Goal: Task Accomplishment & Management: Manage account settings

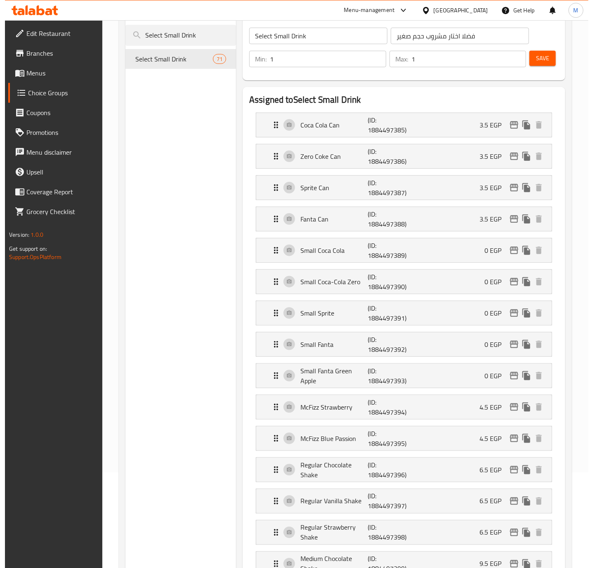
scroll to position [31536, 0]
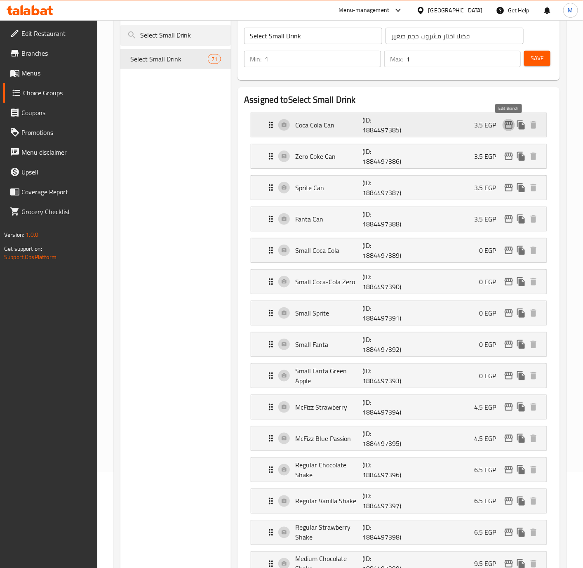
click at [510, 127] on icon "edit" at bounding box center [509, 125] width 10 height 10
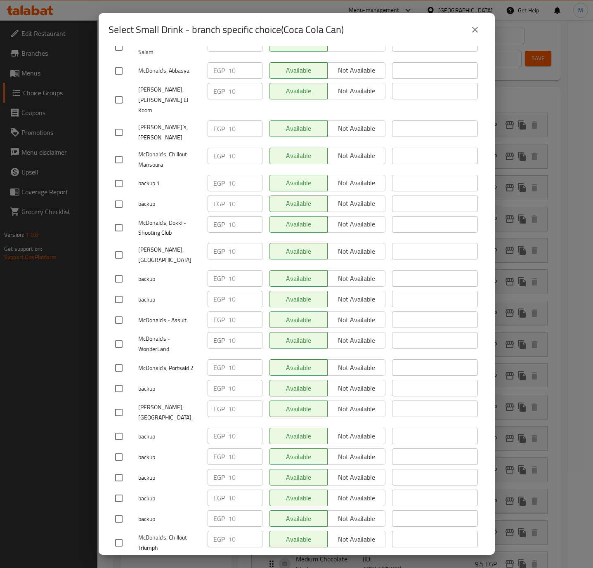
scroll to position [5374, 0]
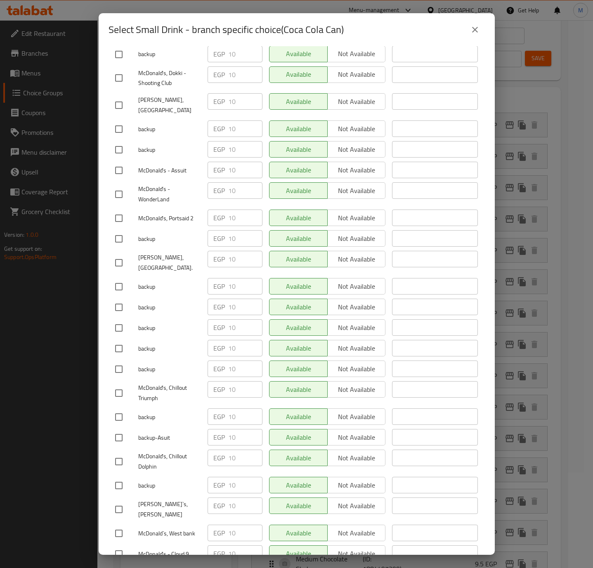
click at [481, 25] on button "close" at bounding box center [475, 30] width 20 height 20
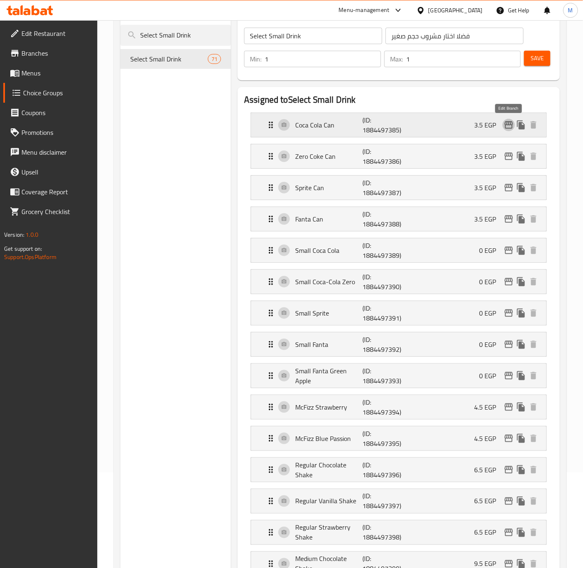
click at [510, 127] on icon "edit" at bounding box center [509, 125] width 10 height 10
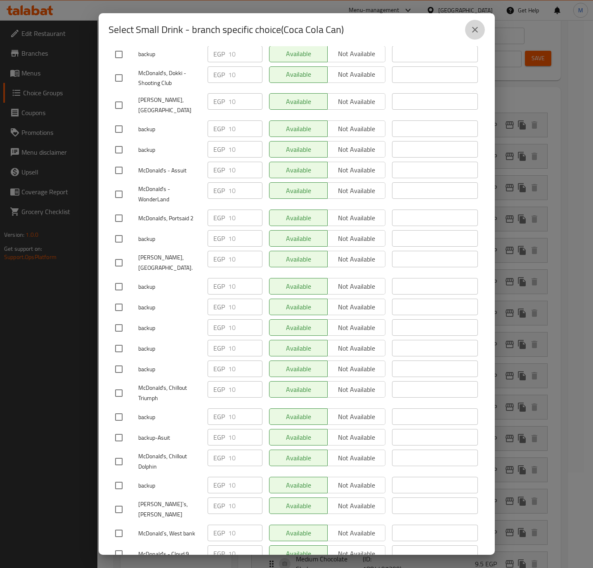
drag, startPoint x: 472, startPoint y: 27, endPoint x: 51, endPoint y: 368, distance: 541.7
click at [472, 28] on icon "close" at bounding box center [475, 30] width 10 height 10
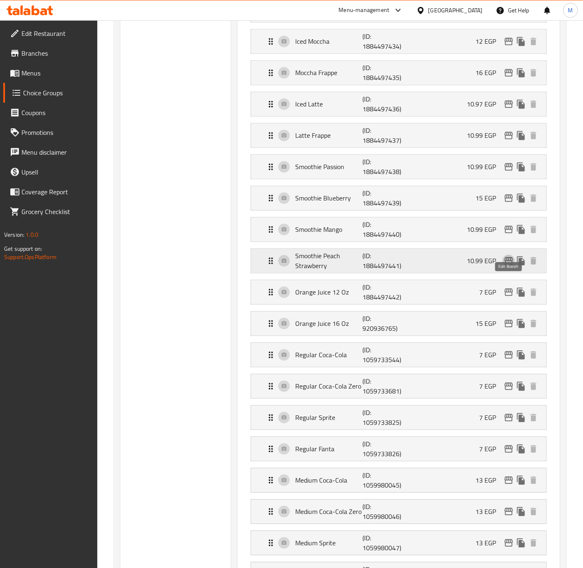
click at [509, 265] on icon "edit" at bounding box center [509, 260] width 8 height 7
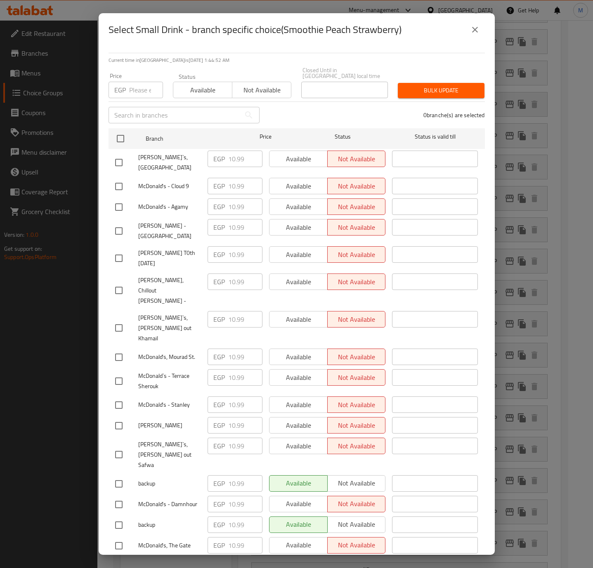
drag, startPoint x: 480, startPoint y: 32, endPoint x: 422, endPoint y: 114, distance: 100.4
click at [480, 31] on button "close" at bounding box center [475, 30] width 20 height 20
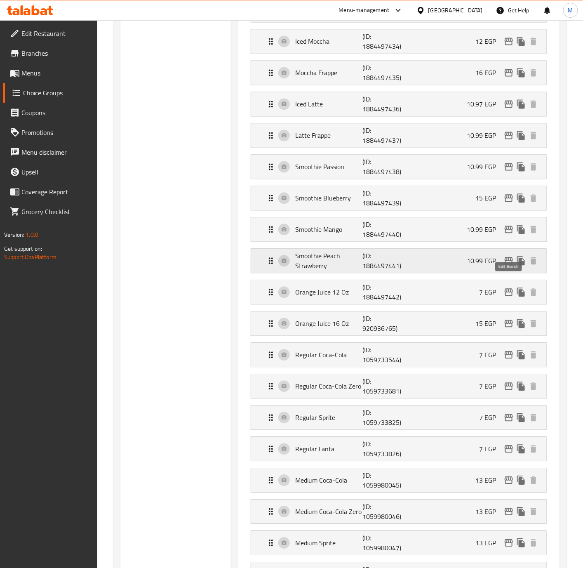
click at [512, 265] on icon "edit" at bounding box center [509, 260] width 8 height 7
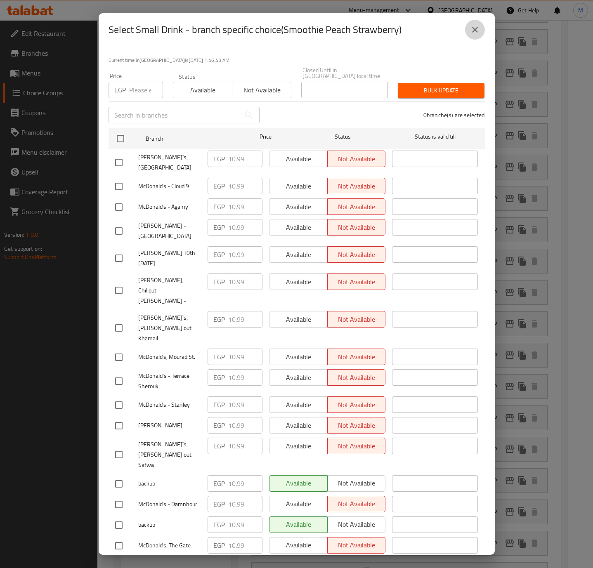
click at [470, 27] on icon "close" at bounding box center [475, 30] width 10 height 10
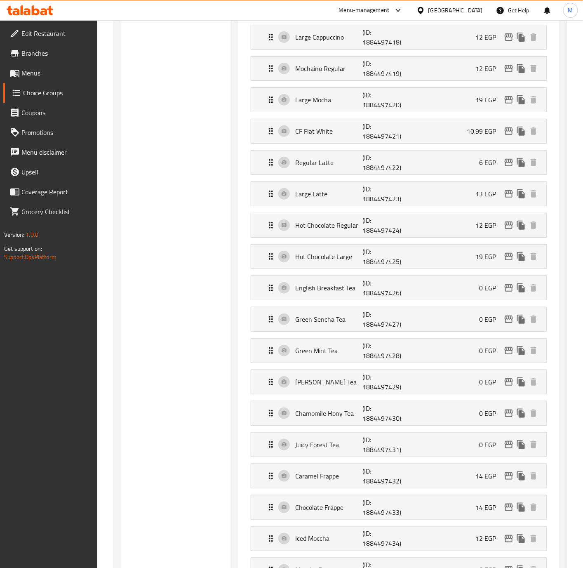
scroll to position [57, 0]
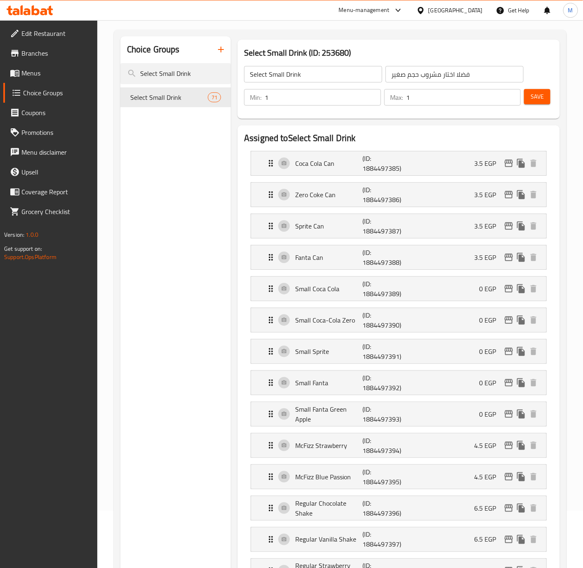
click at [484, 12] on div "Egypt" at bounding box center [450, 10] width 80 height 20
click at [459, 4] on div "Egypt" at bounding box center [450, 10] width 80 height 20
click at [425, 8] on icon at bounding box center [421, 10] width 9 height 9
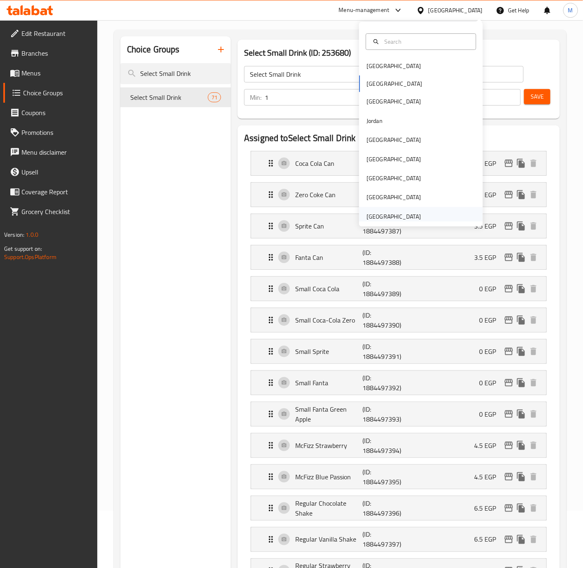
click at [396, 213] on div "[GEOGRAPHIC_DATA]" at bounding box center [394, 216] width 54 height 9
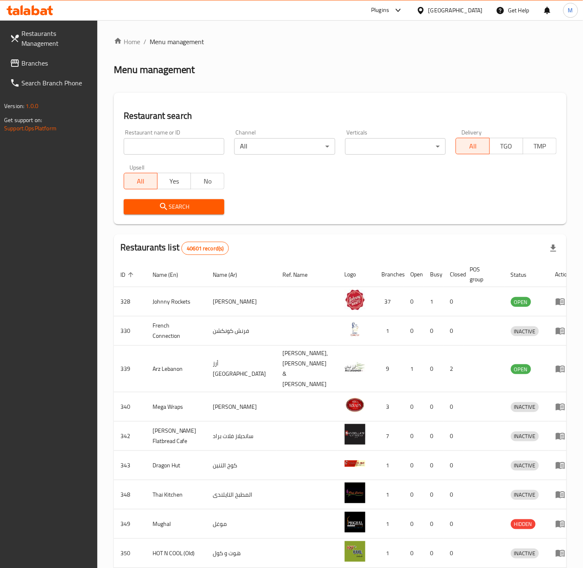
click at [189, 145] on input "search" at bounding box center [174, 146] width 101 height 16
paste input "701373"
type input "701373"
click button "Search" at bounding box center [174, 206] width 101 height 15
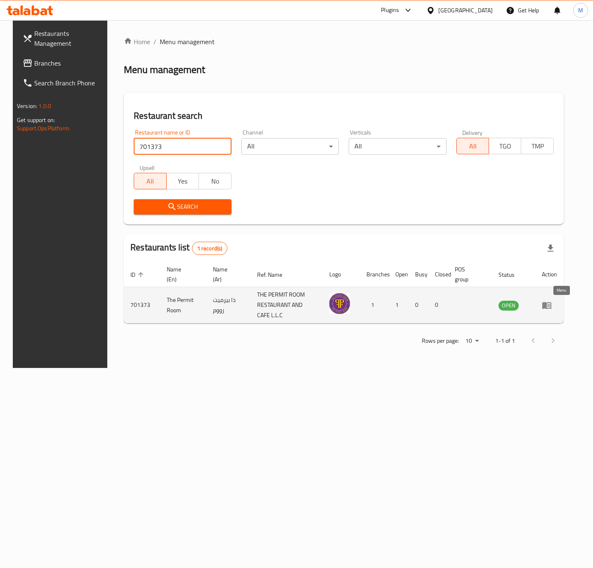
click at [551, 308] on icon "enhanced table" at bounding box center [546, 305] width 9 height 7
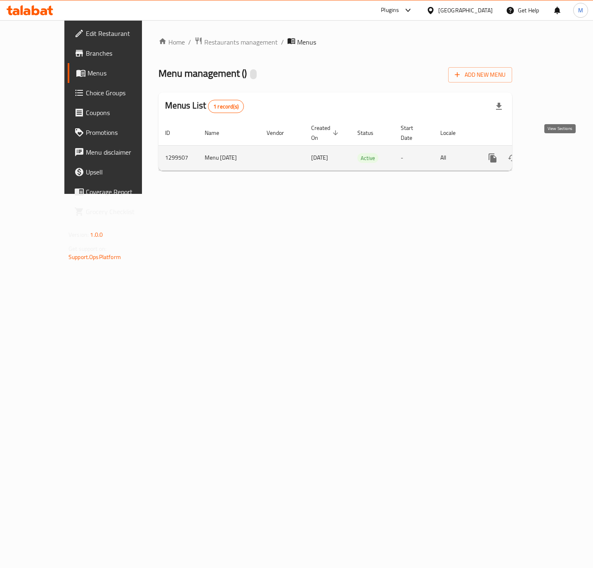
click at [557, 153] on icon "enhanced table" at bounding box center [552, 158] width 10 height 10
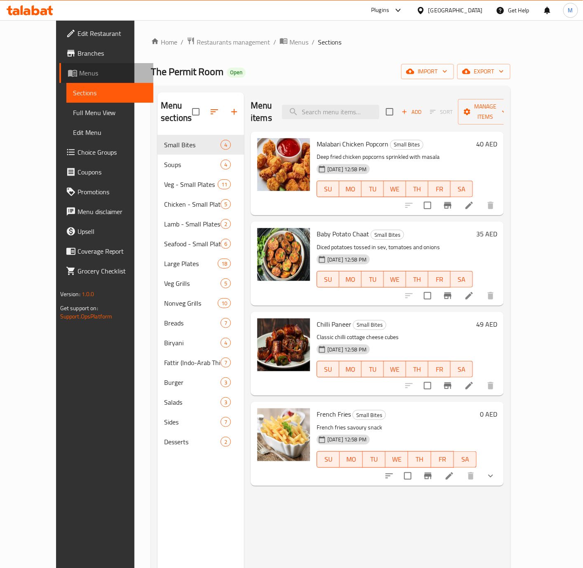
click at [79, 72] on span "Menus" at bounding box center [113, 73] width 68 height 10
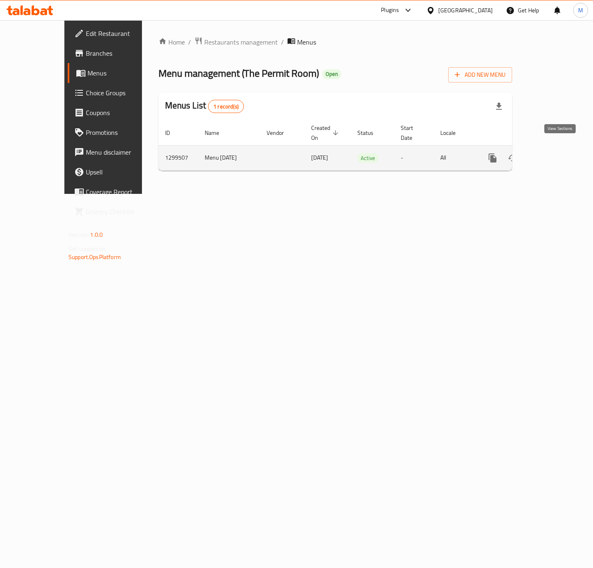
click at [556, 154] on icon "enhanced table" at bounding box center [551, 157] width 7 height 7
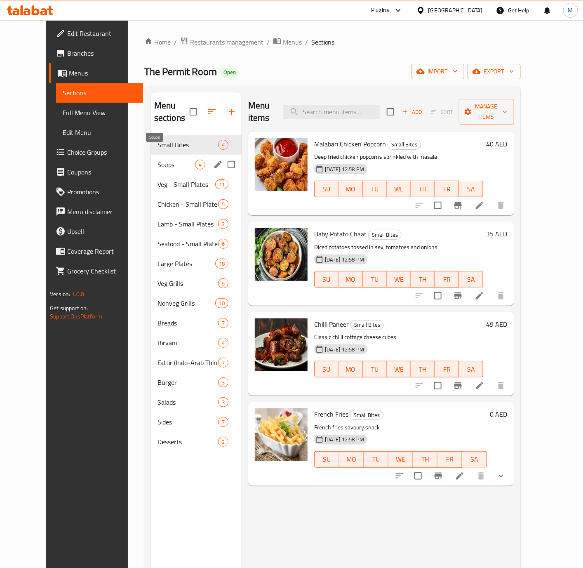
click at [173, 160] on span "Soups" at bounding box center [177, 165] width 38 height 10
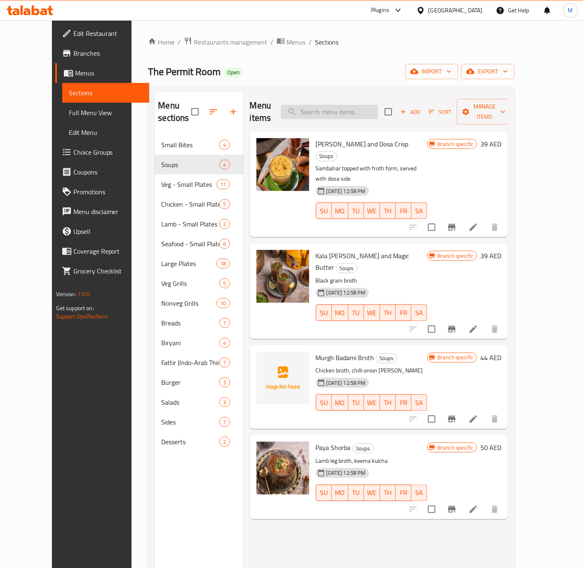
click at [337, 105] on input "search" at bounding box center [329, 112] width 97 height 14
click at [337, 106] on input "search" at bounding box center [329, 112] width 97 height 14
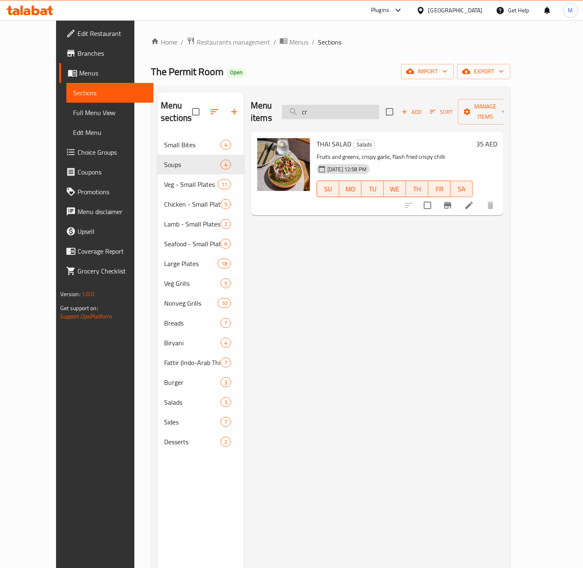
type input "c"
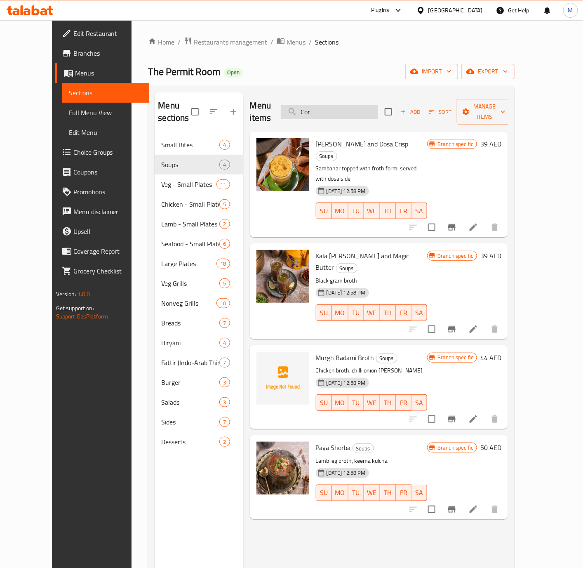
type input "Corn"
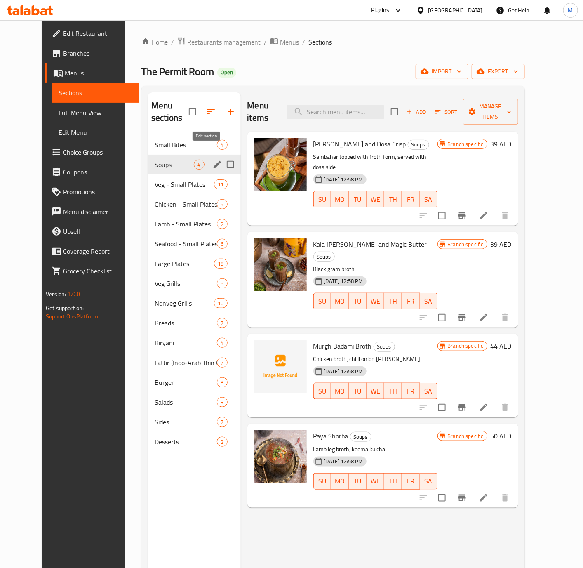
click at [212, 160] on icon "edit" at bounding box center [217, 165] width 10 height 10
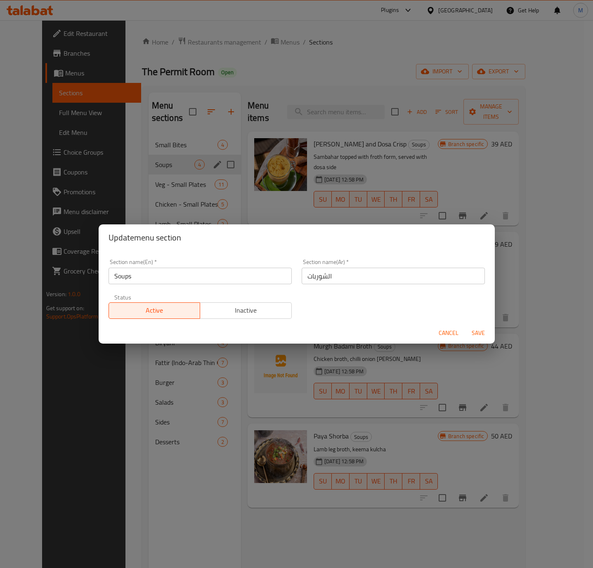
click at [189, 275] on input "Soups" at bounding box center [199, 276] width 183 height 16
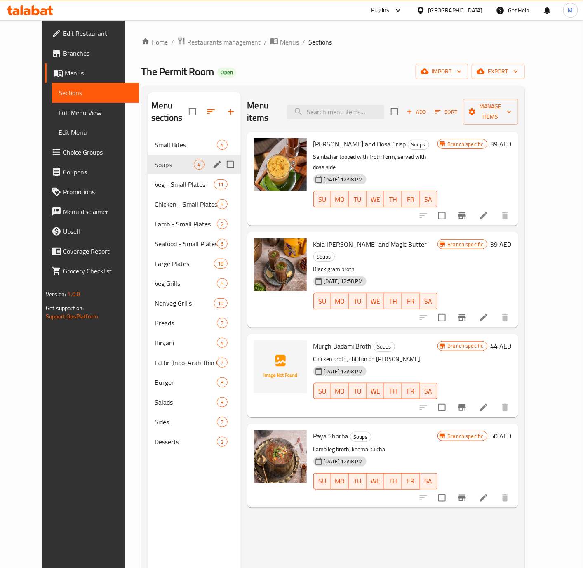
click at [214, 161] on icon "edit" at bounding box center [217, 164] width 7 height 7
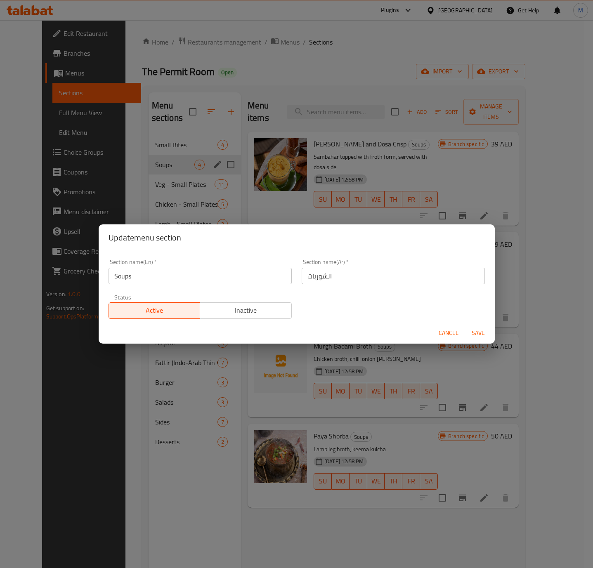
click at [336, 276] on input "الشوربات" at bounding box center [393, 276] width 183 height 16
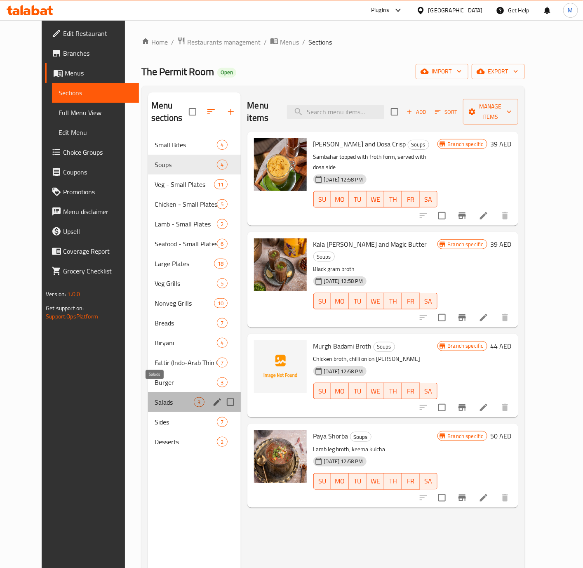
click at [156, 397] on span "Salads" at bounding box center [174, 402] width 39 height 10
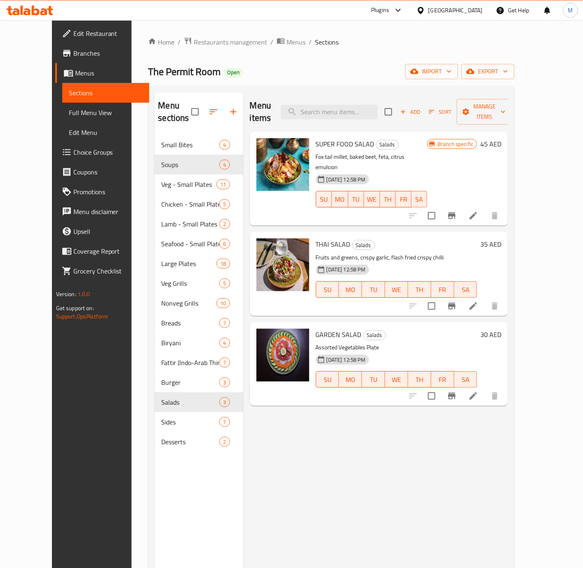
click at [318, 238] on span "THAI SALAD" at bounding box center [333, 244] width 35 height 12
copy h6 "THAI SALAD"
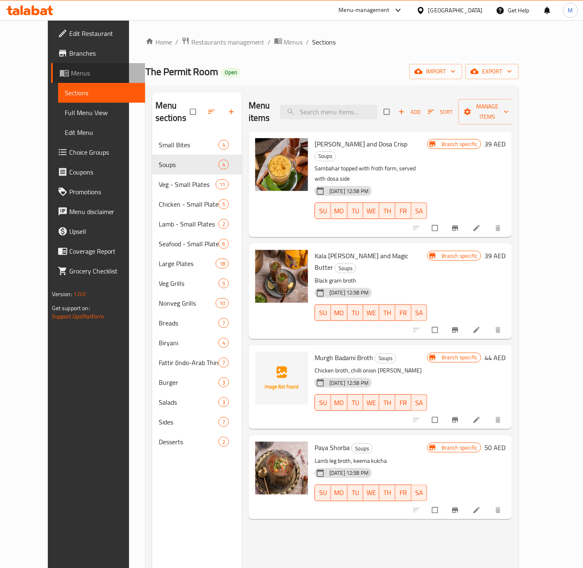
click at [71, 75] on span "Menus" at bounding box center [105, 73] width 68 height 10
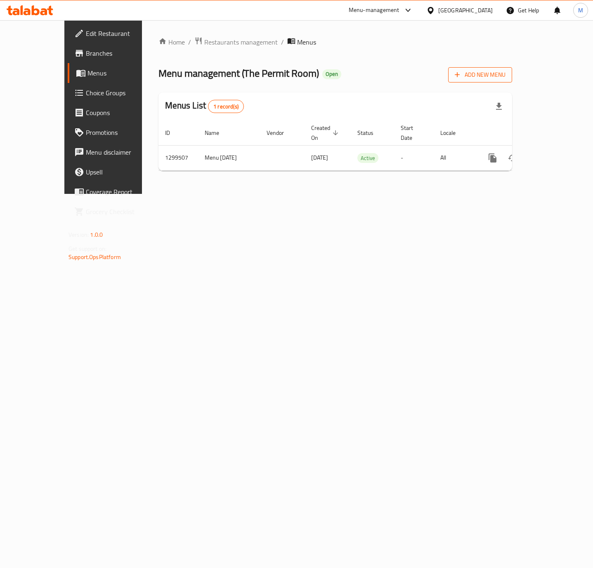
click at [505, 71] on span "Add New Menu" at bounding box center [480, 75] width 51 height 10
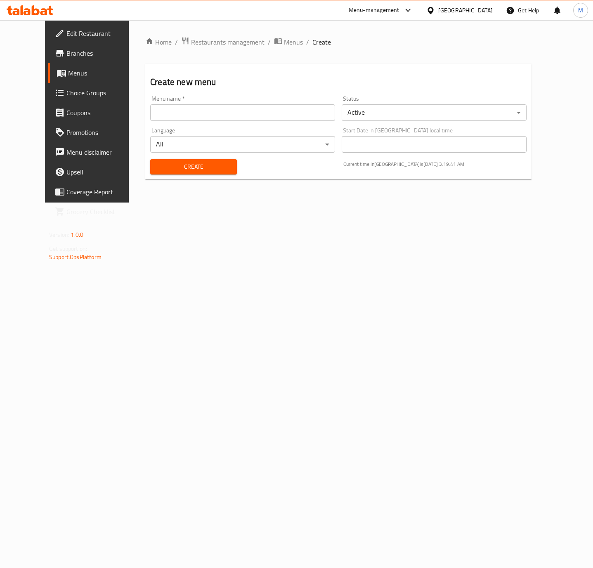
click at [203, 112] on input "text" at bounding box center [242, 112] width 185 height 16
click at [187, 113] on input "New Menu Case ID 337108671" at bounding box center [242, 112] width 185 height 16
click at [188, 112] on input "New Menu Case ID 337108671" at bounding box center [242, 112] width 185 height 16
paste input "4070993"
type input "New Menu Case ID 340709931"
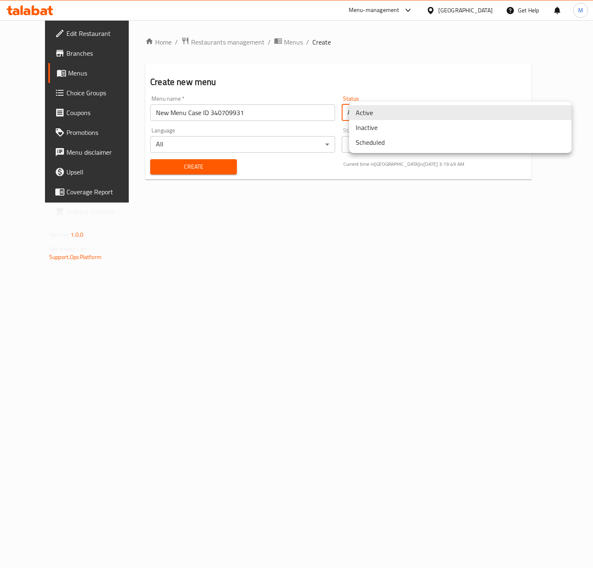
click at [420, 108] on body "​ Menu-management United Arab Emirates Get Help M Edit Restaurant Branches Menu…" at bounding box center [296, 294] width 593 height 548
click at [398, 125] on li "Inactive" at bounding box center [460, 127] width 222 height 15
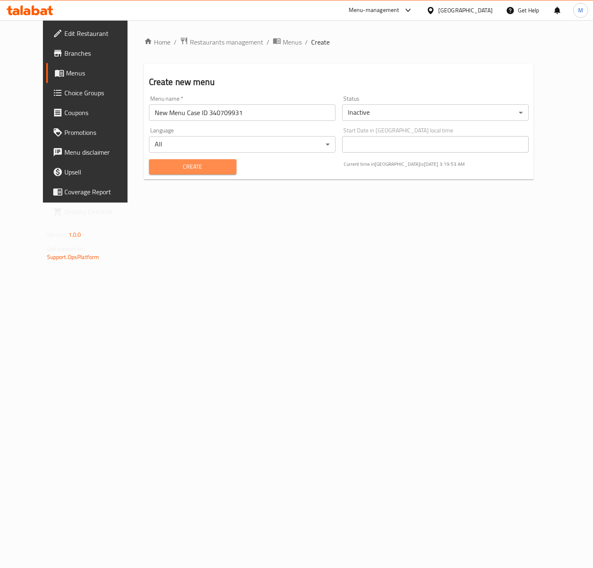
click at [167, 167] on span "Create" at bounding box center [193, 167] width 74 height 10
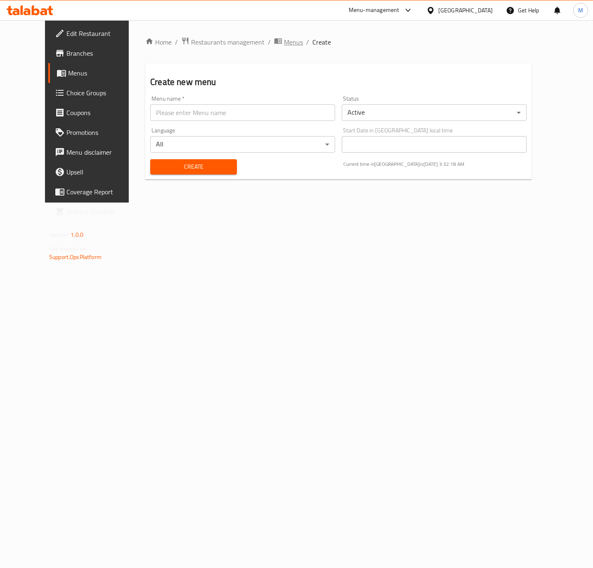
click at [284, 41] on span "Menus" at bounding box center [293, 42] width 19 height 10
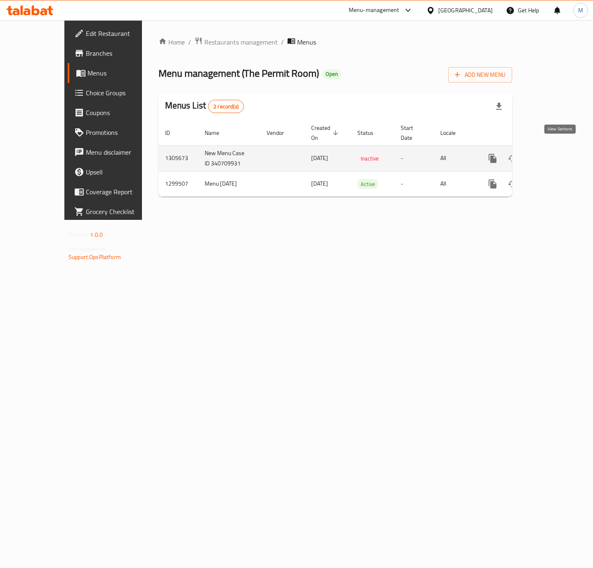
click at [557, 153] on icon "enhanced table" at bounding box center [552, 158] width 10 height 10
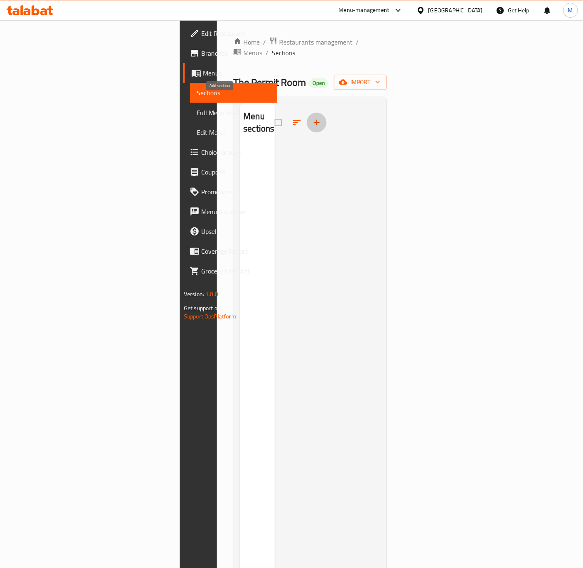
click at [312, 118] on icon "button" at bounding box center [317, 123] width 10 height 10
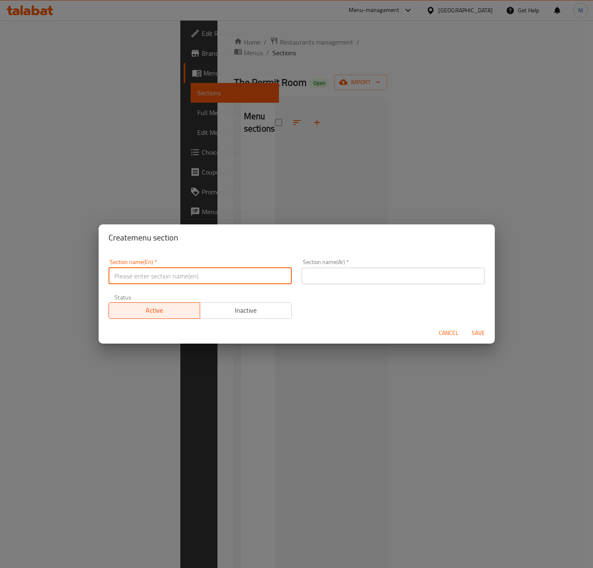
click at [186, 278] on input "text" at bounding box center [199, 276] width 183 height 16
paste input "Bar Nibbles"
type input "Bar Nibbles"
click at [351, 277] on input "text" at bounding box center [393, 276] width 183 height 16
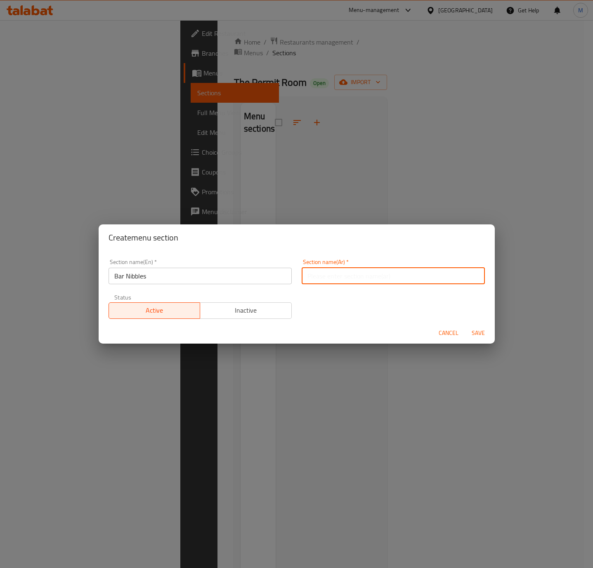
paste input "وجبات خفيفة"
type input "وجبات خفيفة"
click at [475, 333] on span "Save" at bounding box center [478, 333] width 20 height 10
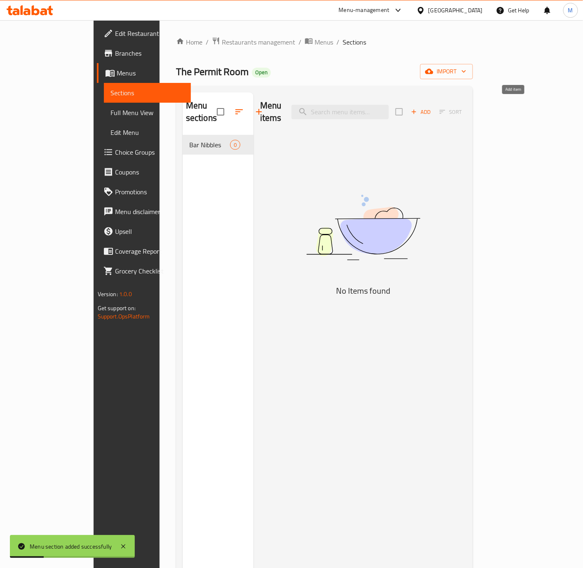
click at [432, 108] on span "Add" at bounding box center [421, 111] width 22 height 9
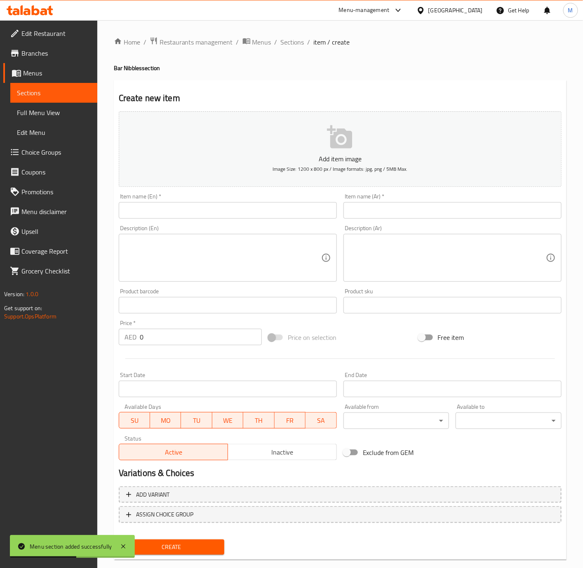
click at [177, 217] on input "text" at bounding box center [228, 210] width 218 height 16
paste input "BAR NIBBLES"
type input "BAR NIBBLES"
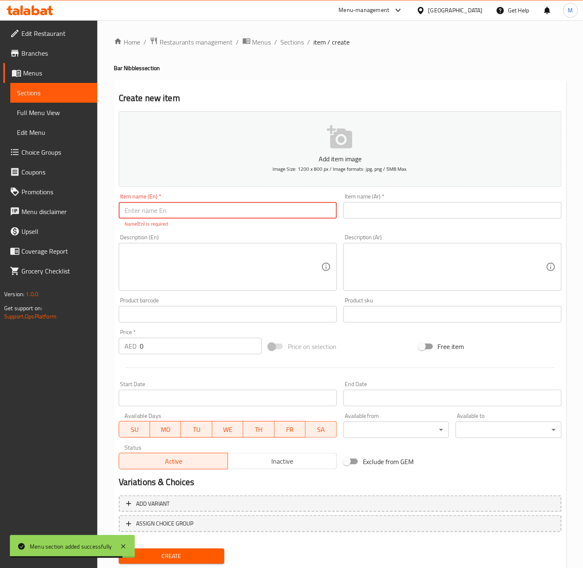
click at [205, 216] on input "text" at bounding box center [228, 210] width 218 height 16
paste input "CRISPY CORN , CELERY SALT"
click at [167, 213] on input "CRISPY CORN , CELERY SALT" at bounding box center [228, 210] width 218 height 16
type input "Crispy Corn and Celery Salt"
click at [247, 176] on button "Add item image Image Size: 1200 x 800 px / Image formats: jpg, png / 5MB Max." at bounding box center [340, 148] width 443 height 75
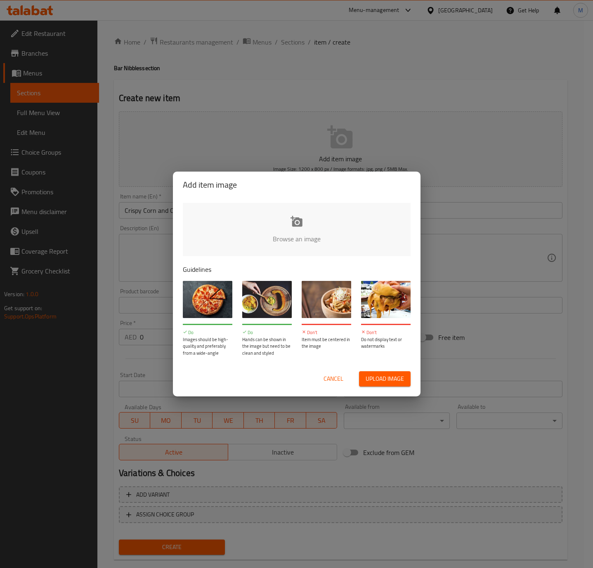
click at [329, 378] on span "Cancel" at bounding box center [333, 379] width 20 height 10
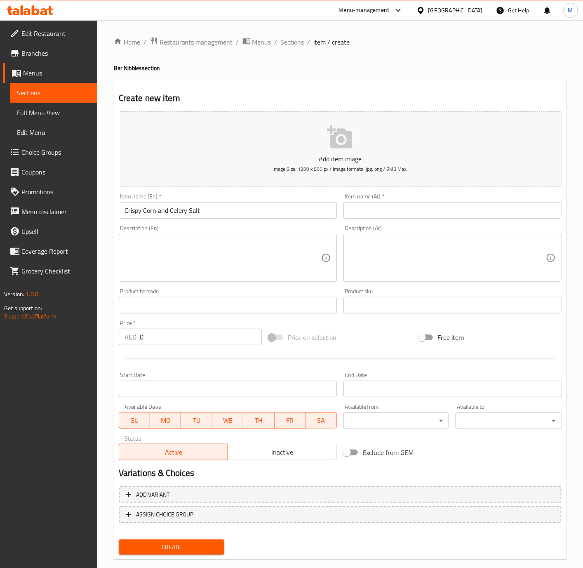
click at [395, 210] on input "text" at bounding box center [453, 210] width 218 height 16
paste input "ذرة مقرمشة وملح الكرفس"
type input "ذرة مقرمشة وملح الكرفس"
drag, startPoint x: 160, startPoint y: 331, endPoint x: 130, endPoint y: 331, distance: 30.1
click at [130, 331] on div "AED 0 Price *" at bounding box center [190, 337] width 143 height 16
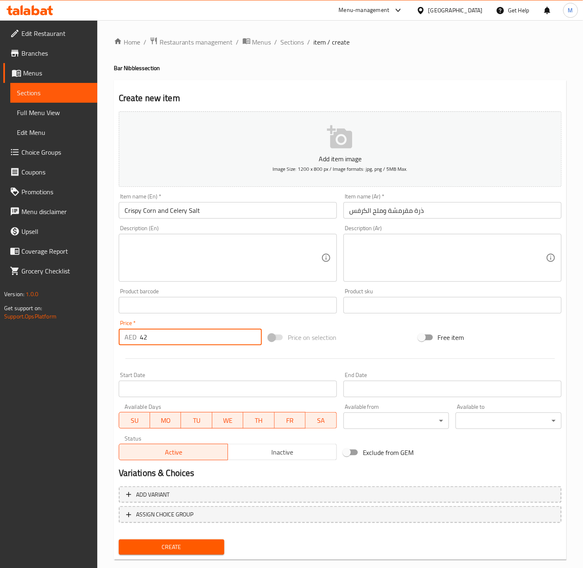
type input "42"
click at [177, 556] on div "Create" at bounding box center [171, 547] width 113 height 22
click at [181, 543] on span "Create" at bounding box center [171, 547] width 93 height 10
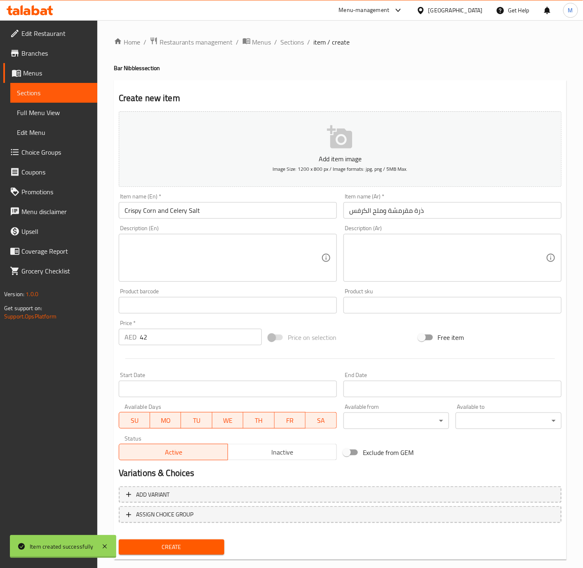
type input "0"
click at [172, 205] on input "text" at bounding box center [228, 210] width 218 height 16
paste input "Crackling Peanut Masala"
type input "Crackling Peanut Masala"
click at [388, 209] on input "text" at bounding box center [453, 210] width 218 height 16
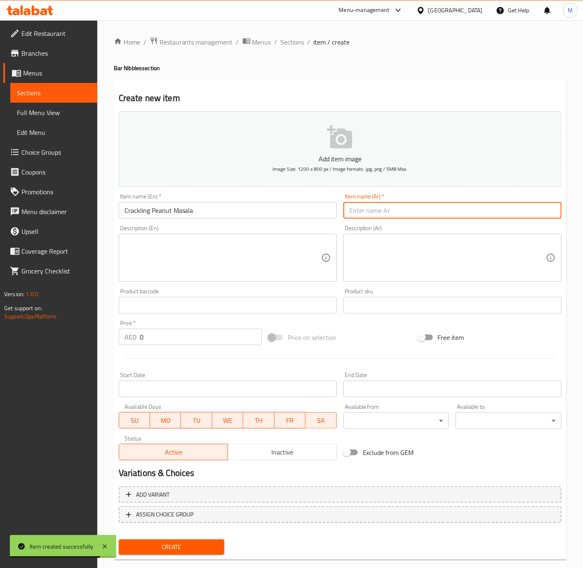
paste input "ماسالا الفول السوداني المقرمش"
type input "ماسالا الفول السوداني المقرمش"
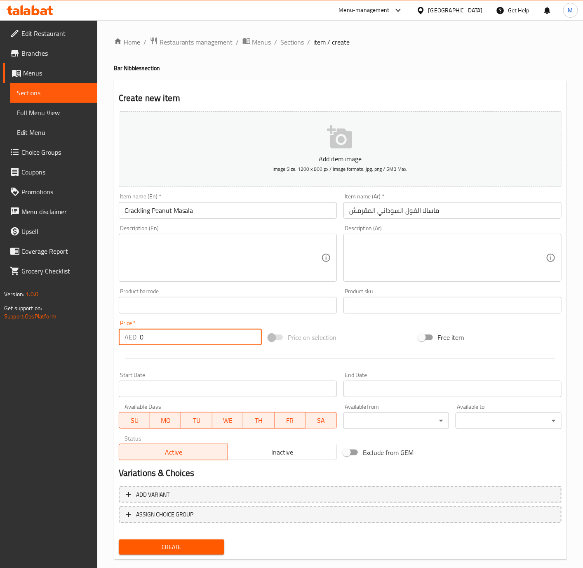
drag, startPoint x: 160, startPoint y: 342, endPoint x: 123, endPoint y: 338, distance: 36.9
click at [123, 338] on div "AED 0 Price *" at bounding box center [190, 337] width 143 height 16
type input "35"
click at [197, 551] on span "Create" at bounding box center [171, 547] width 93 height 10
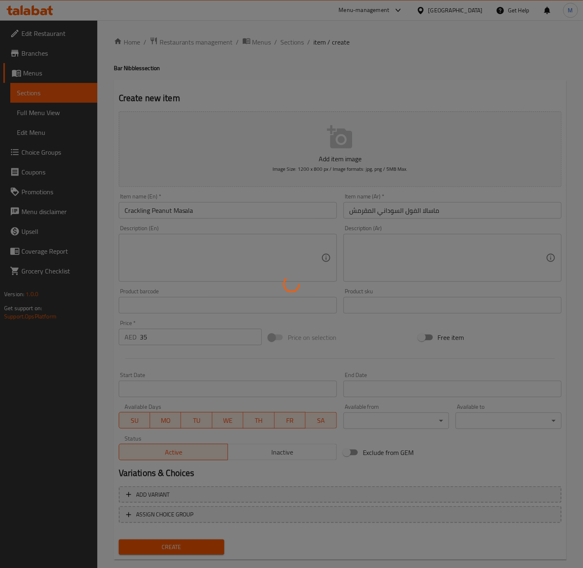
type input "0"
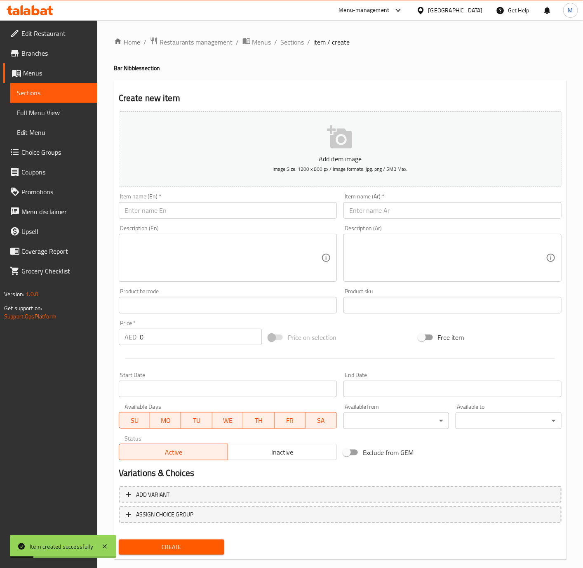
click at [170, 211] on input "text" at bounding box center [228, 210] width 218 height 16
paste input "Malabari Chicken Popcorn"
type input "Malabari Chicken Popcorn"
click at [432, 214] on input "text" at bounding box center [453, 210] width 218 height 16
paste input "دجاج مالاباري بوب كورن"
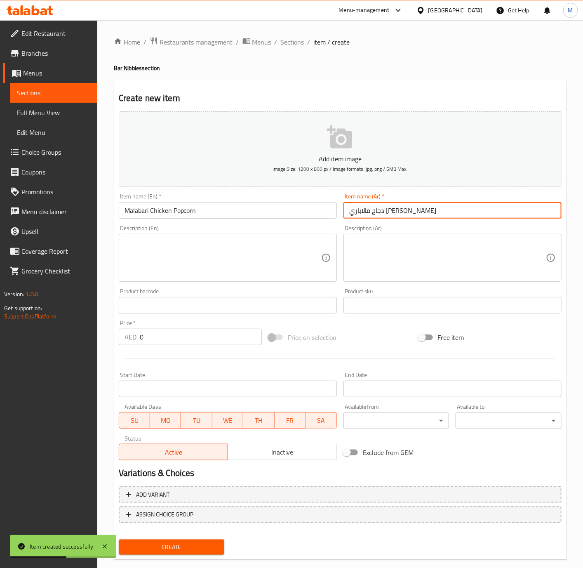
type input "دجاج مالاباري بوب كورن"
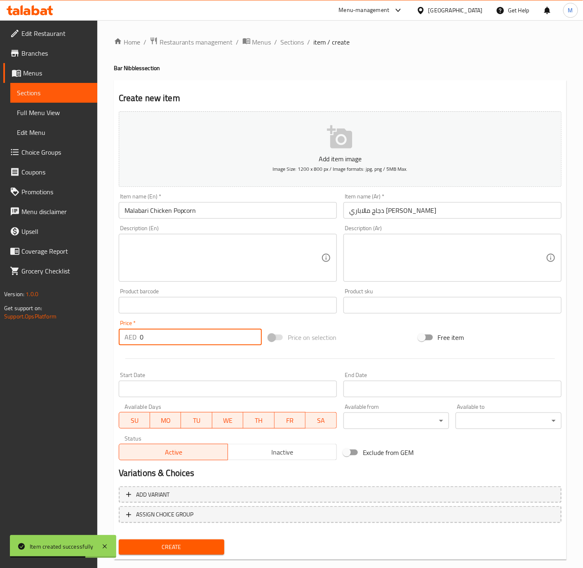
drag, startPoint x: 172, startPoint y: 331, endPoint x: 97, endPoint y: 330, distance: 75.5
click at [97, 330] on div "Edit Restaurant Branches Menus Sections Full Menu View Edit Menu Choice Groups …" at bounding box center [291, 301] width 583 height 563
type input "42"
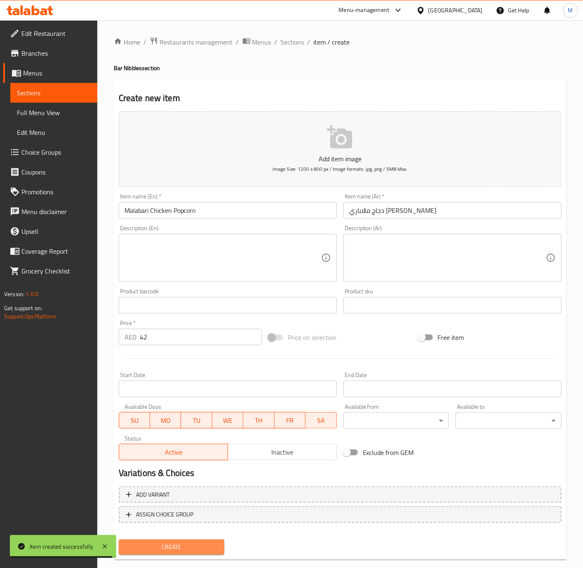
click at [184, 547] on span "Create" at bounding box center [171, 547] width 93 height 10
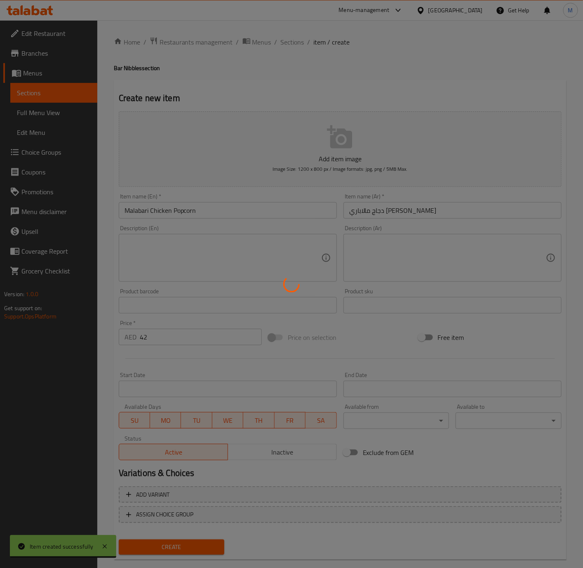
type input "0"
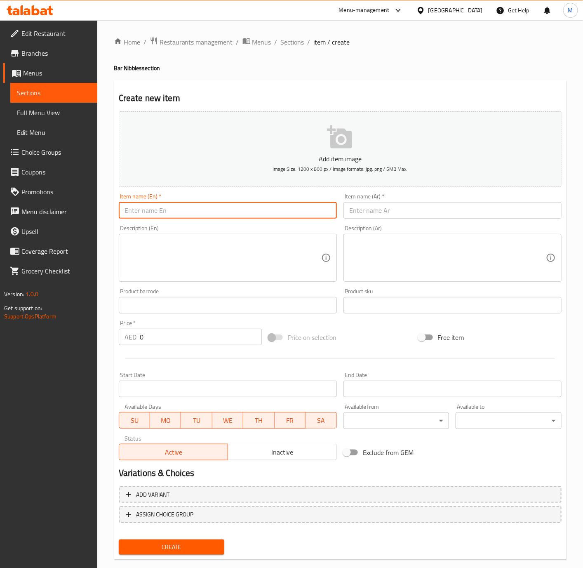
click at [193, 207] on input "text" at bounding box center [228, 210] width 218 height 16
paste input "KANDA BHAJJI , SUKKA GARLIC CHUTNE"
click at [166, 215] on input "KANDA BHAJJI , SUKKA GARLIC CHUTNE" at bounding box center [228, 210] width 218 height 16
paste input "i and Sukka Garlic Chutney"
type input "[PERSON_NAME] and [PERSON_NAME]"
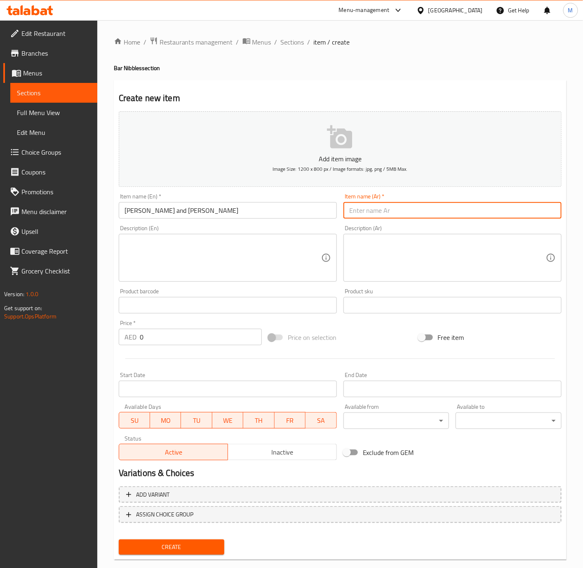
click at [414, 217] on input "text" at bounding box center [453, 210] width 218 height 16
paste input "كاندا باجي وسوكا صلصة الثوم"
type input "كاندا باجي وسوكا صلصة الثوم"
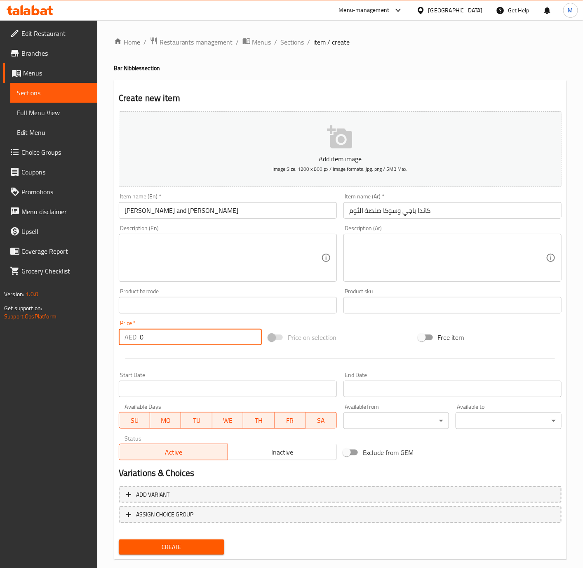
drag, startPoint x: 171, startPoint y: 339, endPoint x: 115, endPoint y: 335, distance: 56.3
click at [115, 335] on div "Price   * AED 0 Price *" at bounding box center [190, 333] width 150 height 32
type input "38"
click at [192, 552] on button "Create" at bounding box center [172, 547] width 106 height 15
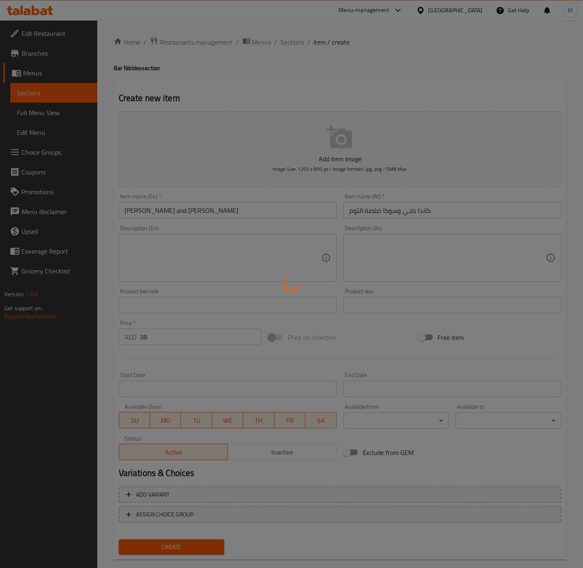
type input "0"
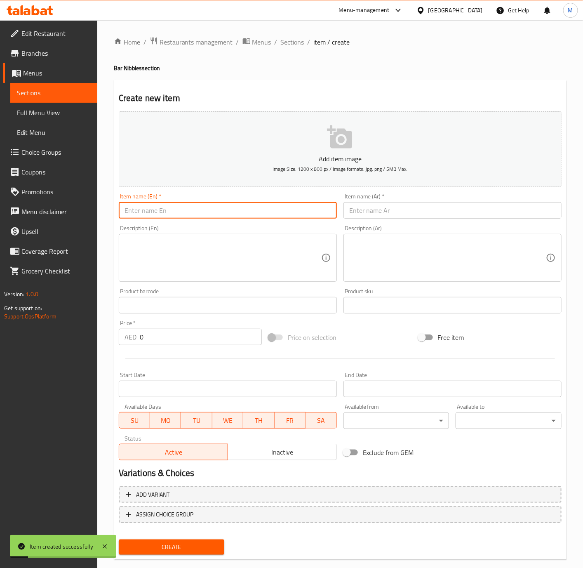
click at [181, 210] on input "text" at bounding box center [228, 210] width 218 height 16
paste input "CHEESE CHILLI TOAST"
type input "Cheese Chilli Toast"
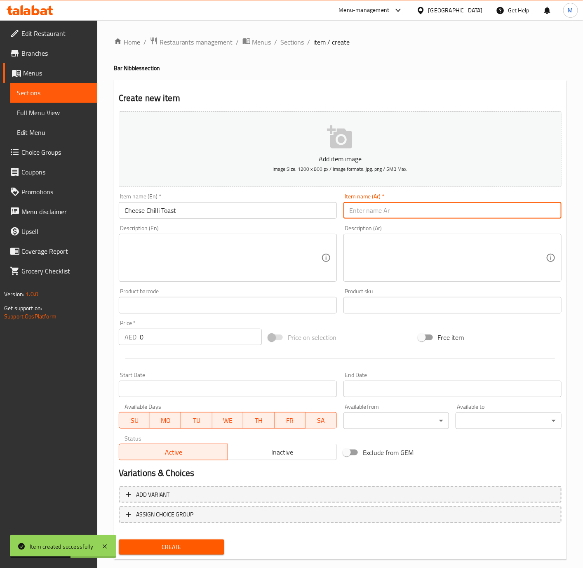
click at [410, 215] on input "text" at bounding box center [453, 210] width 218 height 16
paste input "خبز محمص بالجبن والفلفل الحار"
type input "خبز محمص بالجبن والفلفل الحار"
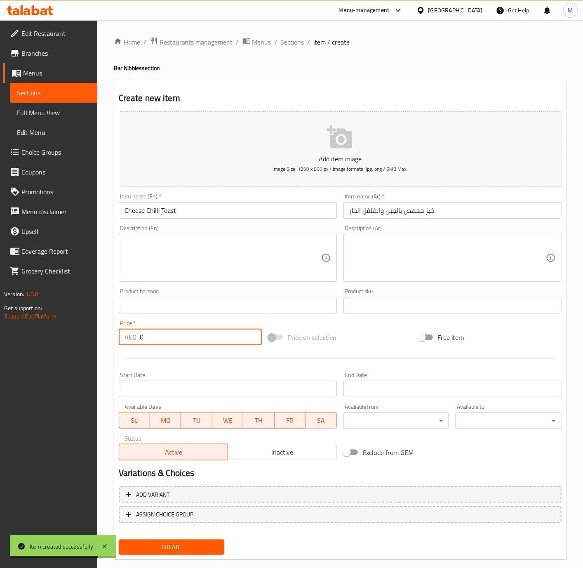
drag, startPoint x: 165, startPoint y: 336, endPoint x: 137, endPoint y: 335, distance: 28.5
click at [137, 335] on div "AED 0 Price *" at bounding box center [190, 337] width 143 height 16
type input "35"
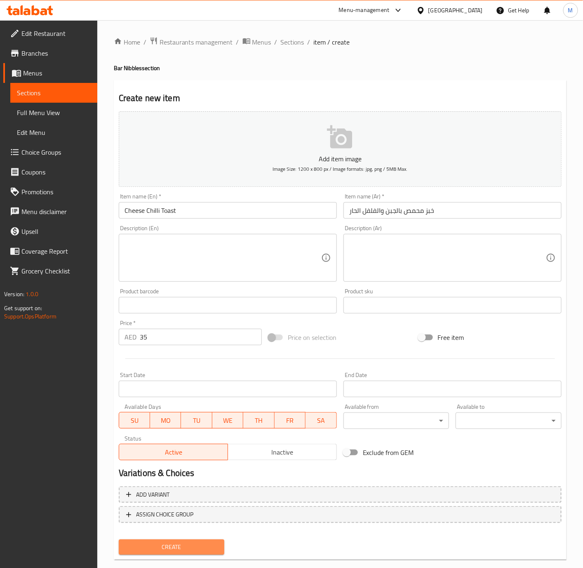
click at [179, 547] on span "Create" at bounding box center [171, 547] width 93 height 10
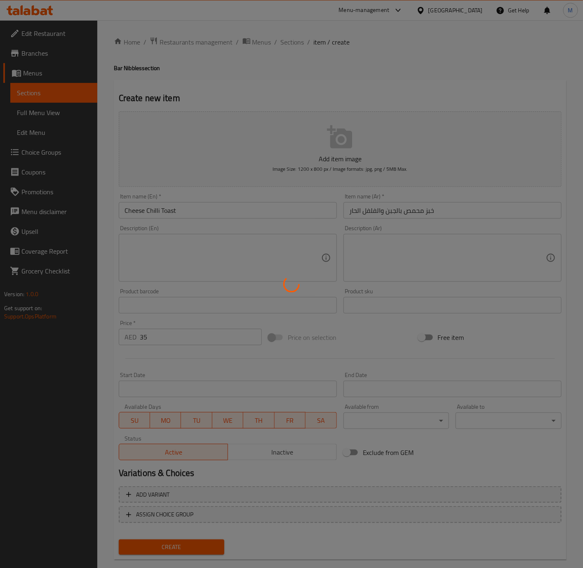
type input "0"
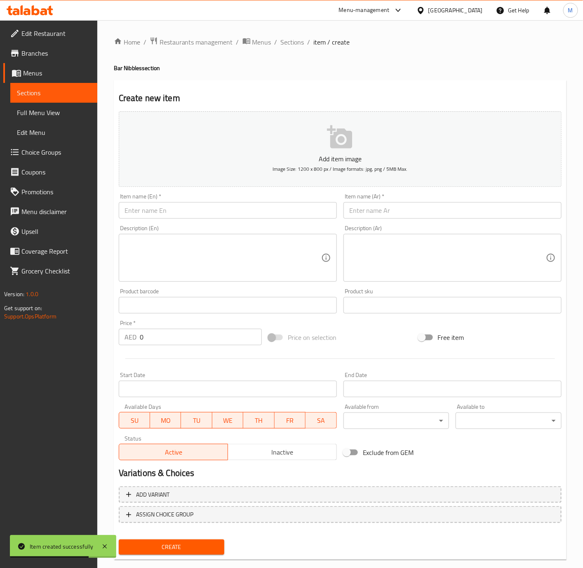
click at [191, 207] on input "text" at bounding box center [228, 210] width 218 height 16
paste input "Chilli Paneer"
type input "Chilli Paneer"
click at [397, 212] on input "text" at bounding box center [453, 210] width 218 height 16
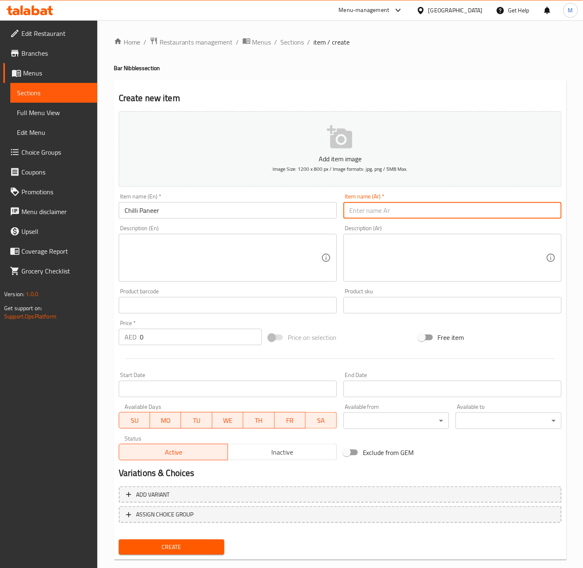
paste input "بانير الفلفل الحار"
type input "بانير الفلفل الحار"
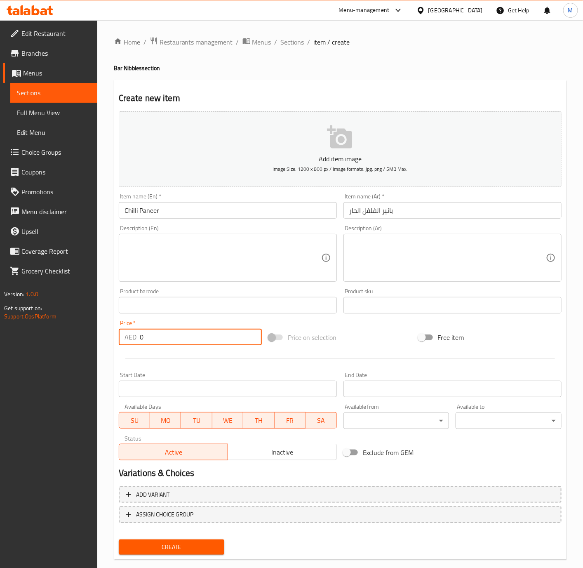
drag, startPoint x: 165, startPoint y: 331, endPoint x: 133, endPoint y: 335, distance: 32.0
click at [133, 335] on div "AED 0 Price *" at bounding box center [190, 337] width 143 height 16
type input "52"
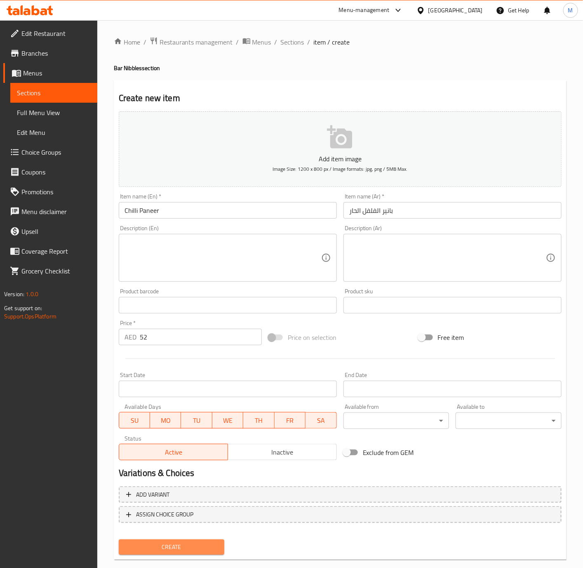
click at [172, 551] on span "Create" at bounding box center [171, 547] width 93 height 10
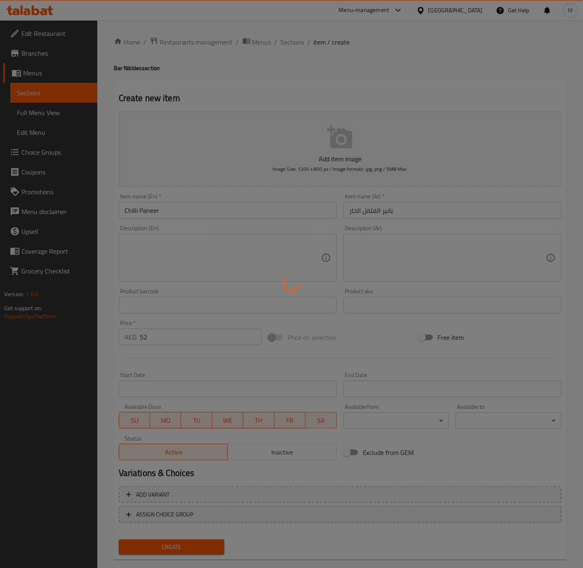
type input "0"
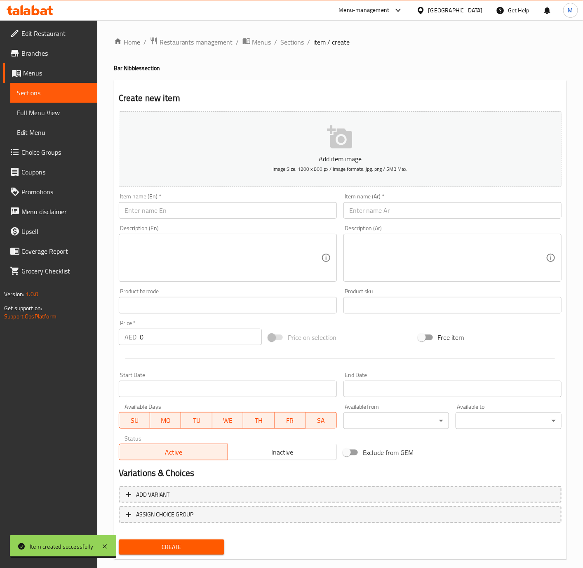
click at [173, 214] on input "text" at bounding box center [228, 210] width 218 height 16
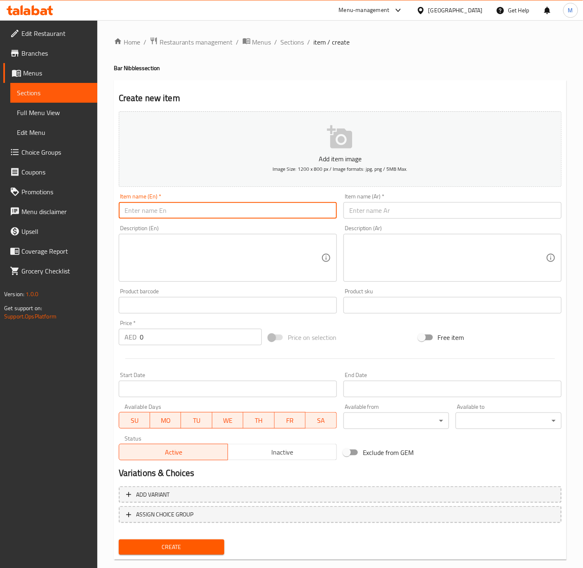
paste input "FRENCH FRIES (SALTED,PERI PERI,TRUFFLE )"
click at [222, 243] on textarea at bounding box center [223, 257] width 197 height 39
drag, startPoint x: 259, startPoint y: 212, endPoint x: 166, endPoint y: 209, distance: 92.9
click at [166, 209] on input "FRENCH FRIES (SALTED,PERI PERI,TRUFFLE )" at bounding box center [228, 210] width 218 height 16
type input "French Fries"
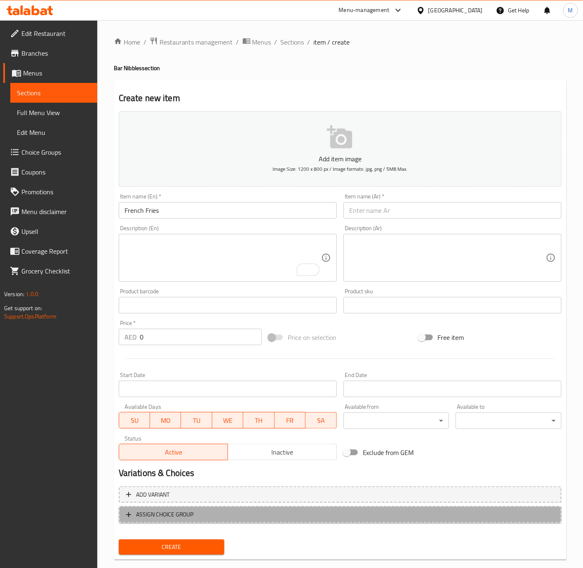
click at [221, 510] on span "ASSIGN CHOICE GROUP" at bounding box center [340, 514] width 428 height 10
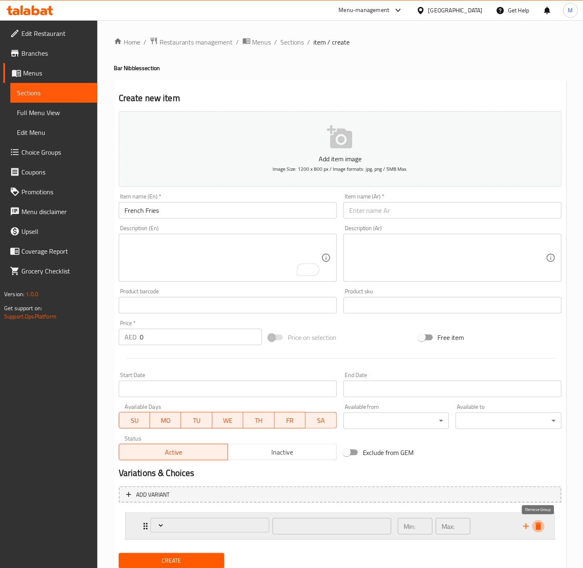
click at [541, 528] on icon "delete" at bounding box center [539, 526] width 6 height 7
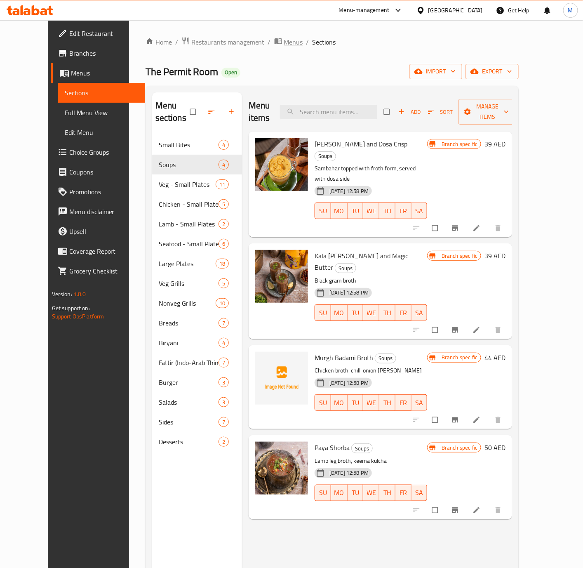
click at [284, 47] on span "Menus" at bounding box center [293, 42] width 19 height 10
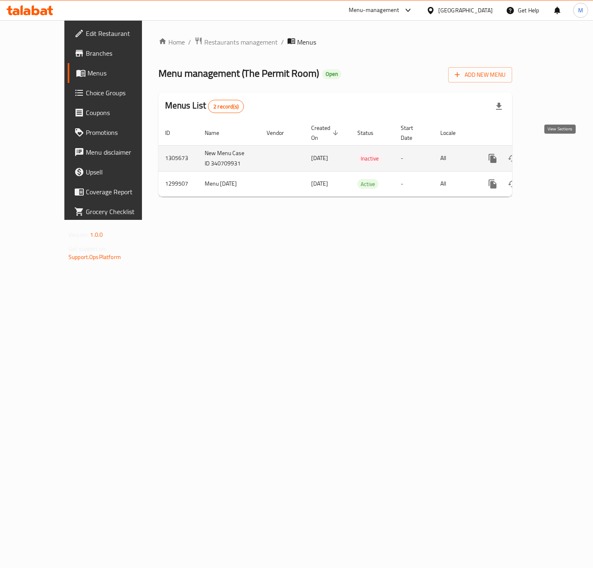
click at [556, 153] on icon "enhanced table" at bounding box center [552, 158] width 10 height 10
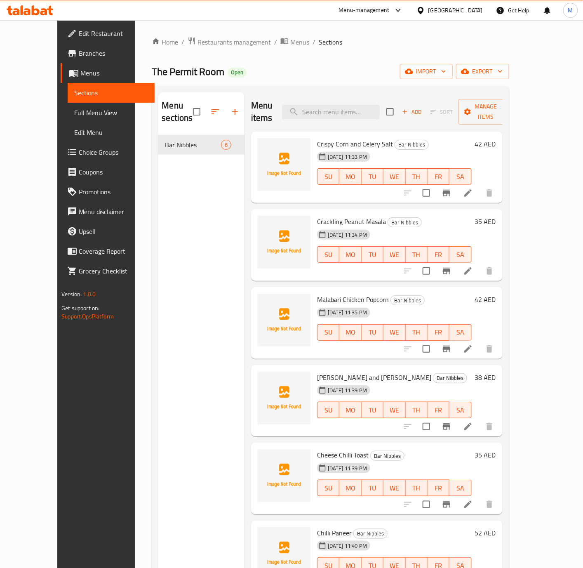
click at [79, 151] on span "Choice Groups" at bounding box center [113, 152] width 69 height 10
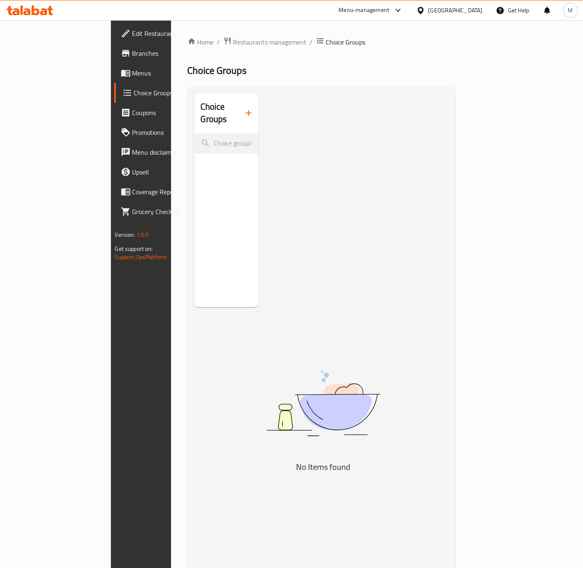
click at [246, 110] on icon "button" at bounding box center [249, 113] width 6 height 6
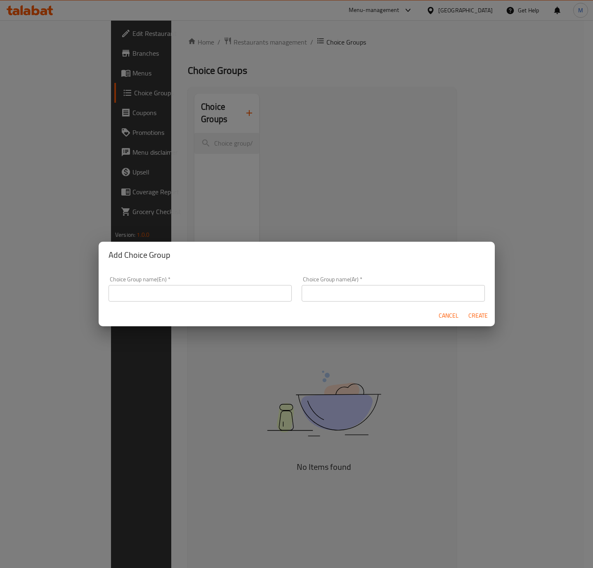
click at [172, 288] on input "text" at bounding box center [199, 293] width 183 height 16
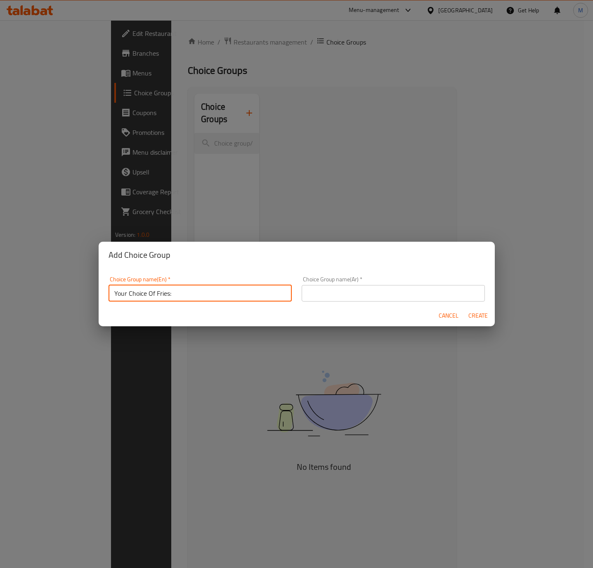
type input "Your Choice Of Fries:"
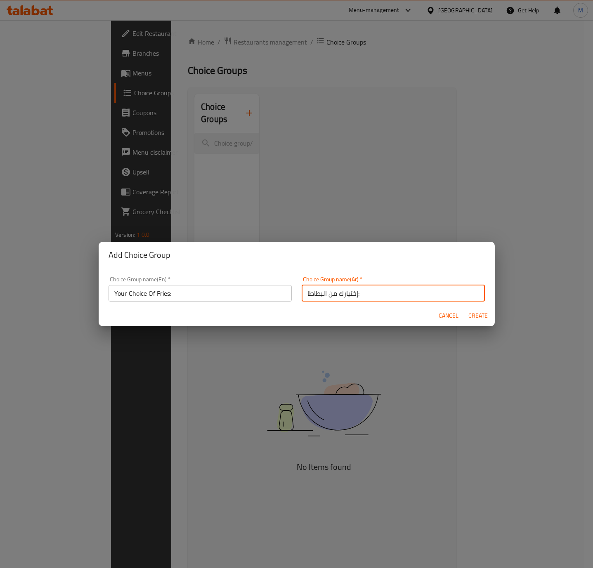
type input "إختيارك من البطاطا:"
click at [474, 320] on span "Create" at bounding box center [478, 316] width 20 height 10
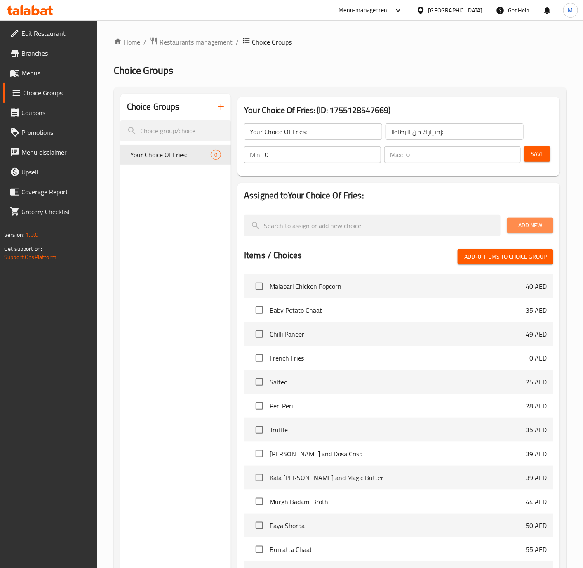
click at [526, 223] on span "Add New" at bounding box center [530, 225] width 33 height 10
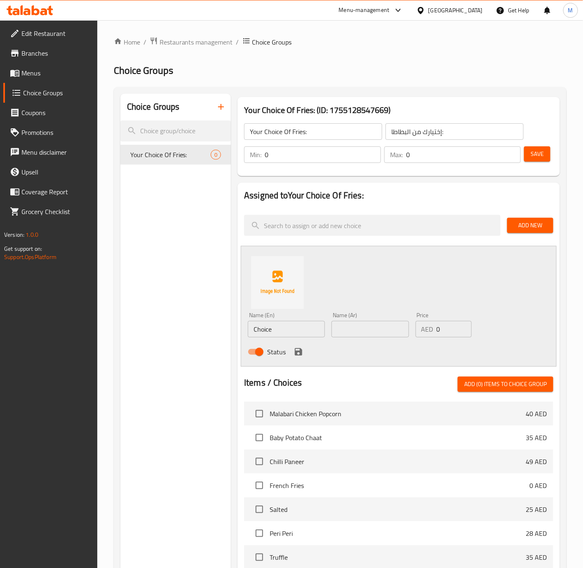
click at [301, 328] on input "Choice" at bounding box center [286, 329] width 77 height 16
type input "Saletd"
type input "مملحة"
click at [299, 328] on input "Saletd" at bounding box center [286, 329] width 77 height 16
drag, startPoint x: 453, startPoint y: 325, endPoint x: 427, endPoint y: 325, distance: 26.0
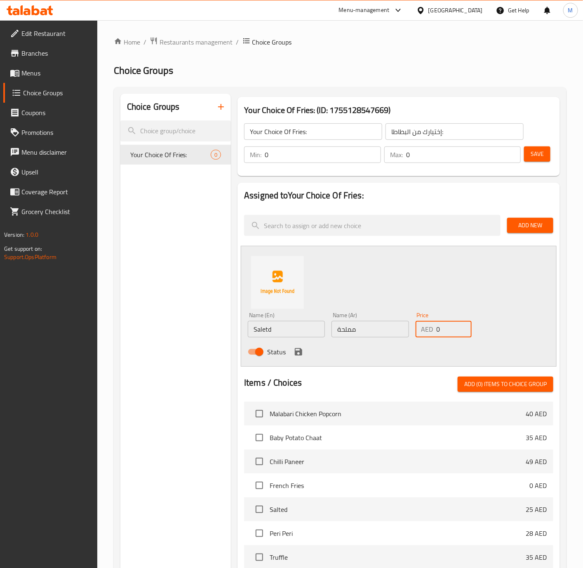
click at [426, 326] on div "AED 0 Price" at bounding box center [444, 329] width 56 height 16
type input "20"
click at [301, 356] on icon "save" at bounding box center [299, 352] width 10 height 10
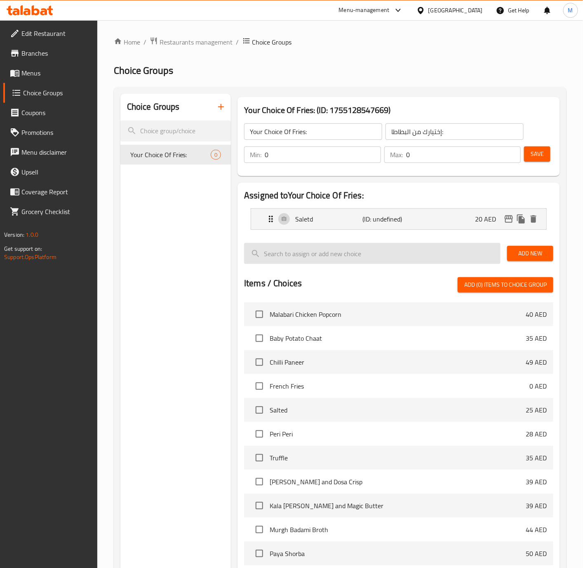
click at [455, 259] on input "search" at bounding box center [372, 253] width 257 height 21
type input "؛"
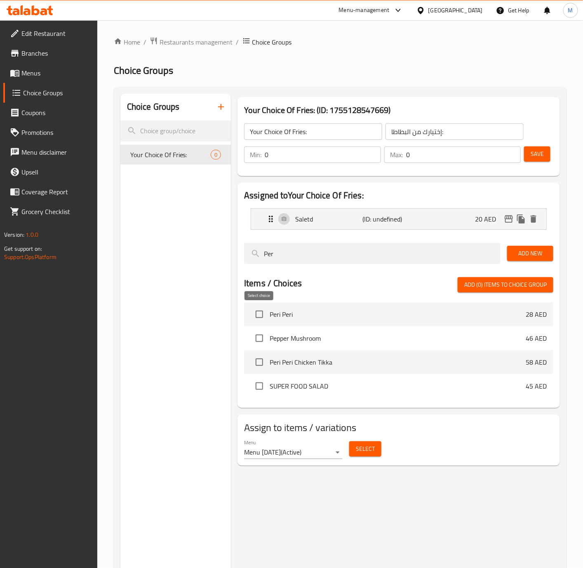
type input "Per"
click at [258, 314] on input "checkbox" at bounding box center [259, 314] width 17 height 17
checkbox input "true"
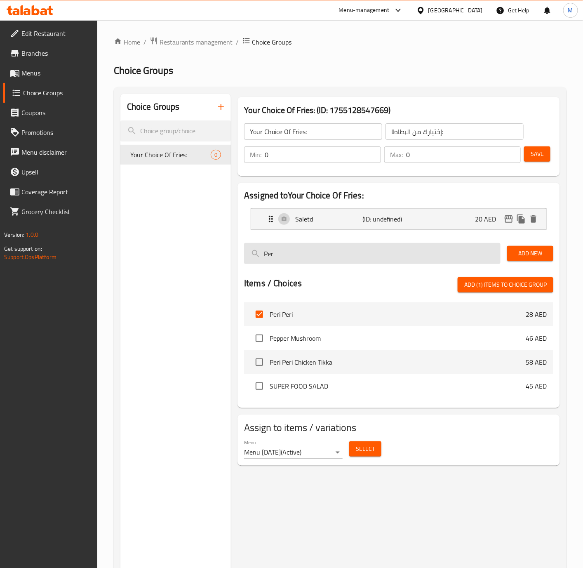
click at [308, 261] on input "Per" at bounding box center [372, 253] width 257 height 21
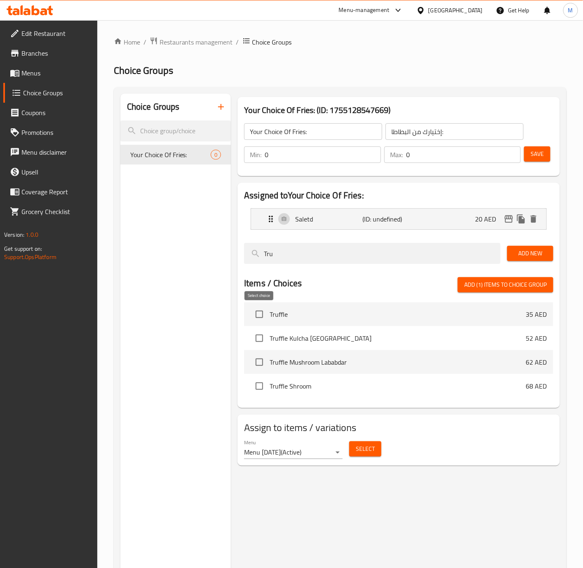
type input "Tru"
click at [257, 312] on input "checkbox" at bounding box center [259, 314] width 17 height 17
click at [525, 284] on span "Add (2) items to choice group" at bounding box center [505, 285] width 82 height 10
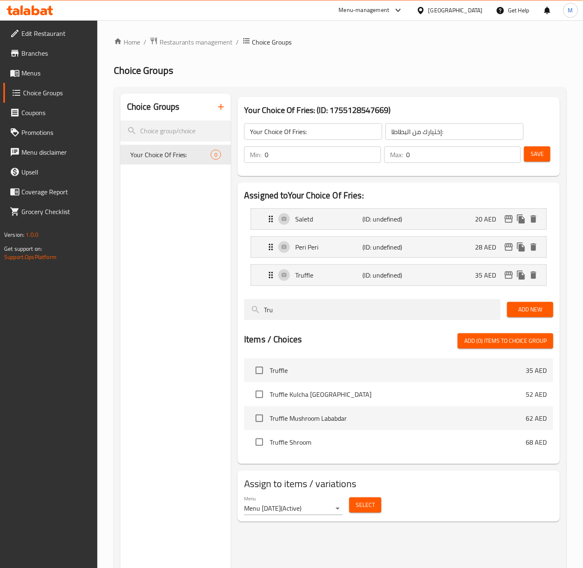
checkbox input "false"
click at [468, 247] on div "Peri Peri (ID: undefined) 28 AED" at bounding box center [401, 247] width 271 height 21
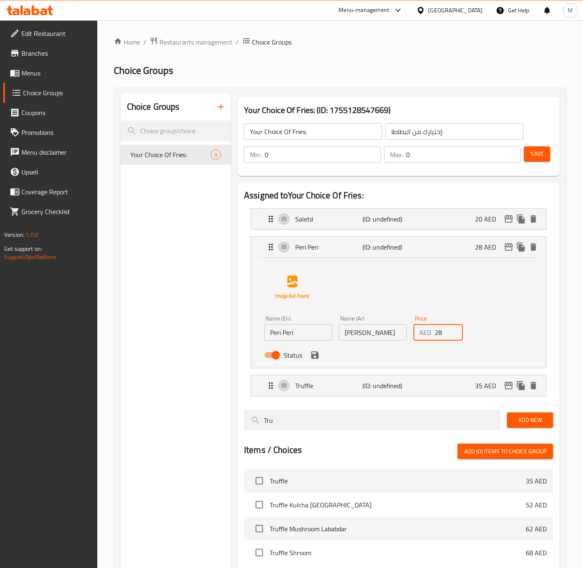
click at [445, 335] on input "28" at bounding box center [449, 332] width 28 height 16
click at [454, 329] on input "29" at bounding box center [449, 332] width 28 height 16
type input "30"
click at [454, 329] on input "30" at bounding box center [449, 332] width 28 height 16
click at [316, 357] on icon "save" at bounding box center [315, 355] width 10 height 10
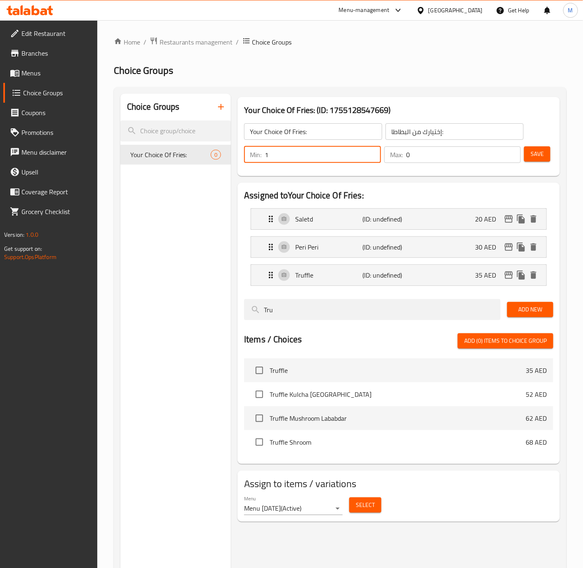
type input "1"
click at [371, 151] on input "1" at bounding box center [323, 154] width 116 height 16
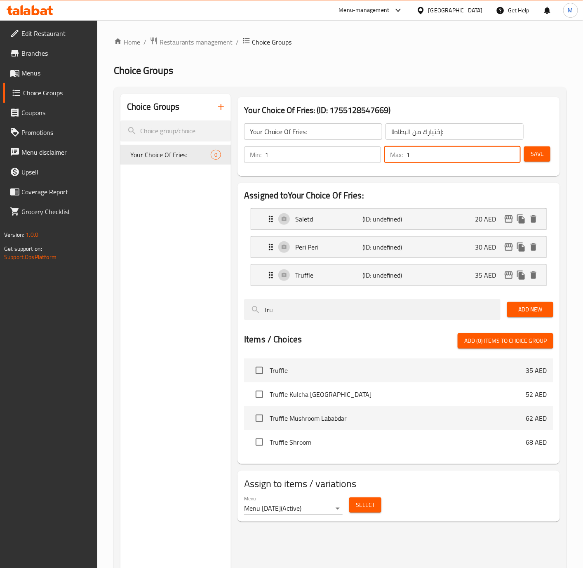
type input "1"
click at [513, 150] on input "1" at bounding box center [463, 154] width 115 height 16
click at [443, 273] on div "Truffle (ID: undefined) 35 AED" at bounding box center [401, 275] width 271 height 21
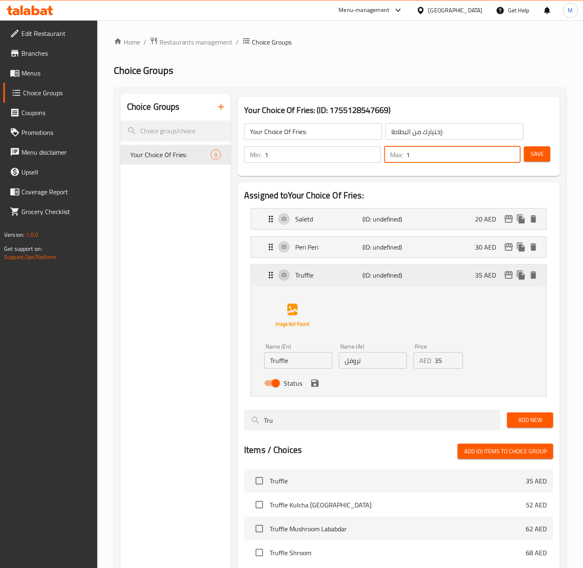
click at [436, 275] on div "Truffle (ID: undefined) 35 AED" at bounding box center [401, 275] width 271 height 21
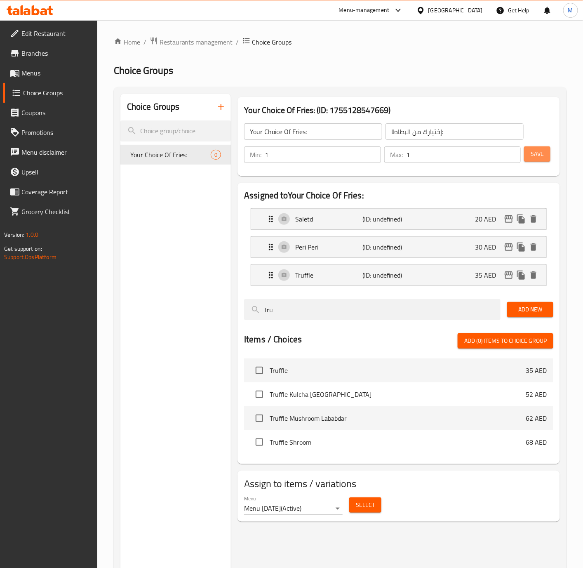
click at [538, 156] on span "Save" at bounding box center [537, 154] width 13 height 10
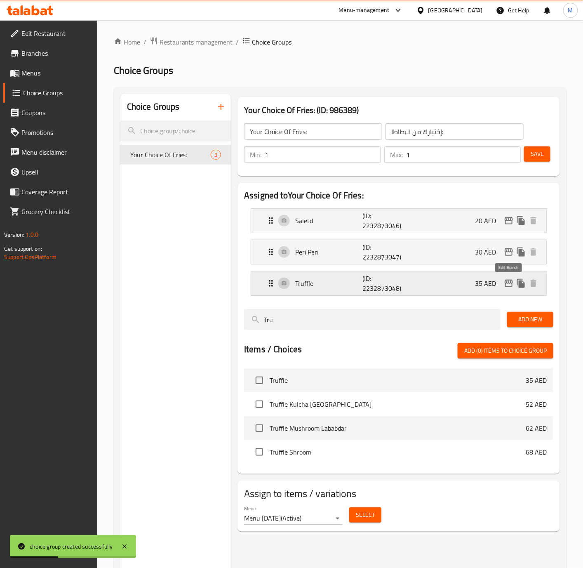
click at [505, 283] on icon "edit" at bounding box center [509, 283] width 8 height 7
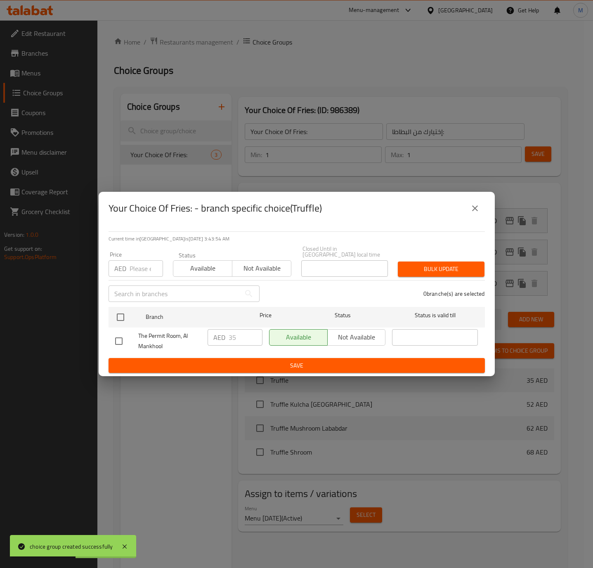
click at [478, 212] on icon "close" at bounding box center [475, 208] width 10 height 10
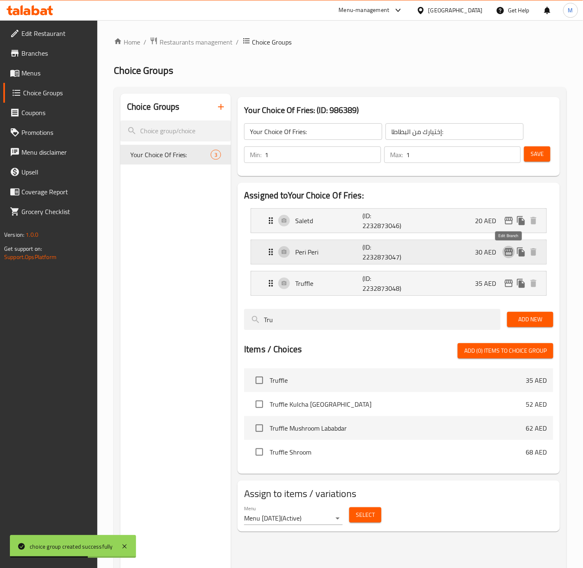
click at [510, 254] on icon "edit" at bounding box center [509, 252] width 10 height 10
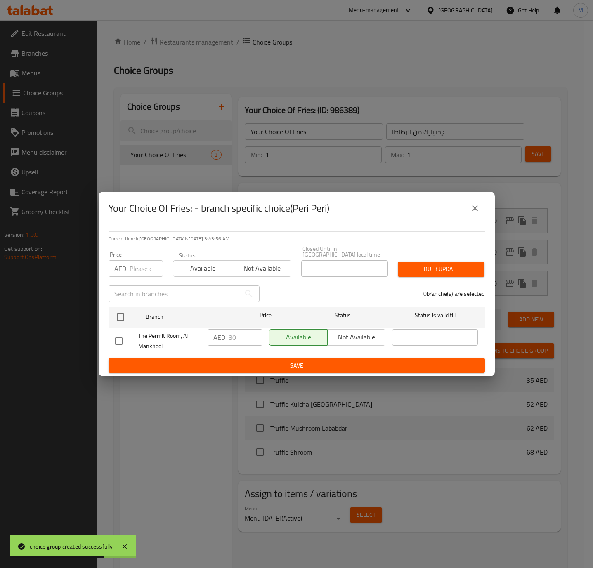
click at [470, 208] on icon "close" at bounding box center [475, 208] width 10 height 10
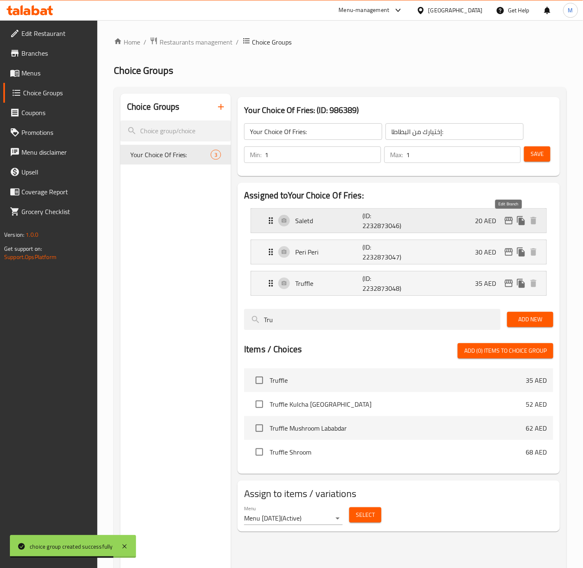
click at [510, 218] on icon "edit" at bounding box center [509, 220] width 8 height 7
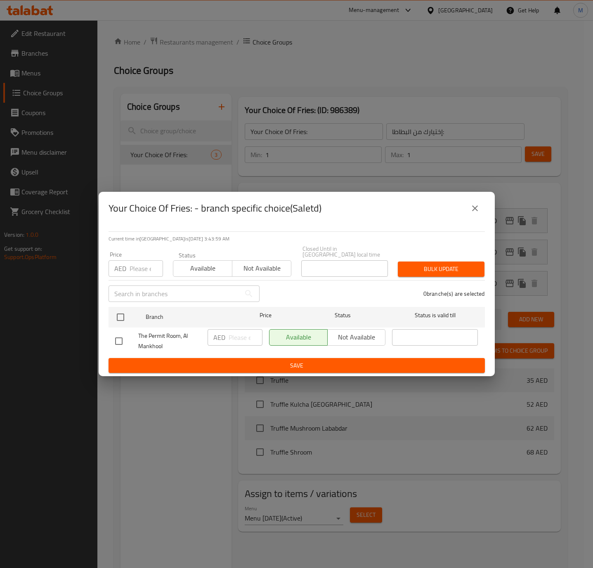
click at [478, 208] on icon "close" at bounding box center [475, 208] width 10 height 10
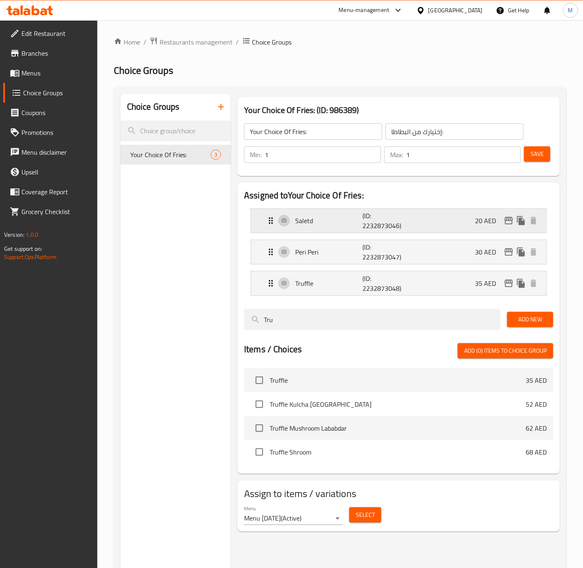
click at [457, 226] on div "Saletd (ID: 2232873046) 20 AED" at bounding box center [401, 221] width 271 height 24
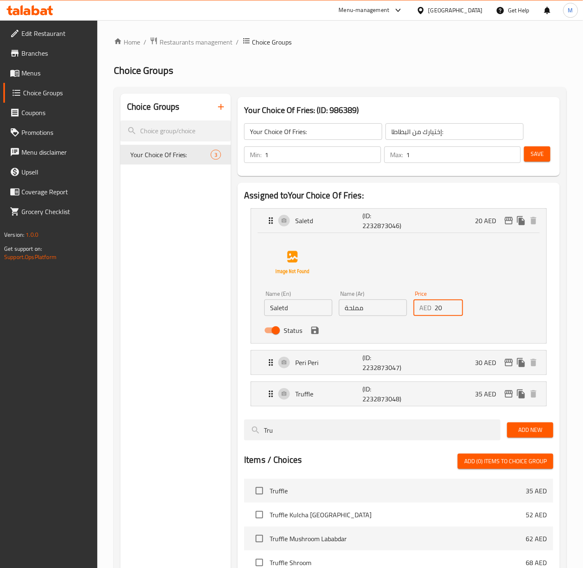
drag, startPoint x: 446, startPoint y: 311, endPoint x: 434, endPoint y: 311, distance: 11.5
click at [435, 311] on input "20" at bounding box center [449, 307] width 28 height 16
type input "8"
click at [318, 332] on icon "save" at bounding box center [314, 330] width 7 height 7
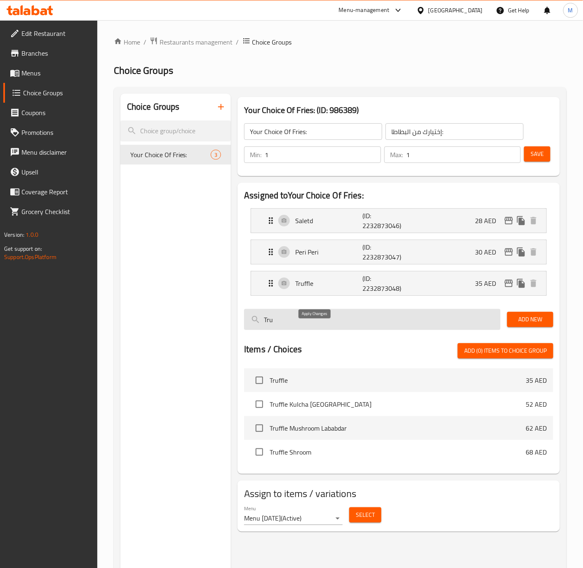
type input "28"
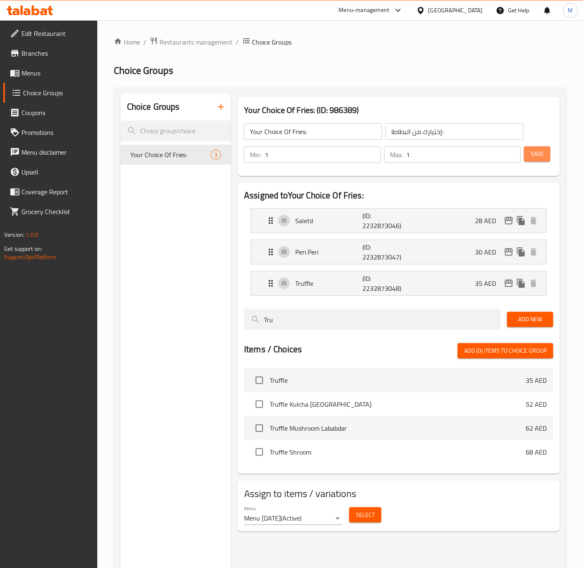
click at [545, 155] on button "Save" at bounding box center [537, 153] width 26 height 15
click at [225, 107] on icon "button" at bounding box center [221, 107] width 10 height 10
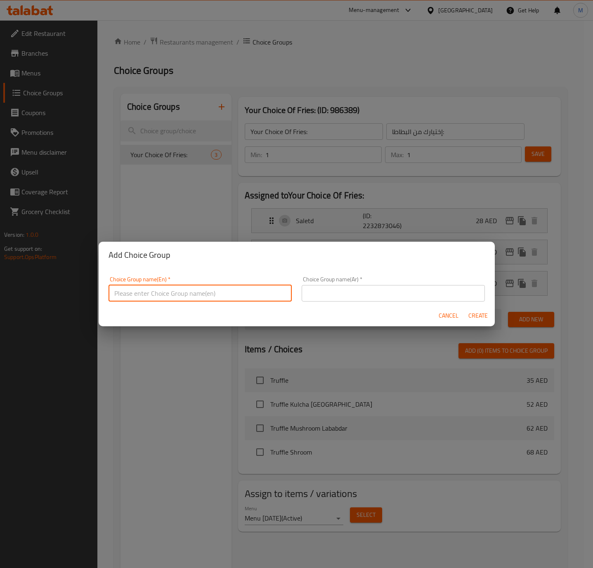
click at [166, 295] on input "text" at bounding box center [199, 293] width 183 height 16
paste input "Thai Power Salad"
type input "Your Choice Of Thai Power Salad:"
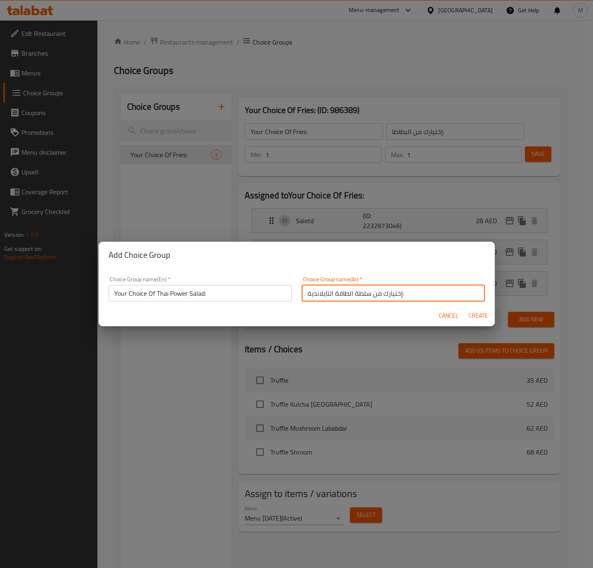
type input "إختيارك من سلطة الطاقة التايلاندية:"
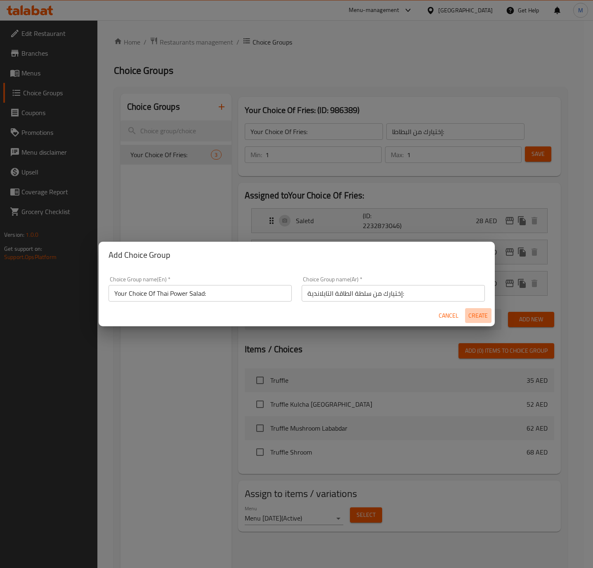
click at [483, 317] on span "Create" at bounding box center [478, 316] width 20 height 10
type input "Your Choice Of Thai Power Salad:"
type input "إختيارك من سلطة الطاقة التايلاندية:"
type input "0"
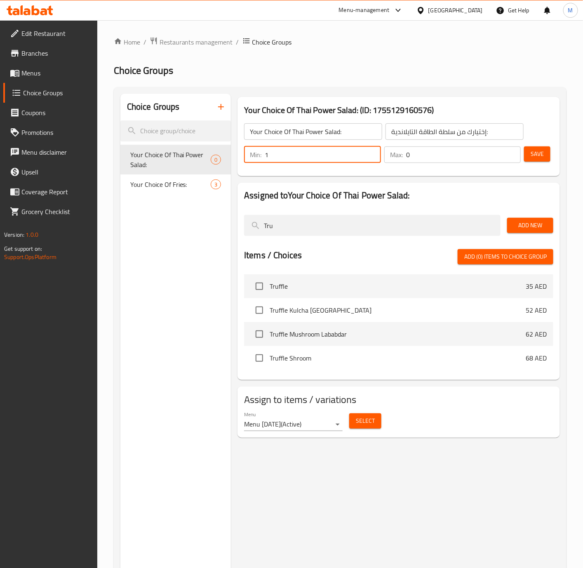
type input "1"
click at [375, 152] on input "1" at bounding box center [323, 154] width 116 height 16
type input "1"
click at [512, 151] on input "1" at bounding box center [463, 154] width 115 height 16
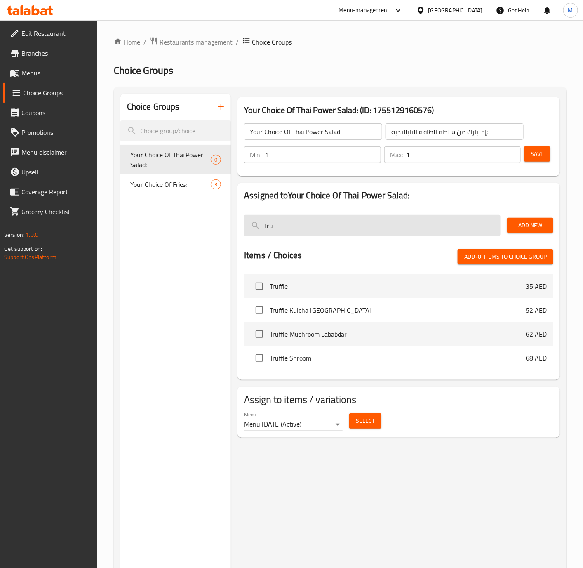
click at [375, 228] on input "Tru" at bounding box center [372, 225] width 257 height 21
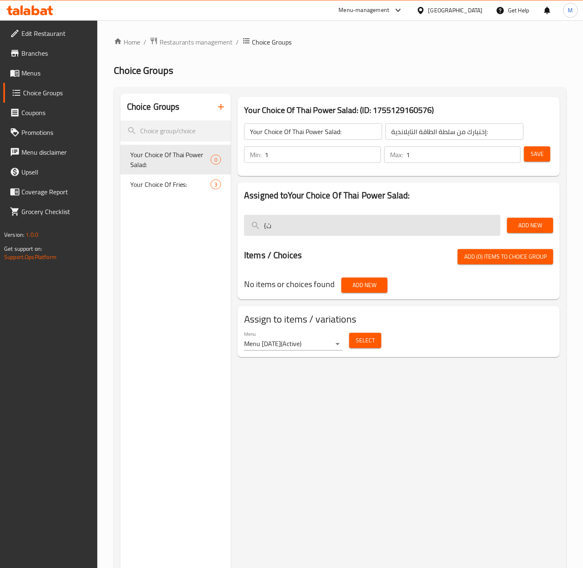
type input "{"
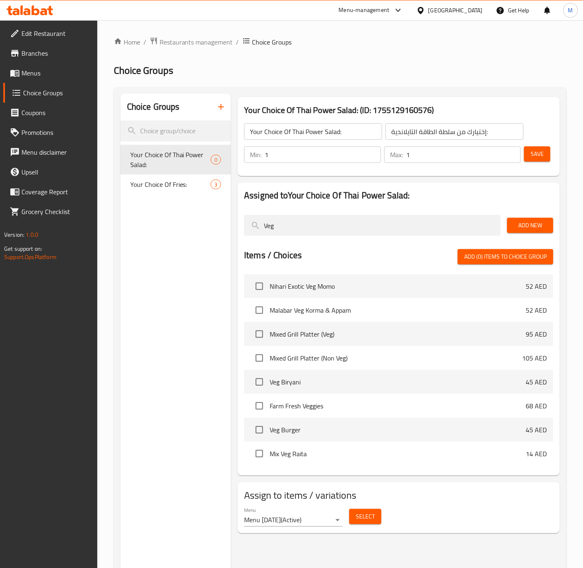
type input "Veg"
click at [522, 228] on span "Add New" at bounding box center [530, 225] width 33 height 10
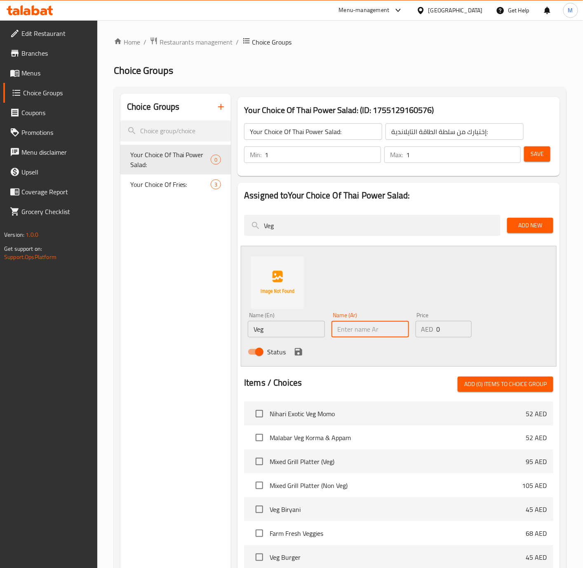
click at [374, 332] on input "text" at bounding box center [370, 329] width 77 height 16
type input "k"
type input "م"
type input "نباتي"
drag, startPoint x: 445, startPoint y: 330, endPoint x: 433, endPoint y: 331, distance: 12.4
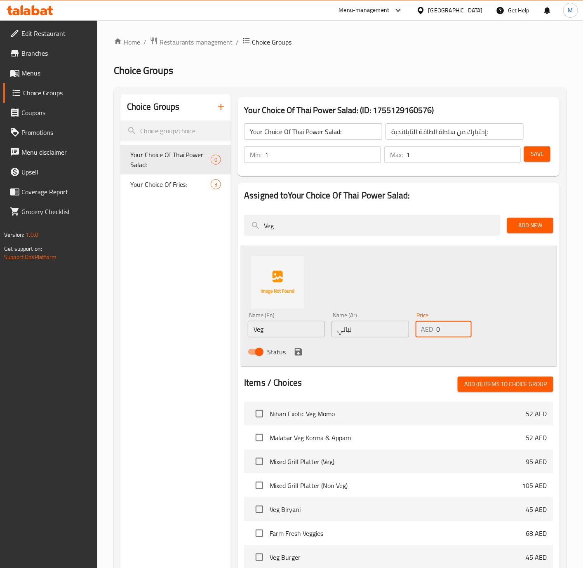
click at [433, 331] on div "AED 0 Price" at bounding box center [444, 329] width 56 height 16
type input "49"
click at [463, 325] on input "49" at bounding box center [454, 329] width 35 height 16
click at [297, 352] on icon "save" at bounding box center [298, 351] width 7 height 7
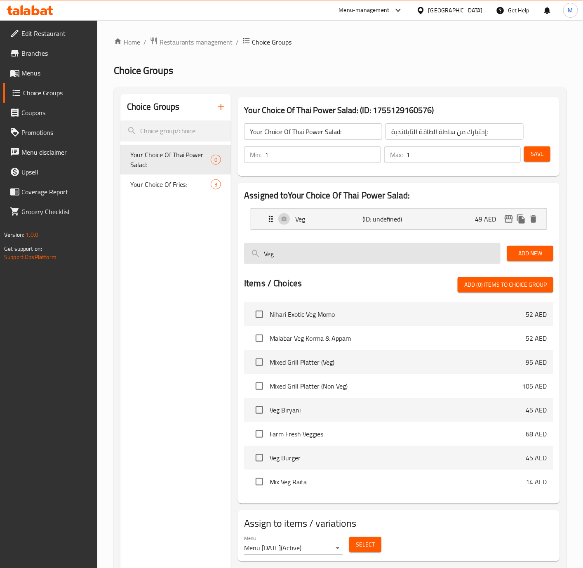
click at [420, 256] on input "Veg" at bounding box center [372, 253] width 257 height 21
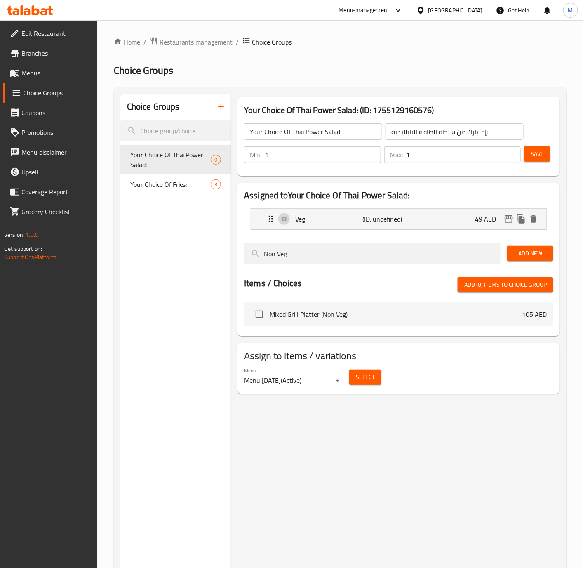
type input "Non Veg"
click at [521, 254] on span "Add New" at bounding box center [530, 253] width 33 height 10
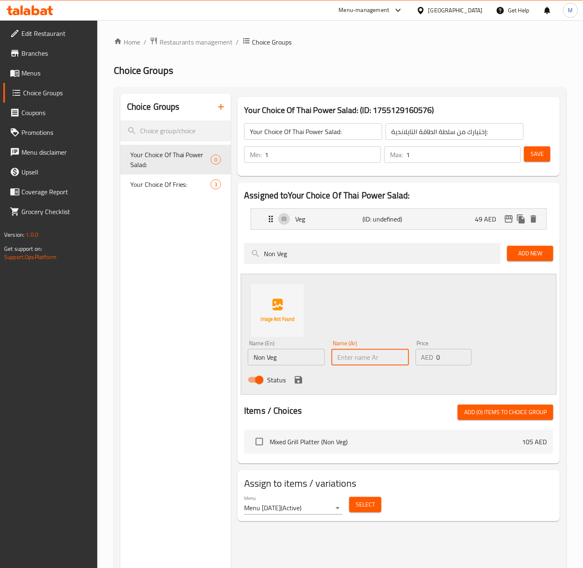
click at [368, 360] on input "text" at bounding box center [370, 357] width 77 height 16
type input "غير نباتي"
drag, startPoint x: 446, startPoint y: 360, endPoint x: 434, endPoint y: 361, distance: 12.4
click at [434, 361] on div "AED 0 Price" at bounding box center [444, 357] width 56 height 16
type input "58"
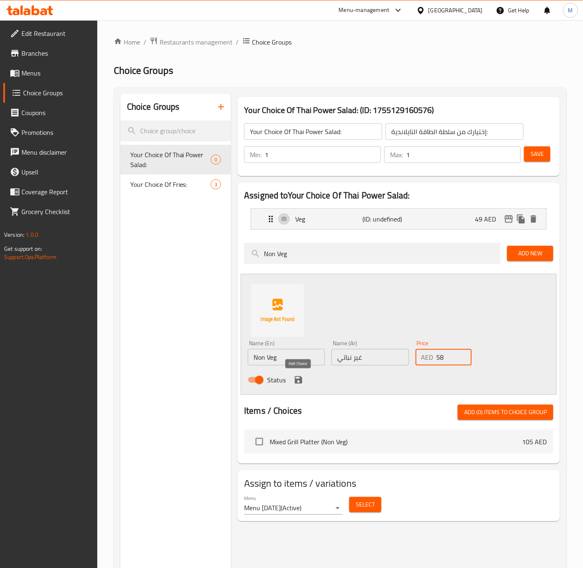
click at [296, 379] on icon "save" at bounding box center [299, 380] width 10 height 10
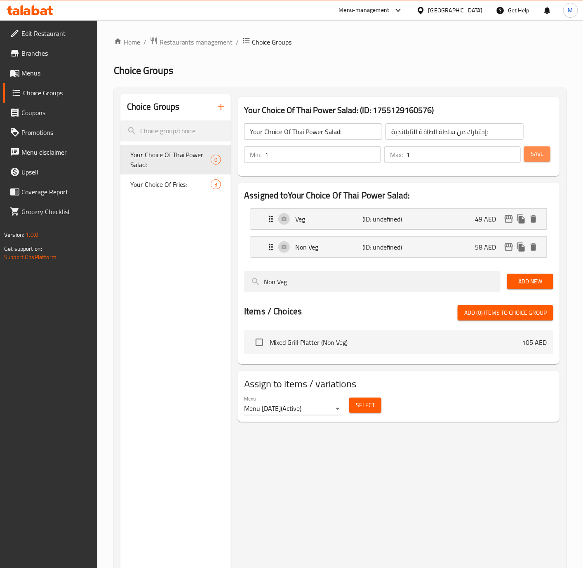
click at [538, 154] on span "Save" at bounding box center [537, 154] width 13 height 10
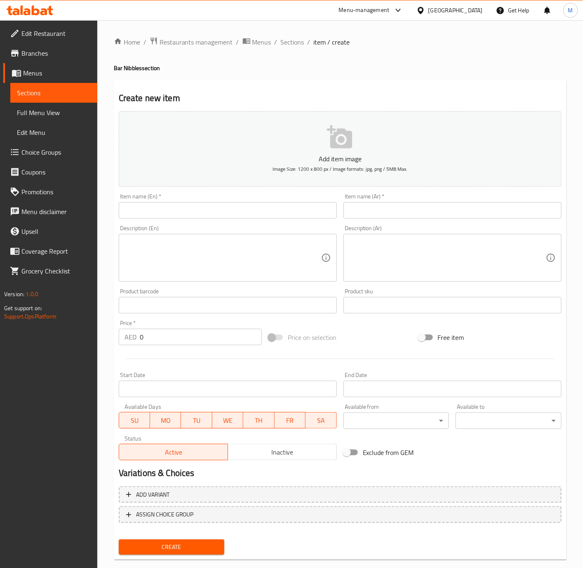
click at [210, 209] on input "text" at bounding box center [228, 210] width 218 height 16
paste input "French Fries"
type input "French Fries"
click at [391, 217] on input "text" at bounding box center [453, 210] width 218 height 16
paste input "بطاطس مقلية"
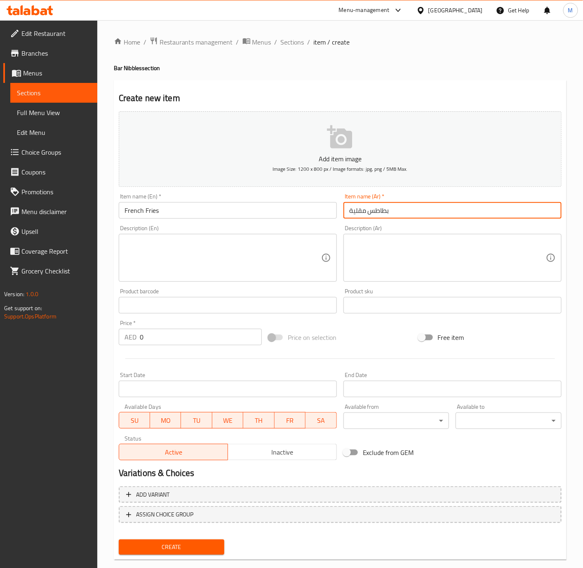
click at [371, 213] on input "بطاطس مقلية" at bounding box center [453, 210] width 218 height 16
type input "بطاطا [GEOGRAPHIC_DATA]"
click at [192, 516] on span "ASSIGN CHOICE GROUP" at bounding box center [165, 514] width 58 height 10
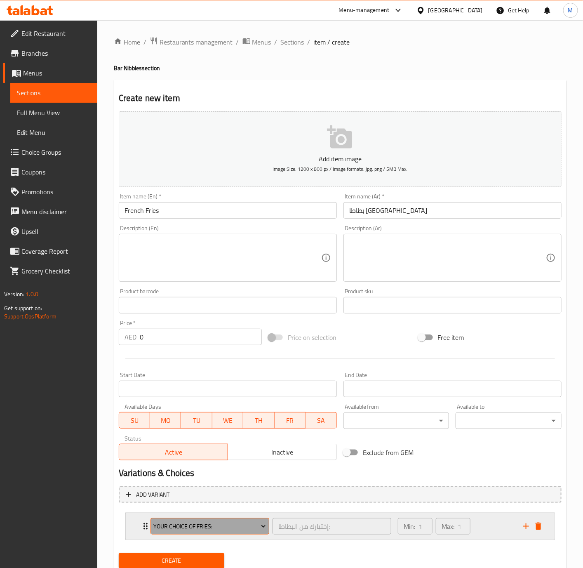
click at [191, 522] on span "Your Choice Of Fries:" at bounding box center [209, 526] width 113 height 10
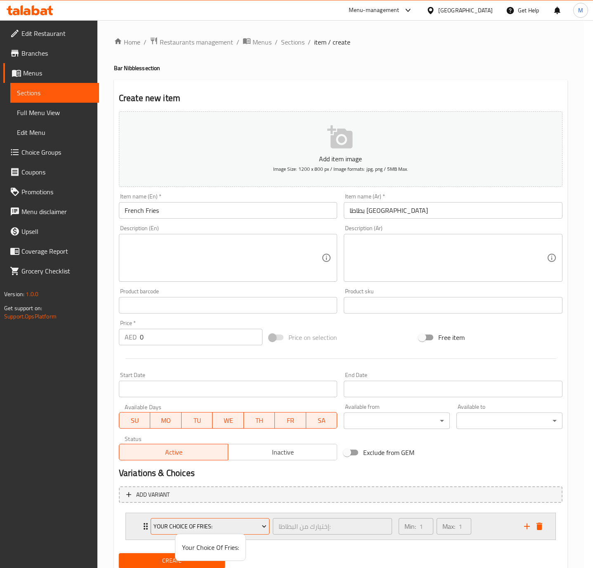
click at [191, 522] on div at bounding box center [296, 284] width 593 height 568
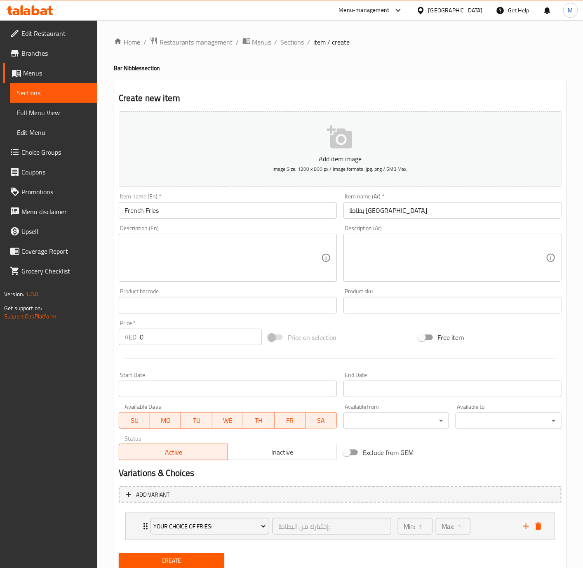
click at [202, 557] on span "Create" at bounding box center [171, 561] width 93 height 10
click at [297, 42] on span "Sections" at bounding box center [293, 42] width 24 height 10
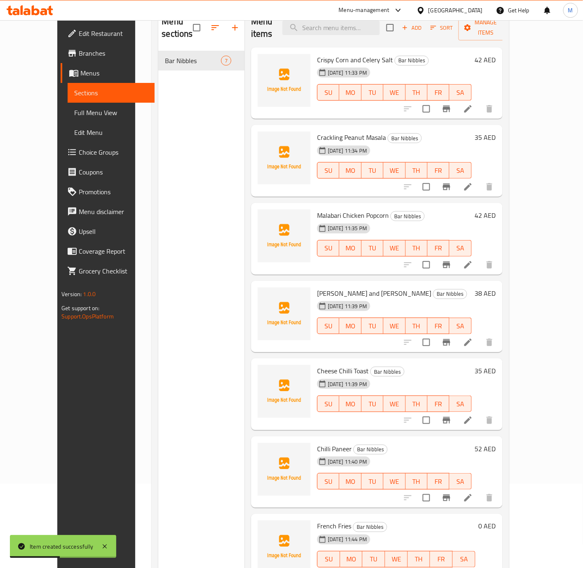
scroll to position [115, 0]
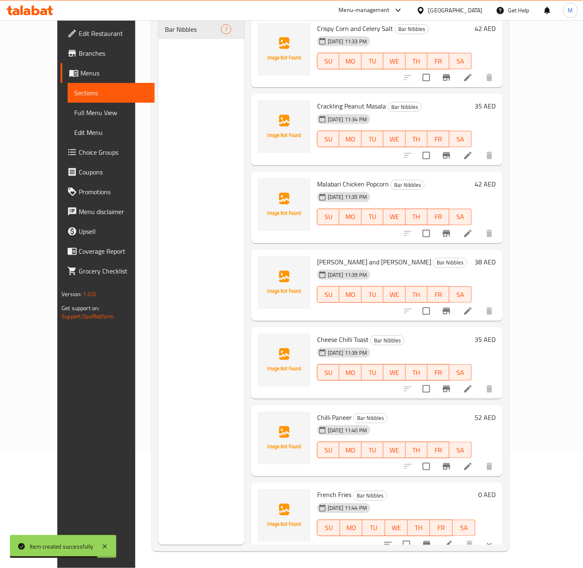
click at [495, 540] on icon "show more" at bounding box center [490, 545] width 10 height 10
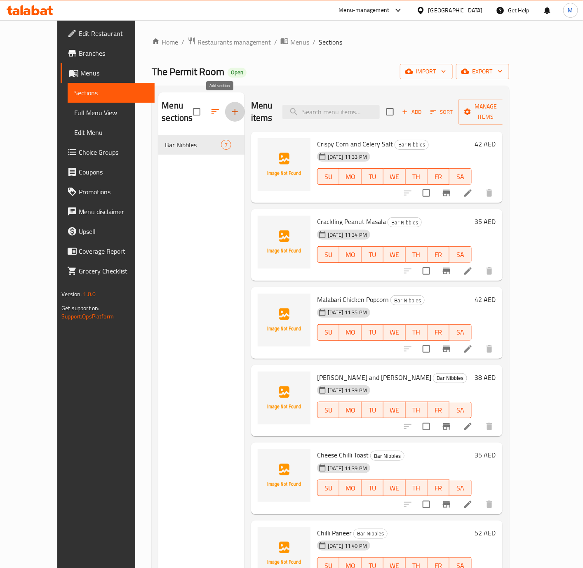
click at [230, 108] on icon "button" at bounding box center [235, 112] width 10 height 10
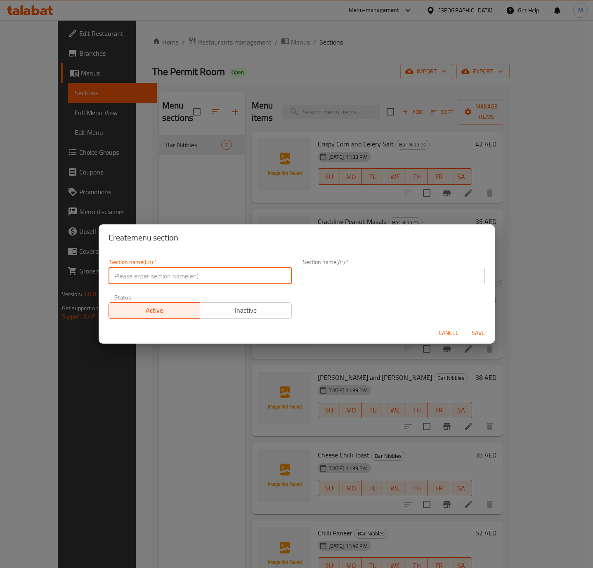
click at [187, 275] on input "text" at bounding box center [199, 276] width 183 height 16
paste input "Soups"
type input "Soups"
click at [321, 274] on input "text" at bounding box center [393, 276] width 183 height 16
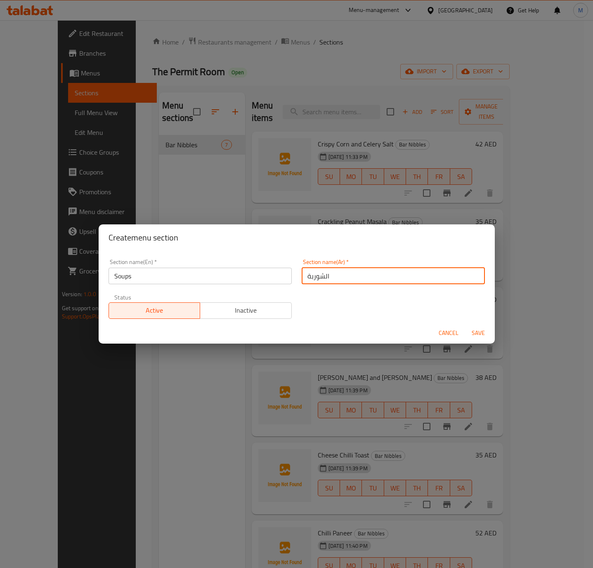
type input "الشوربة"
click at [172, 275] on input "Soups" at bounding box center [199, 276] width 183 height 16
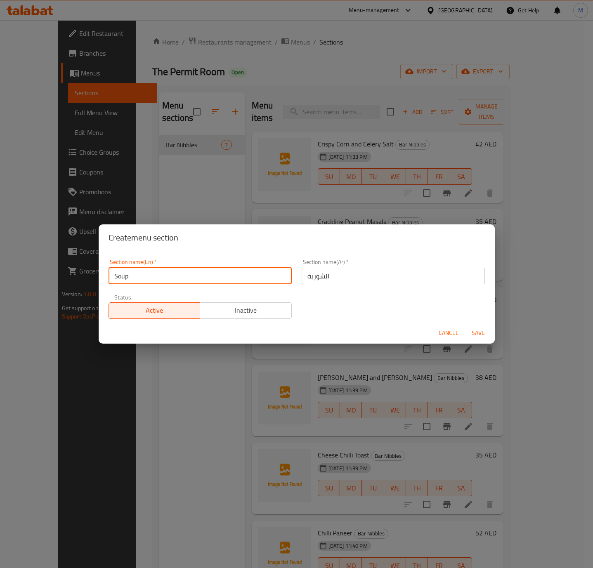
type input "Soup"
click at [476, 333] on span "Save" at bounding box center [478, 333] width 20 height 10
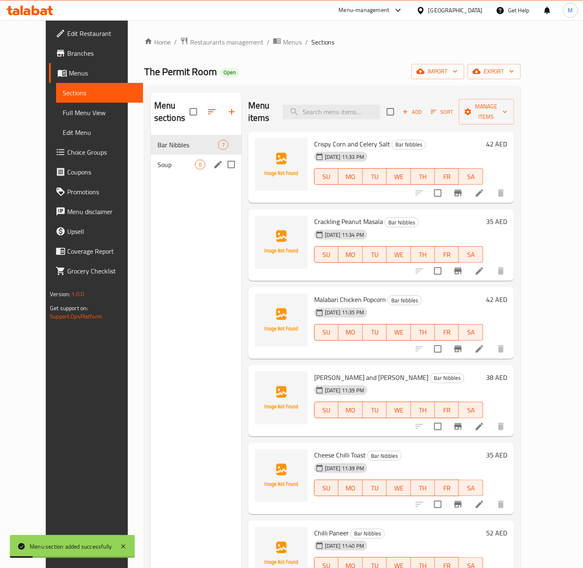
click at [164, 160] on span "Soup" at bounding box center [177, 165] width 38 height 10
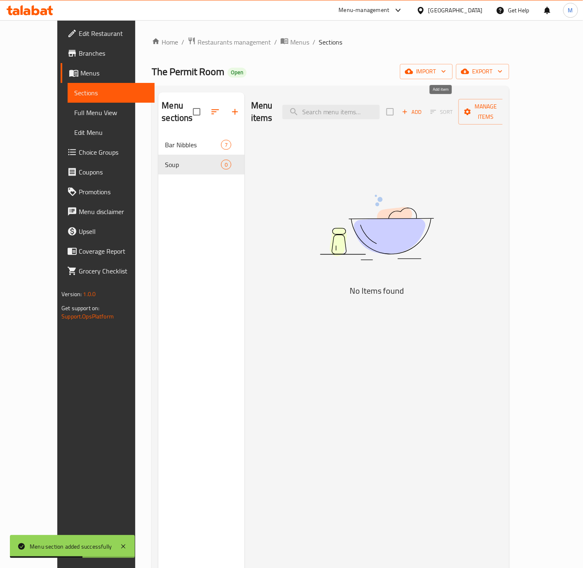
click at [423, 108] on span "Add" at bounding box center [412, 111] width 22 height 9
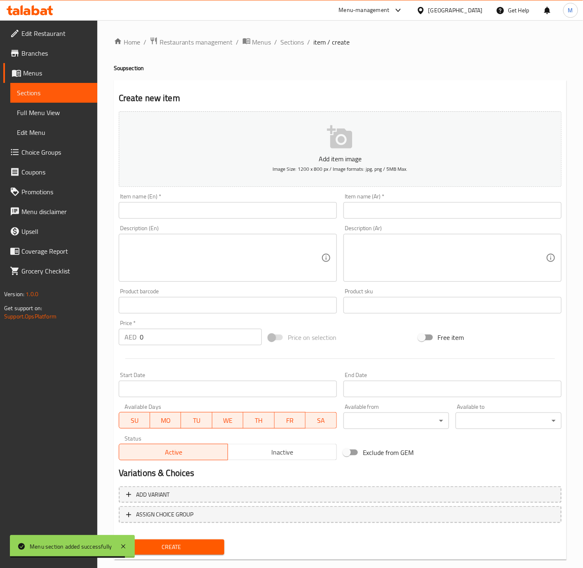
click at [180, 262] on textarea at bounding box center [223, 257] width 197 height 39
paste textarea "SAMBHAR CAPPUCHINO , DOSA CRISP"
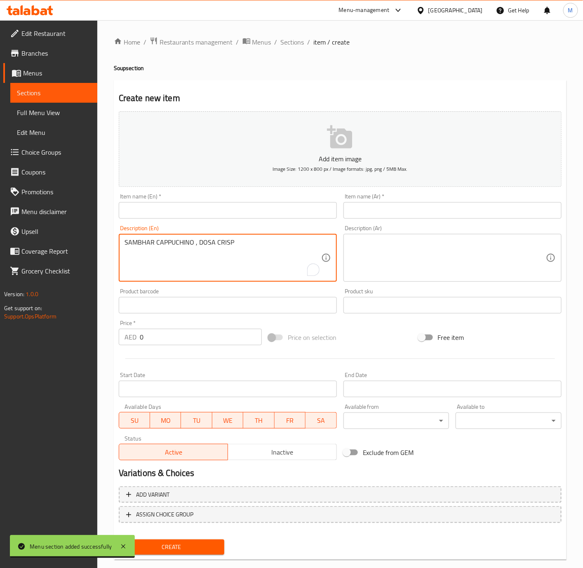
click at [197, 245] on textarea "SAMBHAR CAPPUCHINO , DOSA CRISP" at bounding box center [223, 257] width 197 height 39
click at [189, 265] on textarea "Sambhar Cappuchino and Dosa Crisp" at bounding box center [223, 257] width 197 height 39
click at [242, 249] on textarea "Sambhar Cappuchino and Dosa Crisp" at bounding box center [223, 257] width 197 height 39
click at [199, 246] on textarea "Sambhar Cappuchino and Dosa Crisp" at bounding box center [223, 257] width 197 height 39
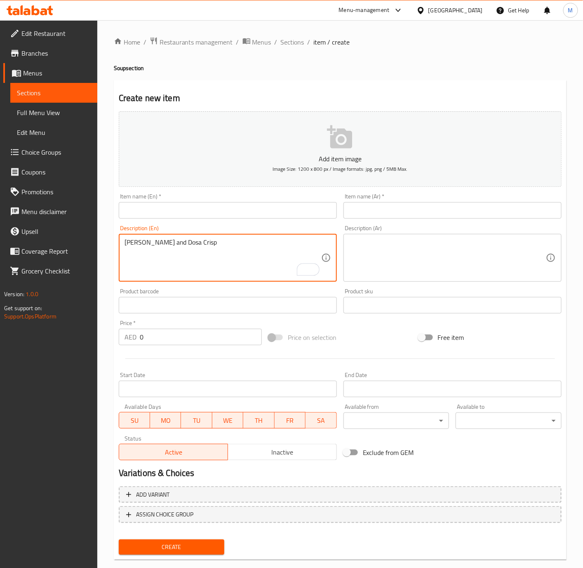
click at [199, 246] on textarea "Sambhar Cappuchino and Dosa Crisp" at bounding box center [223, 257] width 197 height 39
type textarea "Sambhar Cappuchino and Dosa Crisp"
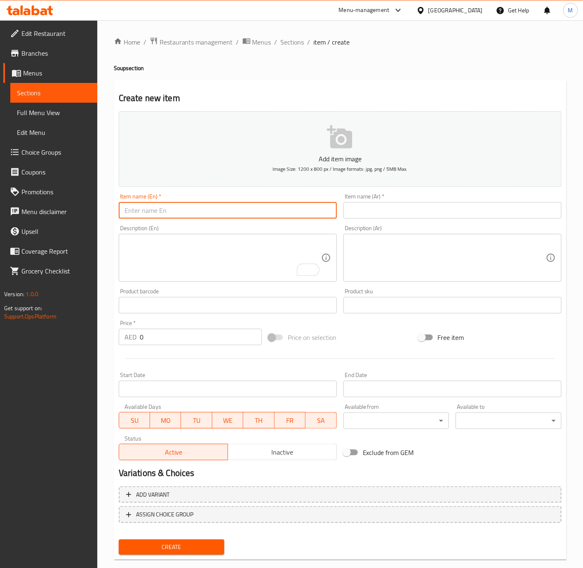
click at [197, 210] on input "text" at bounding box center [228, 210] width 218 height 16
paste input "Sambhar Cappuccino and Dosa Crispy"
paste input "text"
type input "Sambhar Cappuccino and Dosa Crisp"
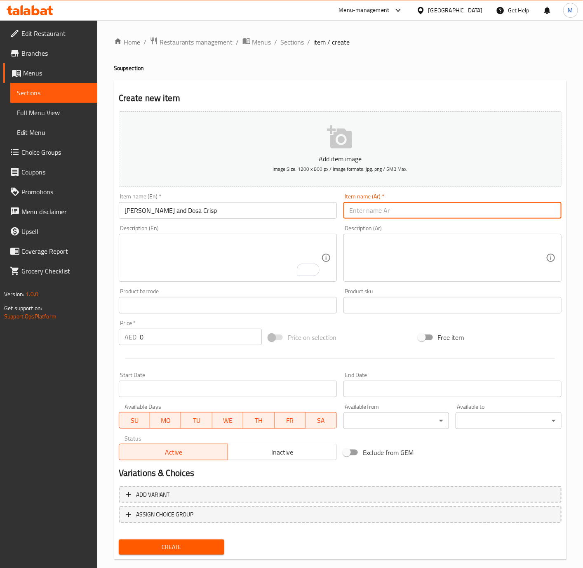
click at [389, 212] on input "text" at bounding box center [453, 210] width 218 height 16
paste input "سامبهار كابتشينو ودوسة كريسب"
type input "سامبهار كابتشينو ودوسة كريسب"
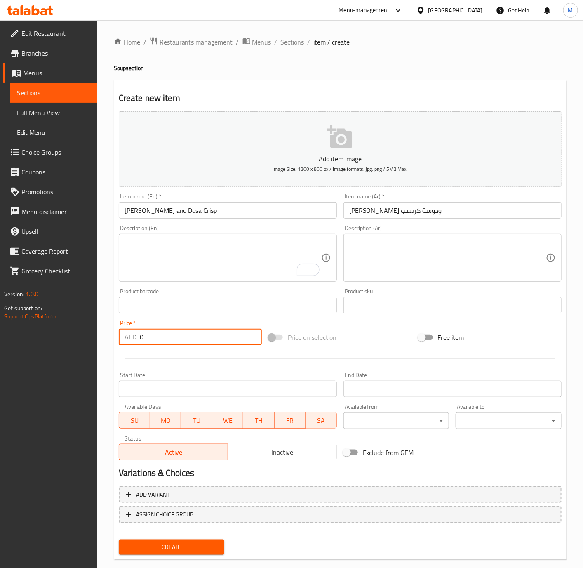
drag, startPoint x: 155, startPoint y: 332, endPoint x: 132, endPoint y: 337, distance: 23.6
click at [132, 337] on div "AED 0 Price *" at bounding box center [190, 337] width 143 height 16
type input "42"
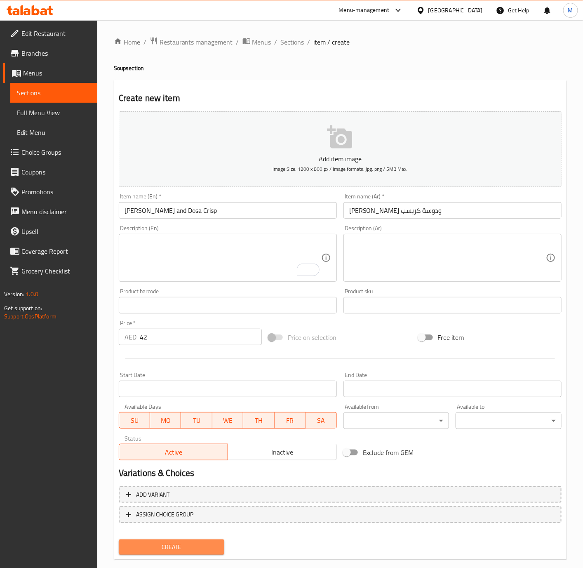
click at [188, 545] on span "Create" at bounding box center [171, 547] width 93 height 10
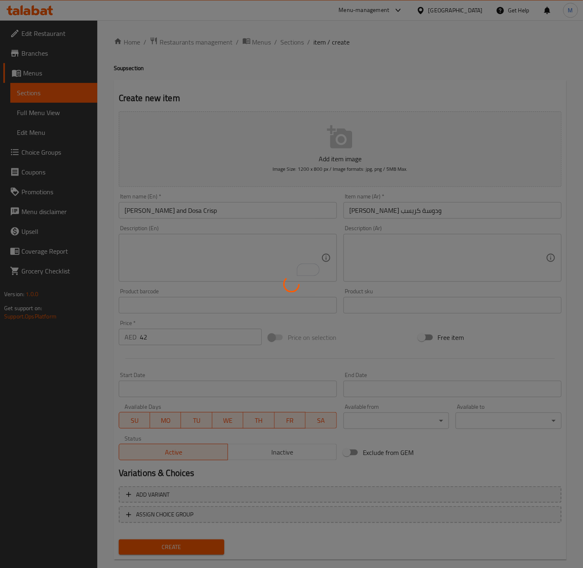
type input "0"
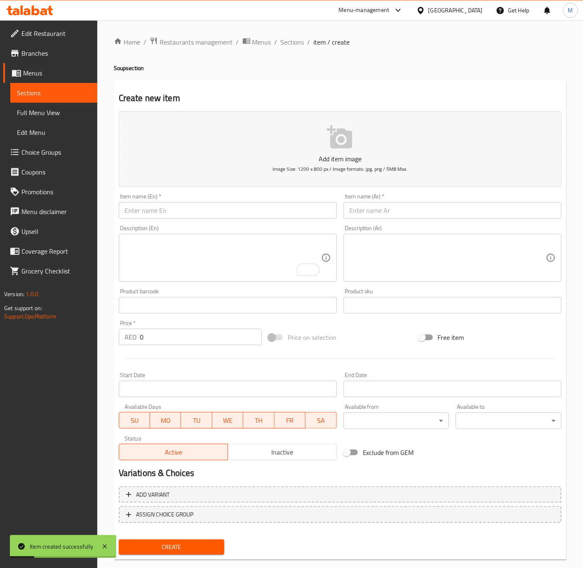
click at [233, 260] on textarea "To enrich screen reader interactions, please activate Accessibility in Grammarl…" at bounding box center [223, 257] width 197 height 39
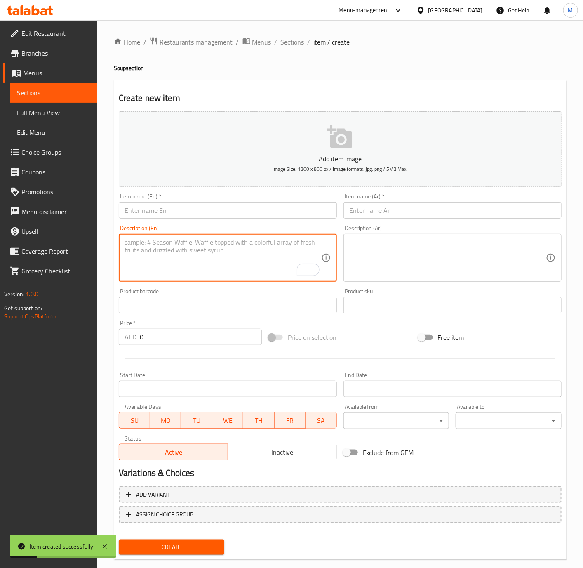
paste textarea "KALA CHANA KAHWA , MAGIC BUTTER"
click at [187, 242] on textarea "KALA CHANA KAHWA , MAGIC BUTTER" at bounding box center [223, 257] width 197 height 39
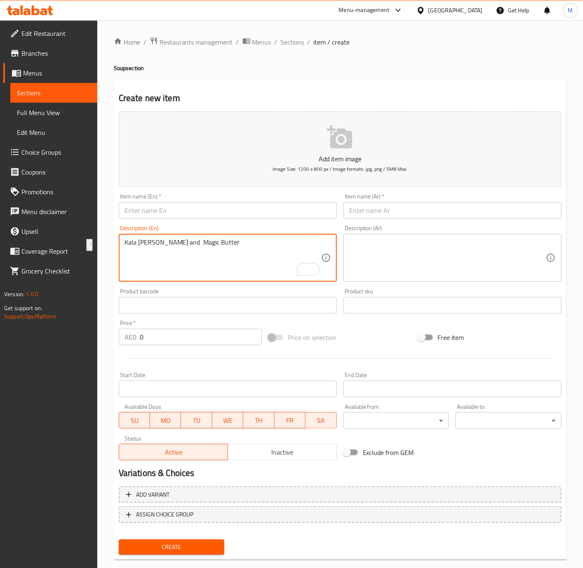
click at [211, 270] on textarea "Kala Chana Kahwa and Magic Butter" at bounding box center [223, 257] width 197 height 39
click at [191, 244] on textarea "Kala Chana Kahwa and Magic Butter" at bounding box center [223, 257] width 197 height 39
type textarea "Kala Chana Kahwa and Magic Butter"
click at [207, 212] on input "text" at bounding box center [228, 210] width 218 height 16
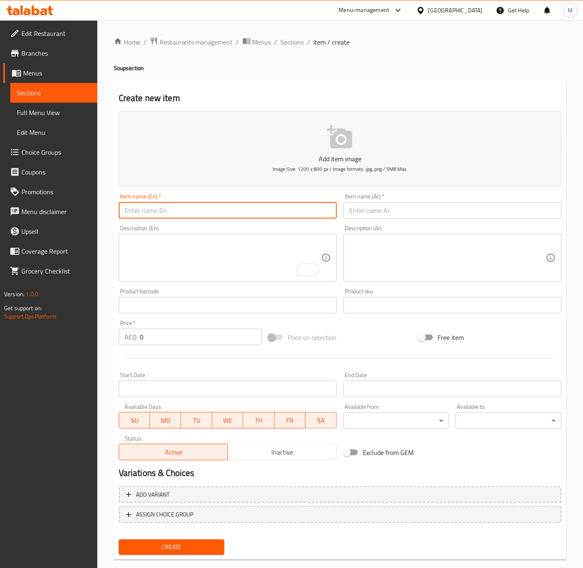
paste input "Kala Chana Kahwa and Magic Butter"
type input "Kala Chana Kahwa and Magic Butter"
click at [368, 208] on input "text" at bounding box center [453, 210] width 218 height 16
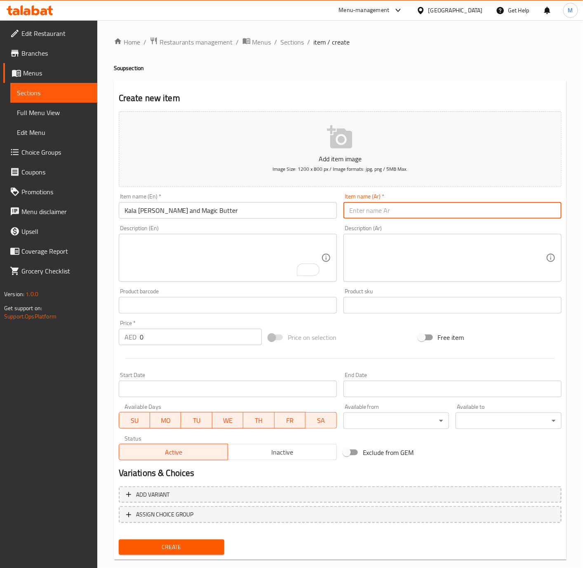
paste input "كالا تشانا كاهوا والزبدة السحرية"
type input "كالا تشانا كاهوا والزبدة السحرية"
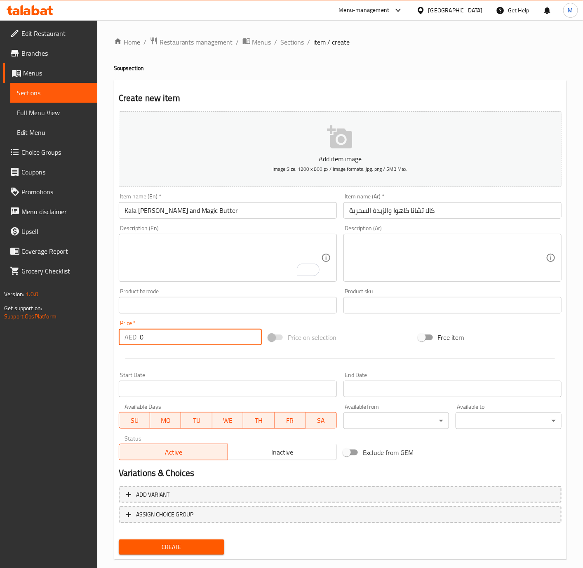
drag, startPoint x: 158, startPoint y: 342, endPoint x: 134, endPoint y: 338, distance: 24.3
click at [134, 338] on div "AED 0 Price *" at bounding box center [190, 337] width 143 height 16
type input "42"
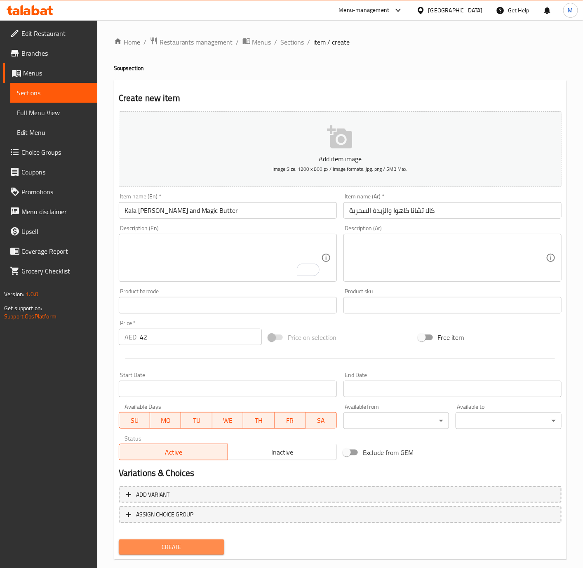
click at [191, 547] on span "Create" at bounding box center [171, 547] width 93 height 10
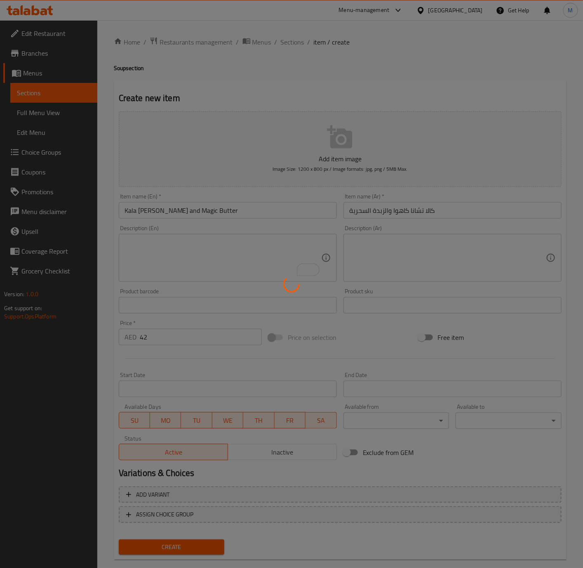
type input "0"
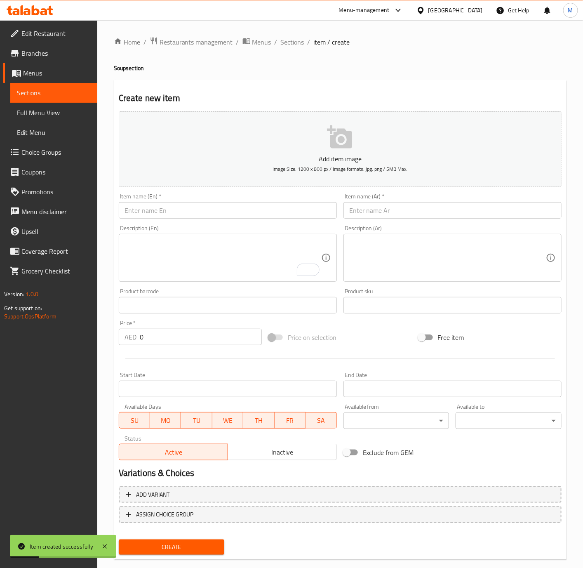
click at [190, 210] on input "text" at bounding box center [228, 210] width 218 height 16
paste input "MURGH BADAMI BROTH, CHILLI ONION RUSK"
click at [196, 214] on input "MURGH BADAMI BROTH, CHILLI ONION RUSK" at bounding box center [228, 210] width 218 height 16
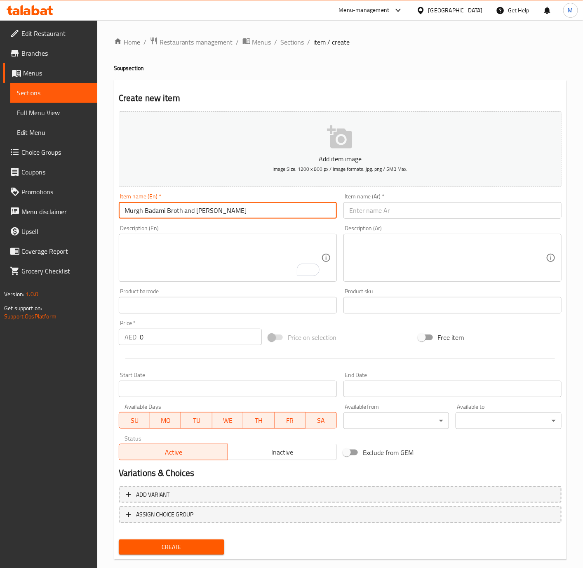
type input "Murgh Badami Broth and Chilli Onion Rusk"
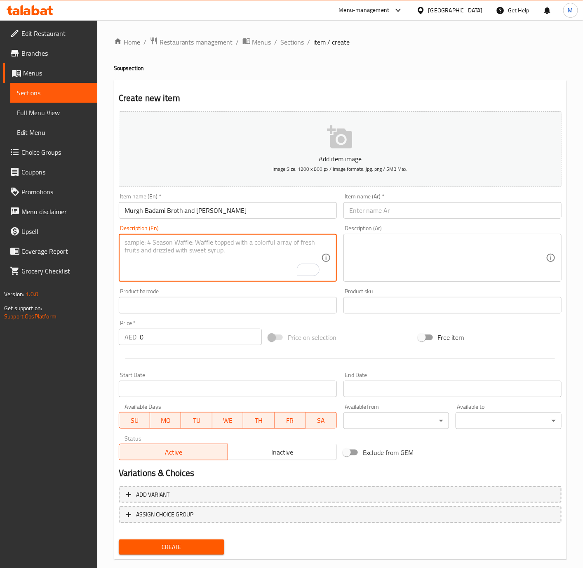
click at [201, 239] on textarea "To enrich screen reader interactions, please activate Accessibility in Grammarl…" at bounding box center [223, 257] width 197 height 39
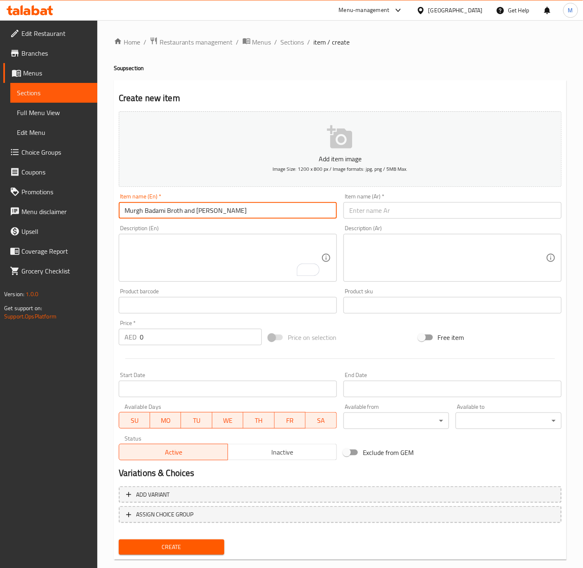
click at [200, 214] on input "Murgh Badami Broth and Chilli Onion Rusk" at bounding box center [228, 210] width 218 height 16
click at [396, 210] on input "text" at bounding box center [453, 210] width 218 height 16
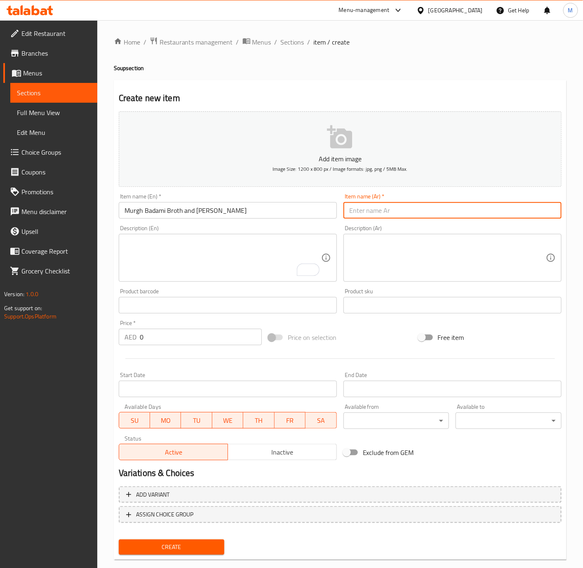
paste input "مرق مورغ بادامي وبقسماط البصل والفلفل الحار"
type input "مرق مورغ بادامي وبقسماط البصل والفلفل الحار"
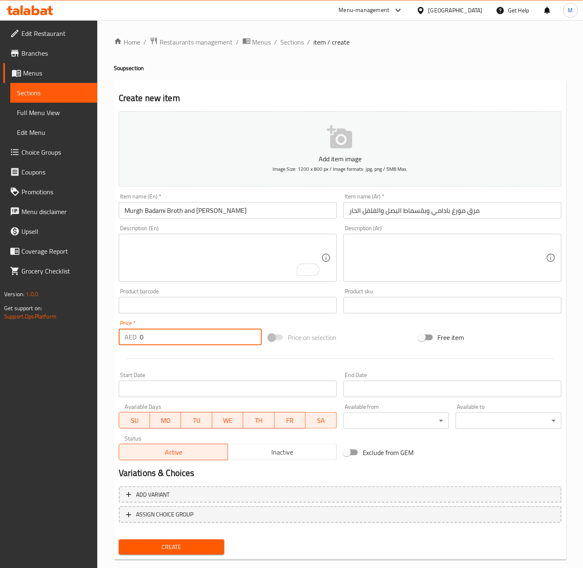
drag, startPoint x: 150, startPoint y: 337, endPoint x: 131, endPoint y: 337, distance: 18.6
click at [131, 337] on div "AED 0 Price *" at bounding box center [190, 337] width 143 height 16
type input "45"
click at [163, 543] on span "Create" at bounding box center [171, 547] width 93 height 10
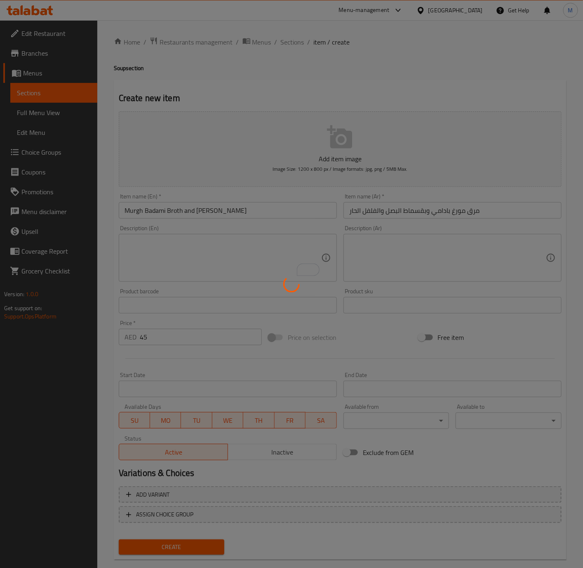
type input "0"
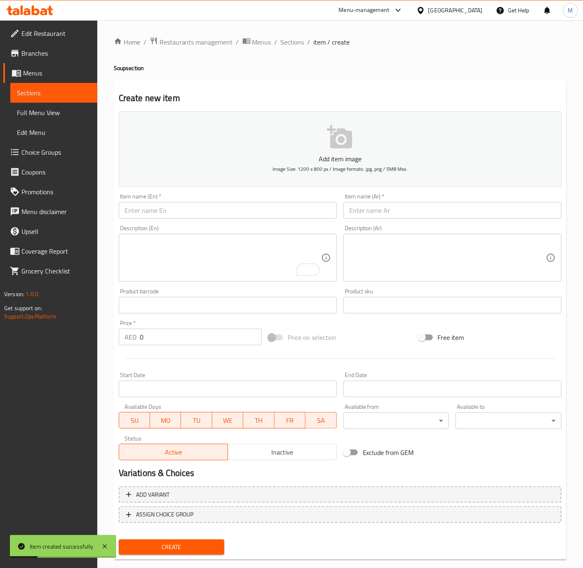
click at [203, 210] on input "text" at bounding box center [228, 210] width 218 height 16
paste input "PAYA SHORBA , KEEMA KULCHA"
click at [166, 215] on input "PAYA SHORBA , KEEMA KULCHA" at bounding box center [228, 210] width 218 height 16
click at [168, 216] on input "PAYA SHORBA , KEEMA KULCHA" at bounding box center [228, 210] width 218 height 16
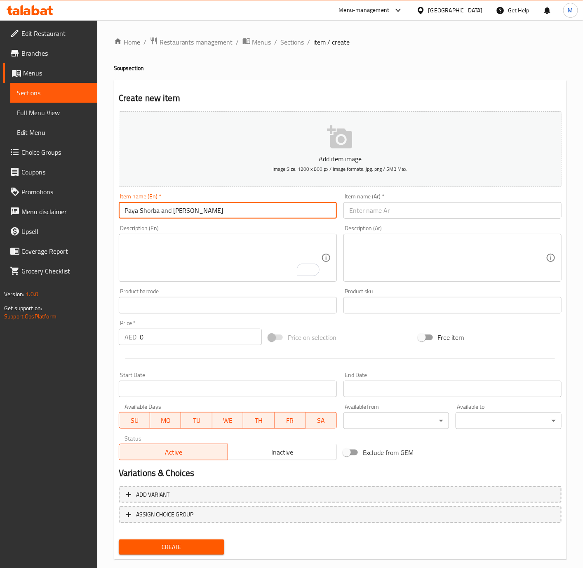
type input "Paya Shorba and Keema Kulcha"
click at [380, 205] on input "text" at bounding box center [453, 210] width 218 height 16
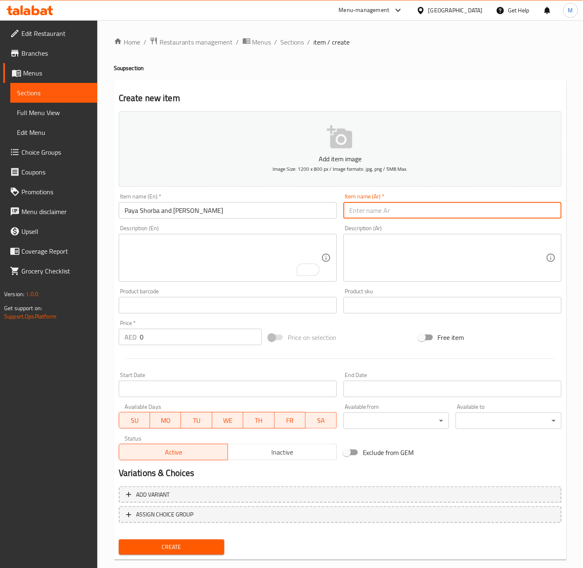
paste input "بايا شوربا وكييما كولشا"
type input "بايا شوربا وكييما كولشا"
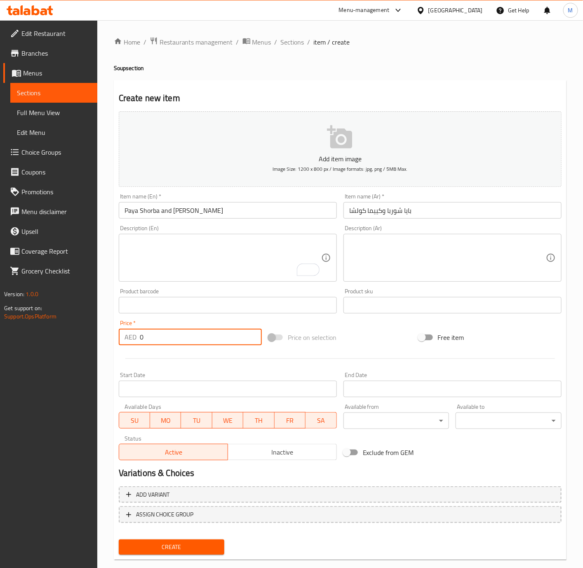
drag, startPoint x: 149, startPoint y: 338, endPoint x: 137, endPoint y: 337, distance: 11.7
click at [137, 337] on div "AED 0 Price *" at bounding box center [190, 337] width 143 height 16
type input "52"
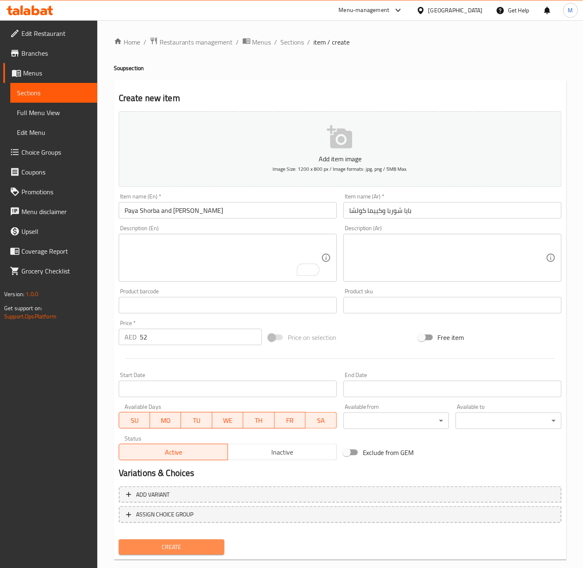
click at [171, 546] on span "Create" at bounding box center [171, 547] width 93 height 10
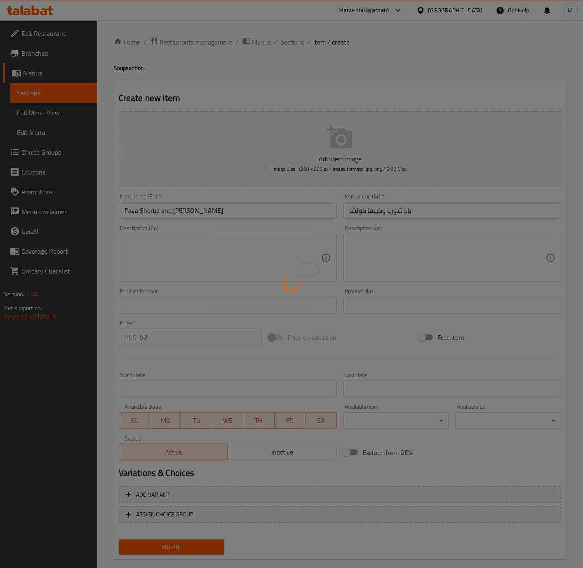
type input "0"
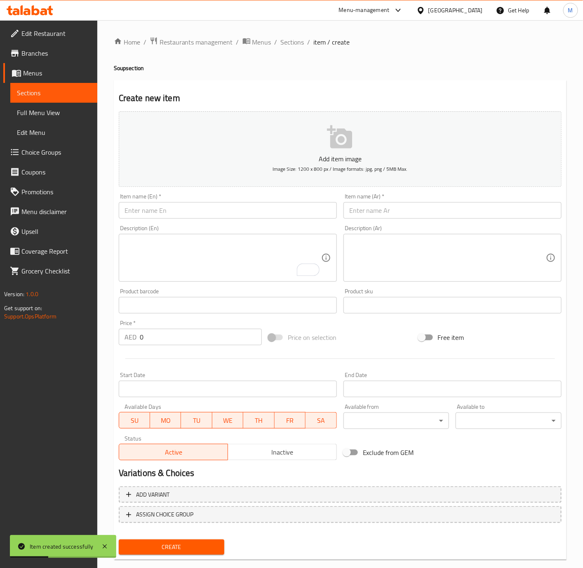
click at [282, 54] on div "Home / Restaurants management / Menus / Sections / item / create Soup section C…" at bounding box center [340, 302] width 453 height 530
click at [289, 42] on span "Sections" at bounding box center [293, 42] width 24 height 10
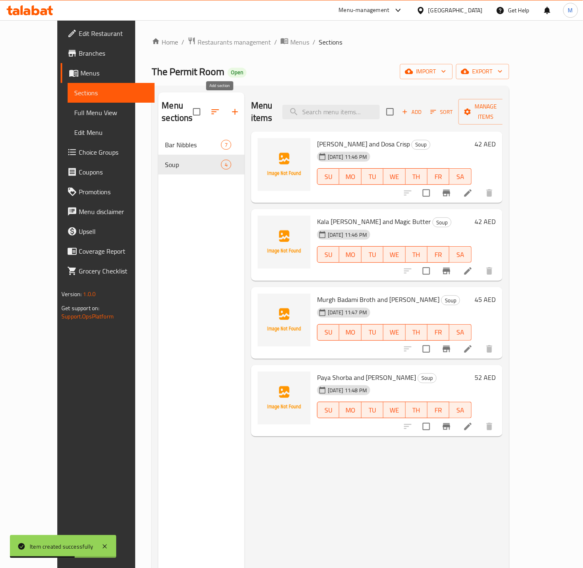
click at [230, 108] on icon "button" at bounding box center [235, 112] width 10 height 10
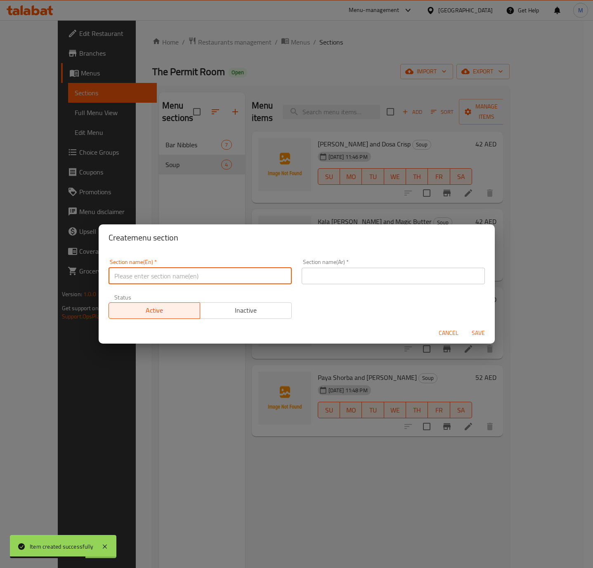
click at [160, 275] on input "text" at bounding box center [199, 276] width 183 height 16
type input "Salad"
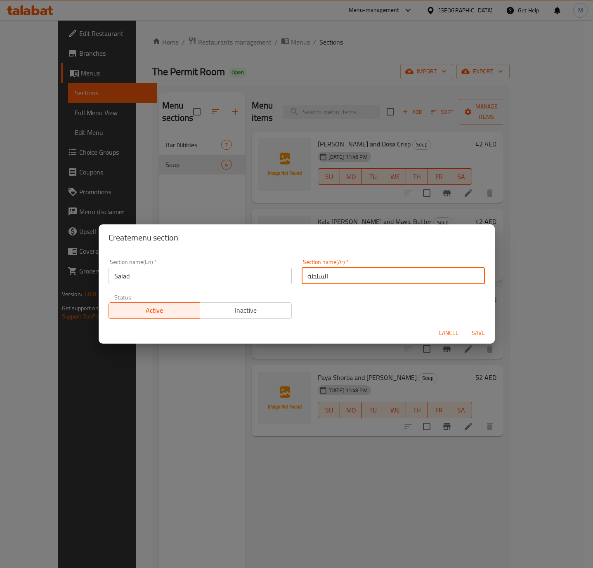
type input "السلطة"
click at [473, 334] on span "Save" at bounding box center [478, 333] width 20 height 10
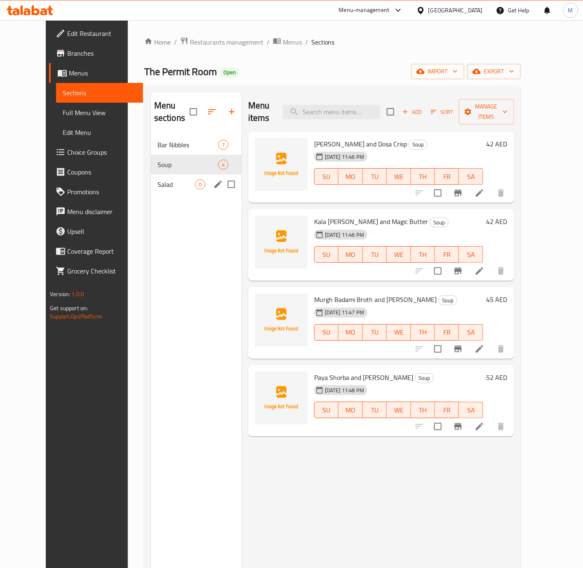
click at [163, 177] on div "Salad 0" at bounding box center [196, 184] width 91 height 20
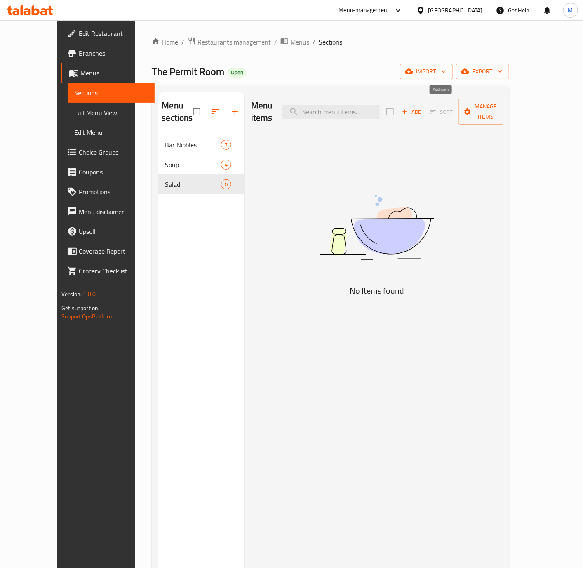
click at [423, 109] on span "Add" at bounding box center [412, 111] width 22 height 9
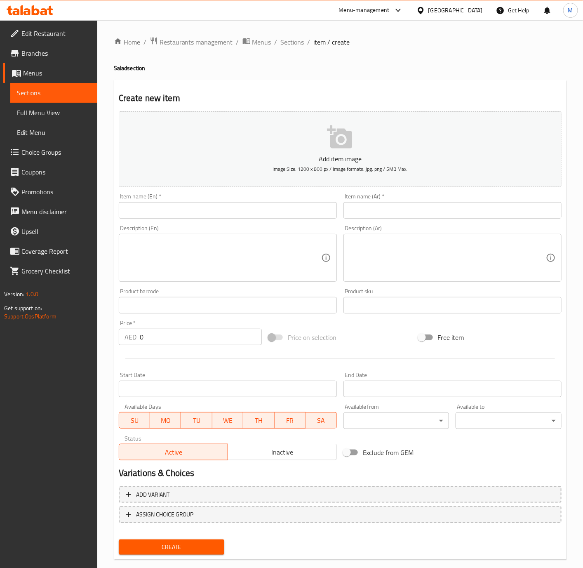
click at [202, 204] on input "text" at bounding box center [228, 210] width 218 height 16
paste input "Thai Salad"
type input "Thai Salad"
click at [388, 217] on input "text" at bounding box center [453, 210] width 218 height 16
paste input "سلطة تايلاندية"
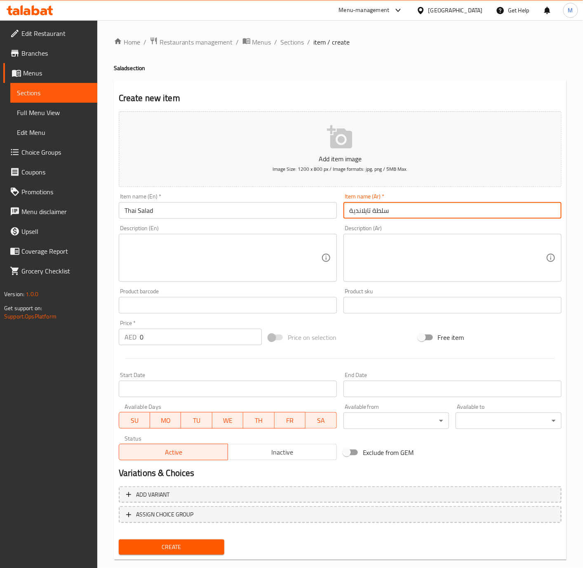
type input "سلطة تايلاندية"
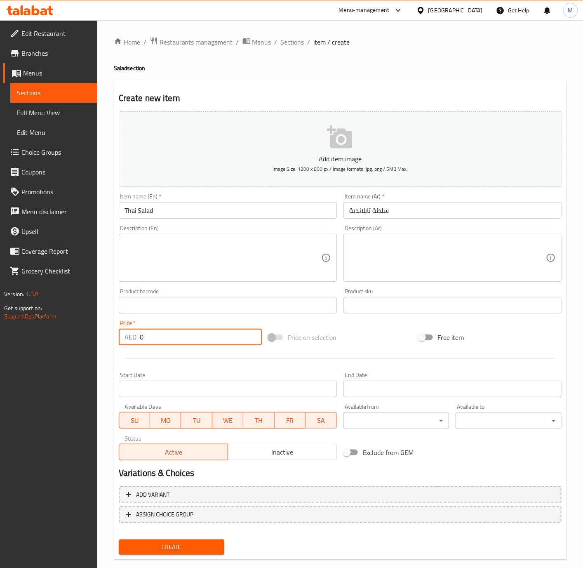
drag, startPoint x: 180, startPoint y: 333, endPoint x: 112, endPoint y: 336, distance: 68.1
click at [112, 336] on div "Home / Restaurants management / Menus / Sections / item / create Salad section …" at bounding box center [340, 301] width 486 height 563
type input "42"
click at [210, 258] on textarea at bounding box center [223, 257] width 197 height 39
paste textarea "Fruits and Greens, Crispy Garlic, Flash Fried Crispy Chilli"
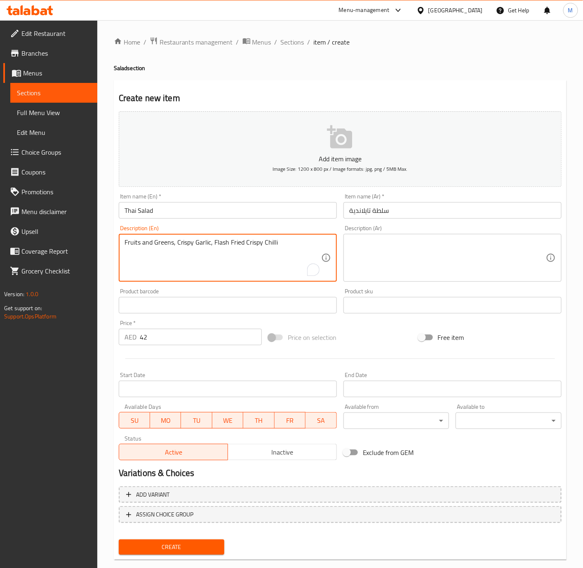
type textarea "Fruits and Greens, Crispy Garlic, Flash Fried Crispy Chilli"
click at [385, 259] on textarea at bounding box center [447, 257] width 197 height 39
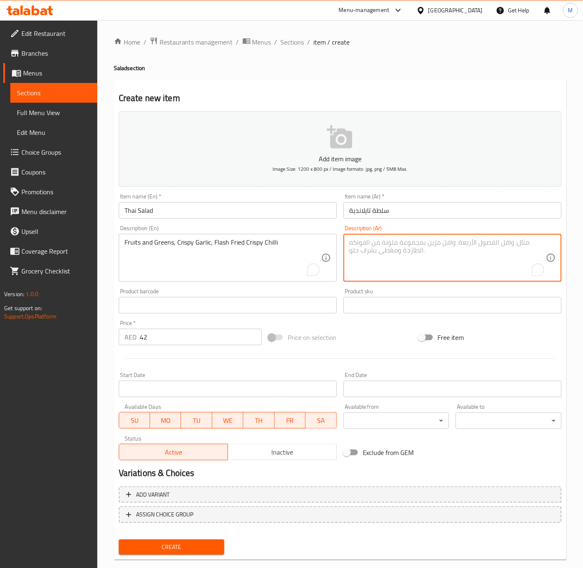
paste textarea "فواكه وخضراوات، ثوم مقرمش، فلفل حار مقرمش مقلي بسرعة"
type textarea "فواكه وخضراوات، ثوم مقرمش، فلفل حار مقرمش مقلي بسرعة"
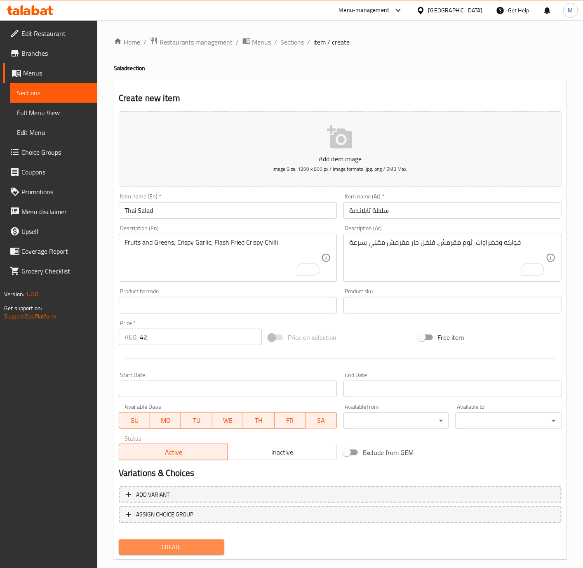
click at [185, 552] on button "Create" at bounding box center [172, 547] width 106 height 15
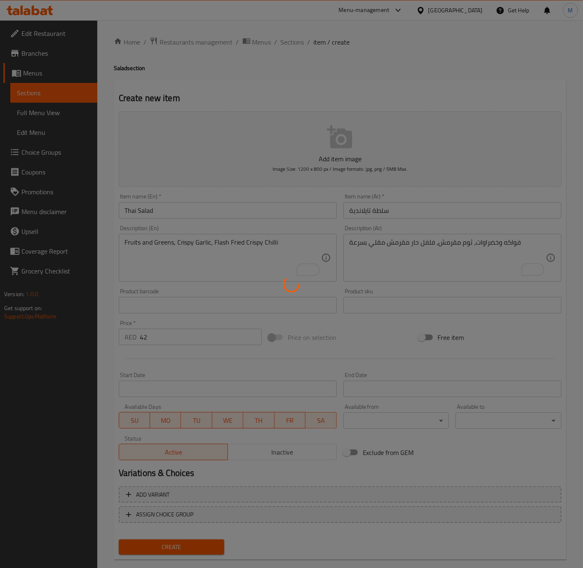
type input "0"
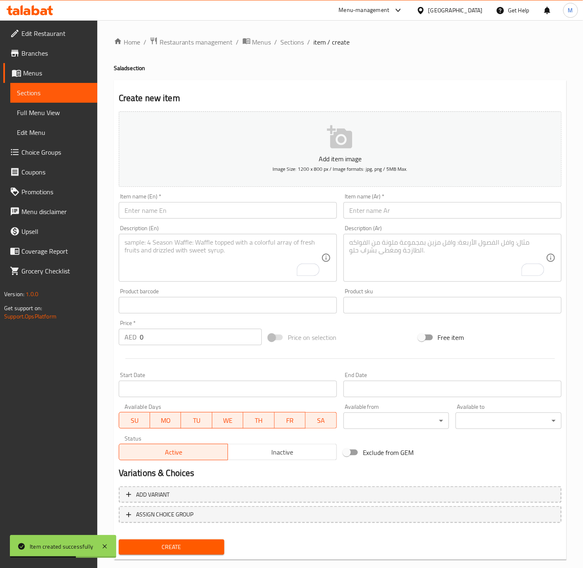
click at [229, 236] on div "Description (En)" at bounding box center [228, 258] width 218 height 48
paste textarea "THAI POWER SALAD , PEANUT SEASAME DRESSING (VEG/NON-VEG)"
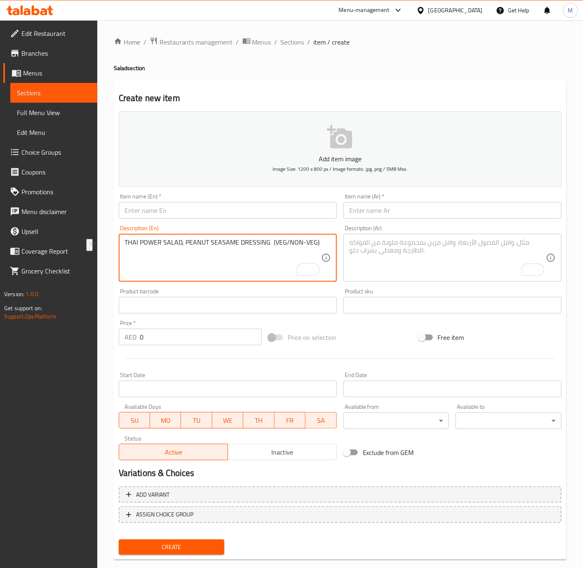
drag, startPoint x: 181, startPoint y: 243, endPoint x: 124, endPoint y: 243, distance: 56.5
click at [125, 243] on textarea "THAI POWER SALAD, PEANUT SEASAME DRESSING (VEG/NON-VEG)" at bounding box center [223, 257] width 197 height 39
type textarea "THAI POWER SALAD, PEANUT SEASAME DRESSING (VEG/NON-VEG)"
click at [151, 213] on input "text" at bounding box center [228, 210] width 218 height 16
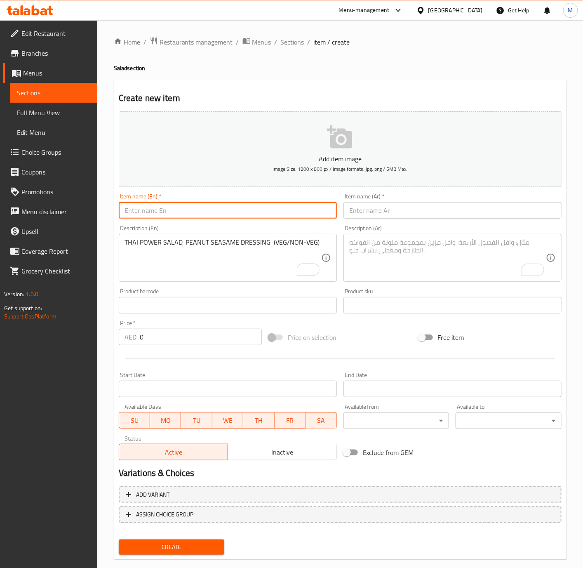
paste input "THAI POWER SALAD"
type input "Thai Power Salad"
click at [420, 217] on input "text" at bounding box center [453, 210] width 218 height 16
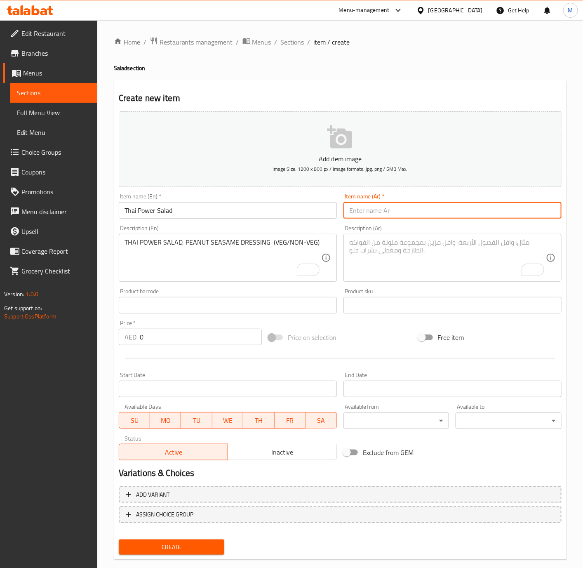
paste input "سلطة الطاقة التايلاندية"
type input "سلطة الطاقة التايلاندية"
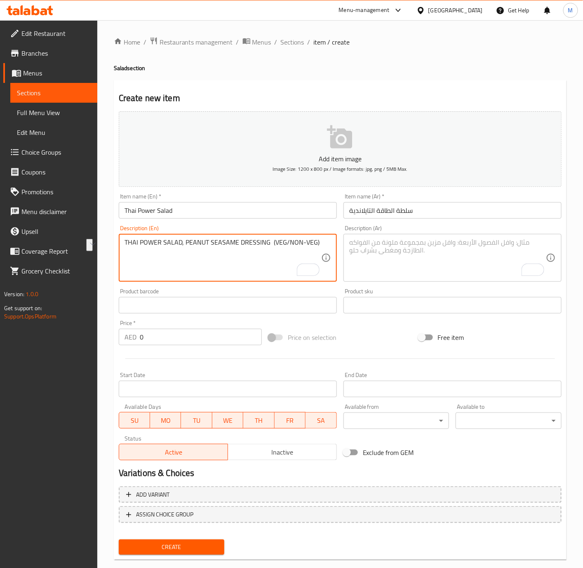
drag, startPoint x: 184, startPoint y: 243, endPoint x: 118, endPoint y: 245, distance: 66.5
drag, startPoint x: 267, startPoint y: 244, endPoint x: 212, endPoint y: 240, distance: 55.4
click at [212, 240] on textarea "PEANUT SEASAME DRESSING (VEG/NON-VEG)" at bounding box center [223, 257] width 197 height 39
type textarea "Peanut Seasame Dressing"
click at [193, 211] on input "Thai Power Salad" at bounding box center [228, 210] width 218 height 16
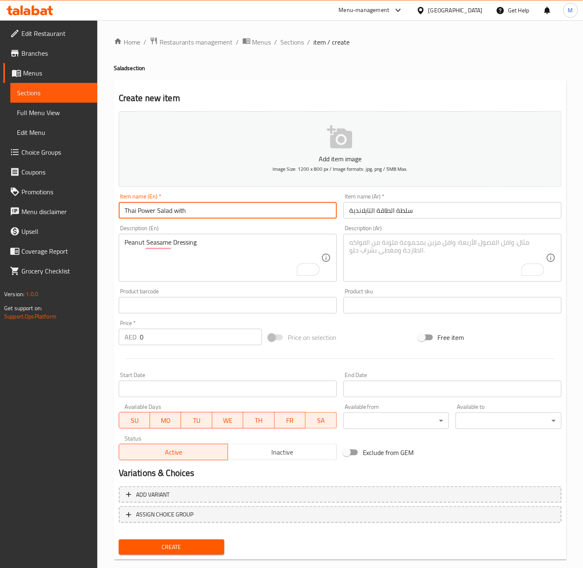
paste input "Peanut Seasame Dressing"
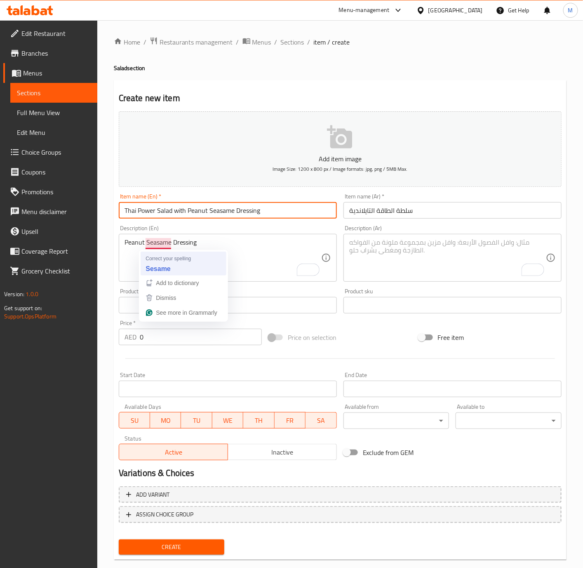
type input "Thai Power Salad with Peanut Seasame Dressing"
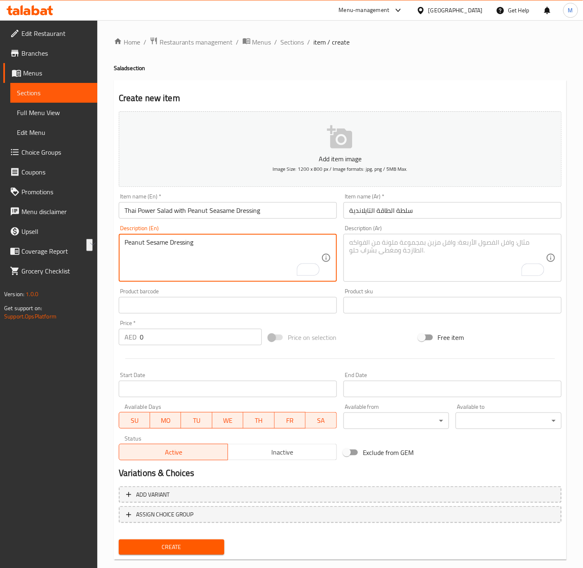
type textarea "Peanut Sesame Dressing"
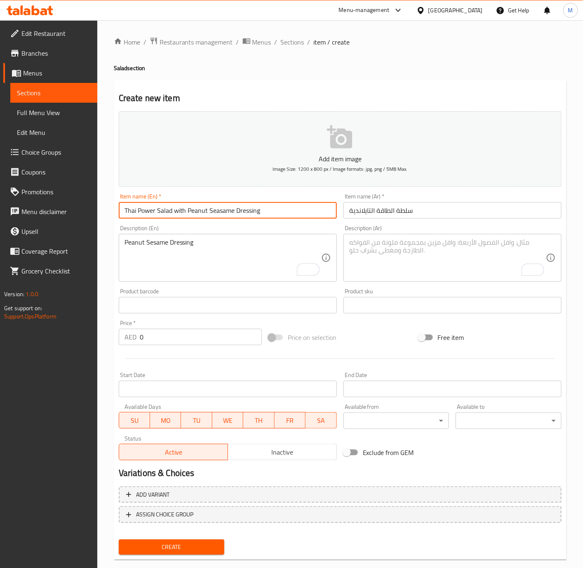
drag, startPoint x: 270, startPoint y: 208, endPoint x: 188, endPoint y: 210, distance: 82.1
click at [188, 210] on input "Thai Power Salad with Peanut Seasame Dressing" at bounding box center [228, 210] width 218 height 16
paste input "text"
type input "Thai Power Salad with Peanut Seasame Dressing"
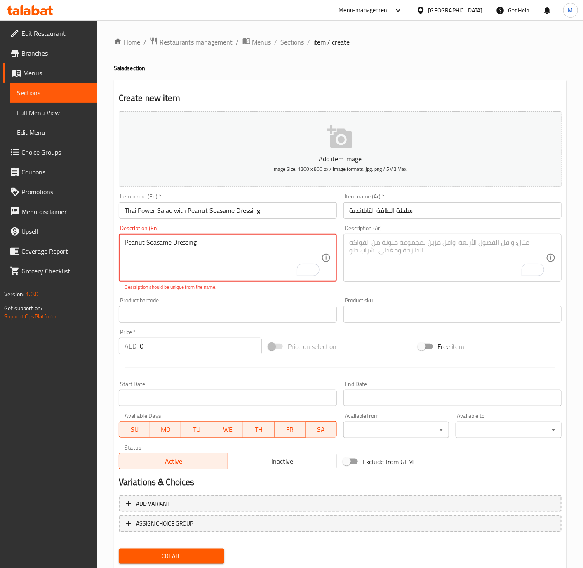
type textarea "Peanut Seasame Dressing"
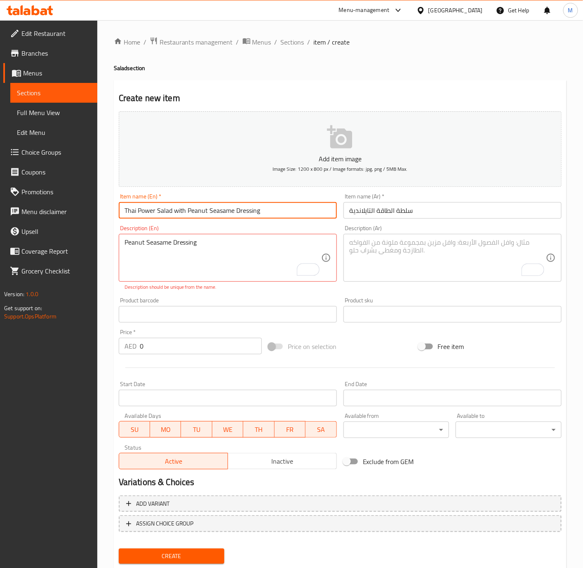
drag, startPoint x: 279, startPoint y: 207, endPoint x: 174, endPoint y: 211, distance: 104.4
click at [174, 211] on input "Thai Power Salad with Peanut Seasame Dressing" at bounding box center [228, 210] width 218 height 16
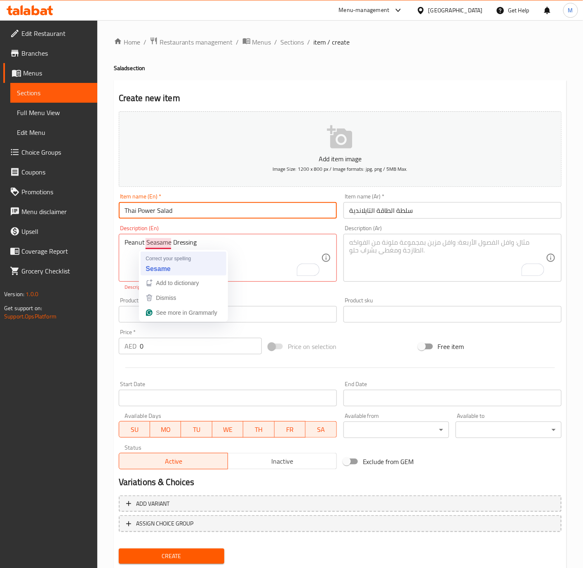
type input "Thai Power Salad"
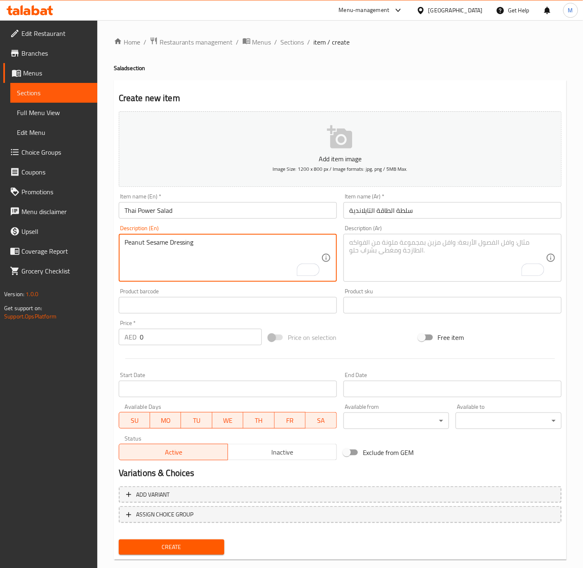
click at [226, 265] on textarea "Peanut Sesame Dressing" at bounding box center [223, 257] width 197 height 39
type textarea "Peanut Sesame Dressing"
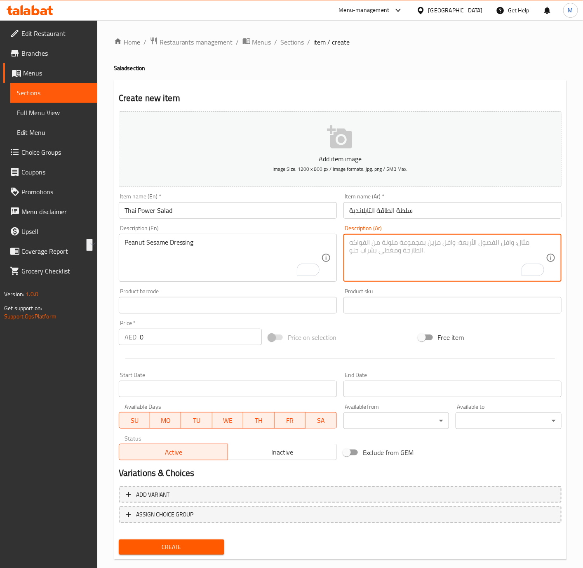
click at [396, 266] on textarea "To enrich screen reader interactions, please activate Accessibility in Grammarl…" at bounding box center [447, 257] width 197 height 39
paste textarea "صلصة الفول السوداني والسمسم"
type textarea "صلصة الفول السوداني والسمسم"
click at [185, 210] on input "Thai Power Salad" at bounding box center [228, 210] width 218 height 16
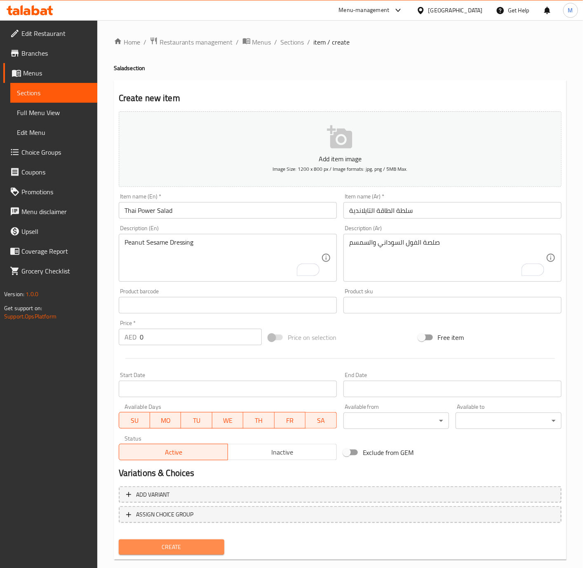
click at [195, 543] on span "Create" at bounding box center [171, 547] width 93 height 10
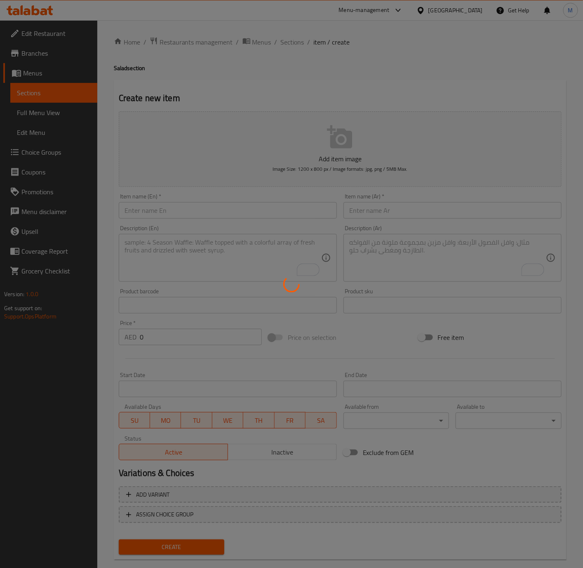
click at [291, 44] on div at bounding box center [291, 284] width 583 height 568
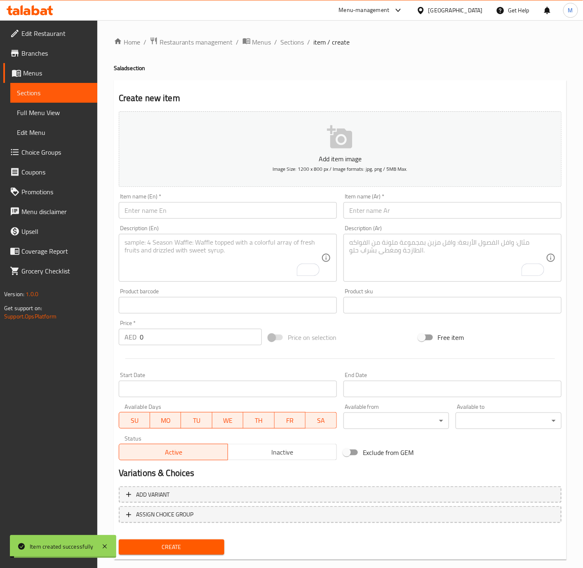
click at [291, 44] on span "Sections" at bounding box center [293, 42] width 24 height 10
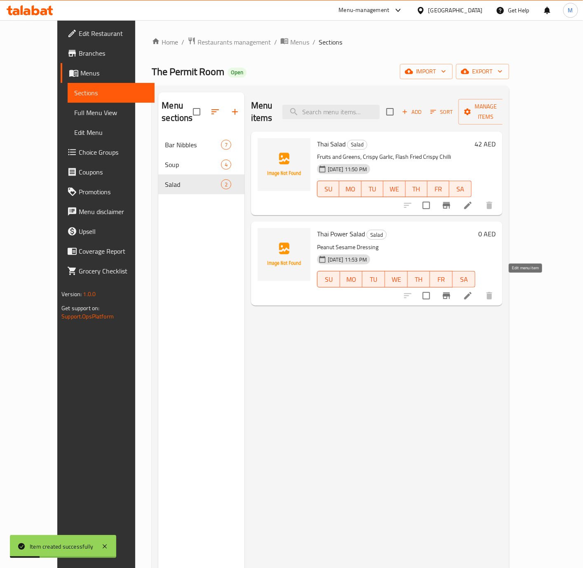
click at [473, 291] on icon at bounding box center [468, 296] width 10 height 10
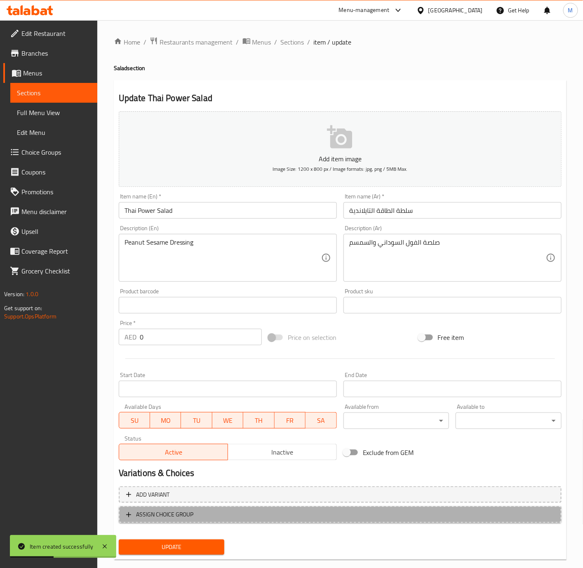
click at [187, 516] on span "ASSIGN CHOICE GROUP" at bounding box center [165, 514] width 58 height 10
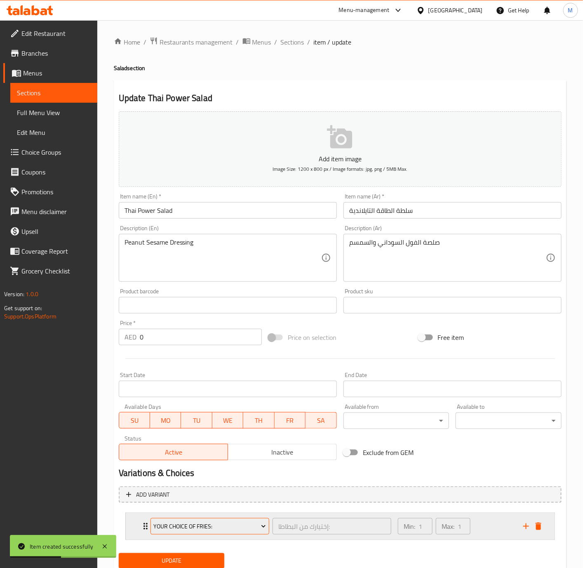
click at [191, 526] on span "Your Choice Of Fries:" at bounding box center [209, 526] width 113 height 10
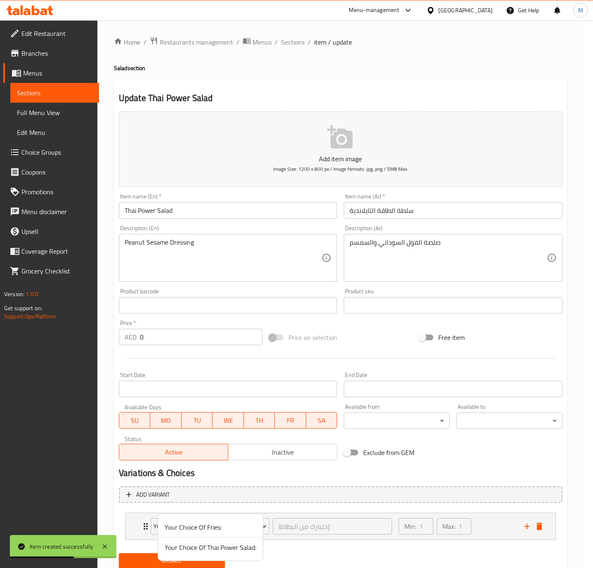
click at [201, 550] on span "Your Choice Of Thai Power Salad:" at bounding box center [211, 547] width 92 height 10
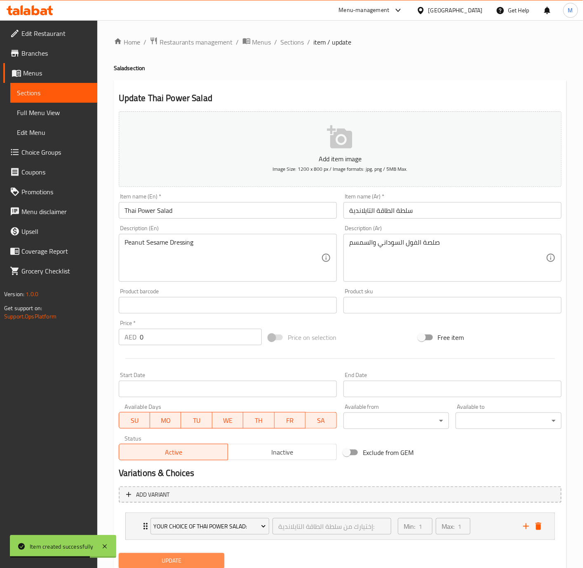
click at [202, 559] on span "Update" at bounding box center [171, 561] width 93 height 10
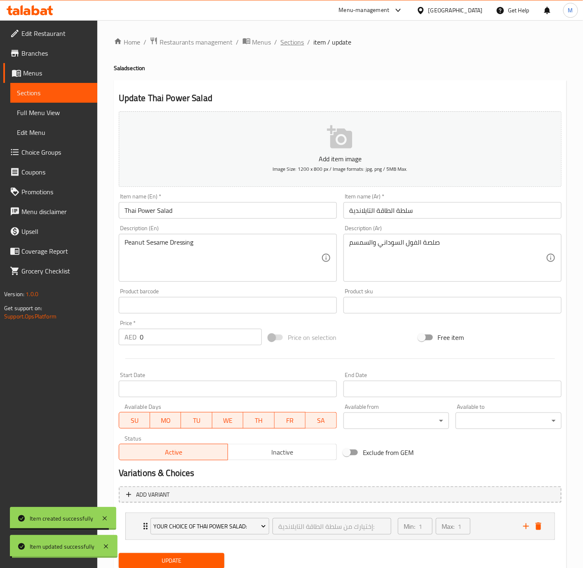
click at [297, 43] on span "Sections" at bounding box center [293, 42] width 24 height 10
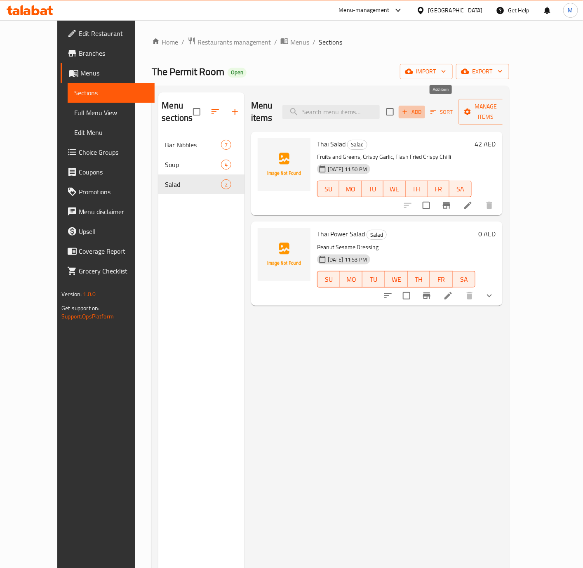
click at [423, 107] on span "Add" at bounding box center [412, 111] width 22 height 9
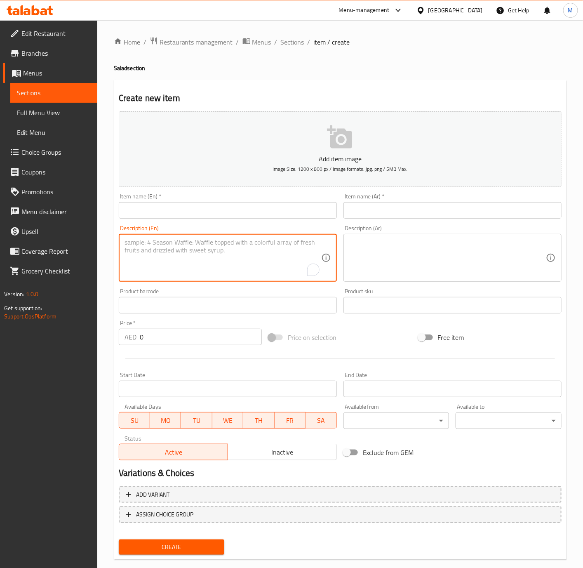
click at [207, 255] on textarea "To enrich screen reader interactions, please activate Accessibility in Grammarl…" at bounding box center [223, 257] width 197 height 39
paste textarea "CAESAR SALAD , PARMESAN CHICKEN TIKKA , GARLIC CROUTONS"
drag, startPoint x: 167, startPoint y: 241, endPoint x: 125, endPoint y: 240, distance: 42.5
click at [125, 240] on textarea "CAESAR SALAD , PARMESAN CHICKEN TIKKA , GARLIC CROUTONS" at bounding box center [223, 257] width 197 height 39
type textarea "Caesar Salad , PARMESAN CHICKEN TIKKA , GARLIC CROUTONS"
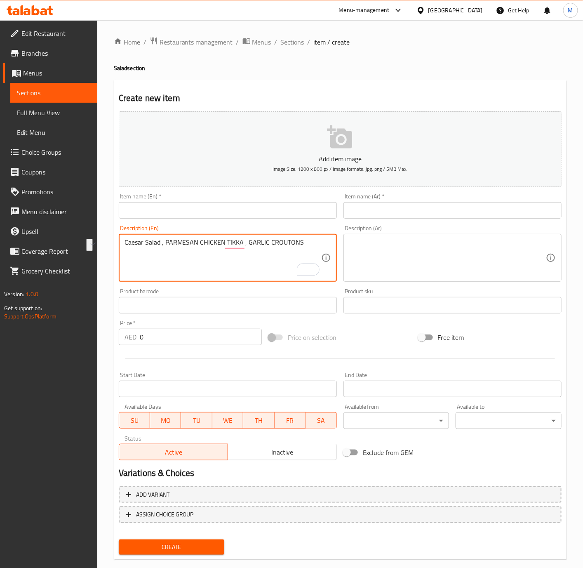
click at [172, 207] on input "text" at bounding box center [228, 210] width 218 height 16
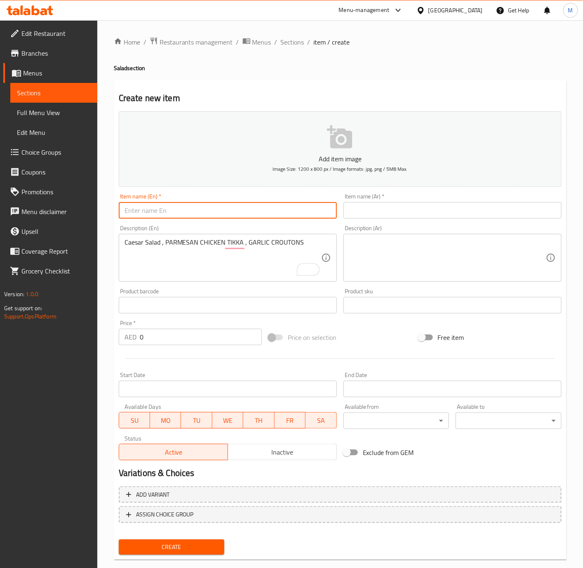
paste input "Caesar Salad"
type input "Caesar Salad"
click at [387, 208] on input "text" at bounding box center [453, 210] width 218 height 16
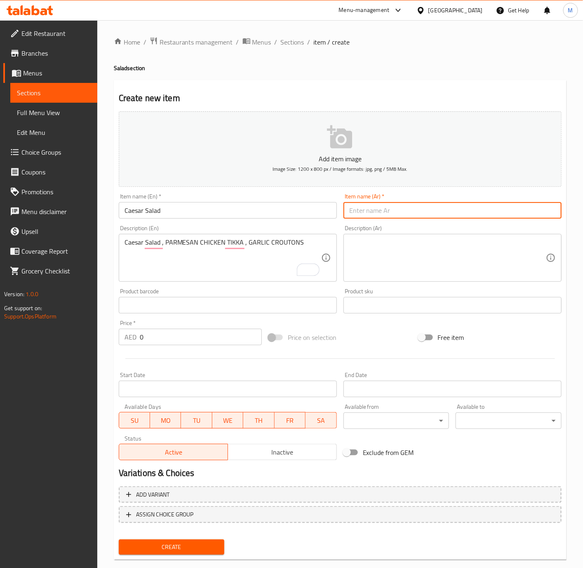
paste input "سلطة سيزر"
type input "سلطة سيزر"
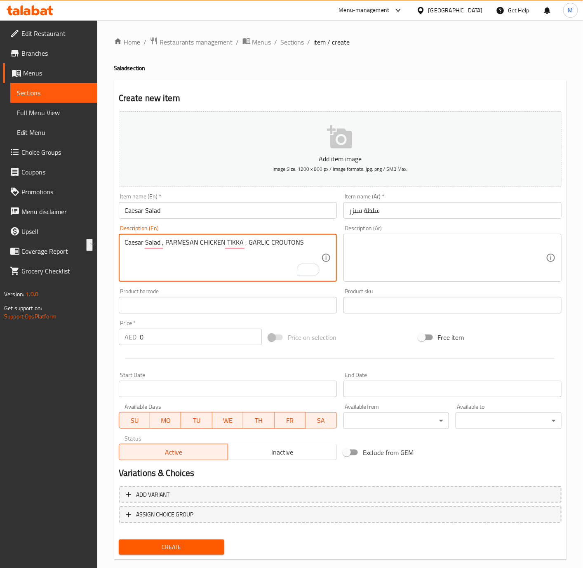
drag, startPoint x: 165, startPoint y: 245, endPoint x: 126, endPoint y: 244, distance: 38.4
click at [204, 245] on textarea "PARMESAN CHICKEN TIKKAand GARLIC CROUTONS" at bounding box center [223, 257] width 197 height 39
click at [200, 243] on textarea "PARMESAN CHICKEN TIKKAand GARLIC CROUTONS" at bounding box center [223, 257] width 197 height 39
click at [218, 273] on textarea "Parmesan Chicken Tikka and Garlic Croutons" at bounding box center [223, 257] width 197 height 39
click at [213, 265] on textarea "Parmesan Chicken Tikka and Garlic Croutons" at bounding box center [223, 257] width 197 height 39
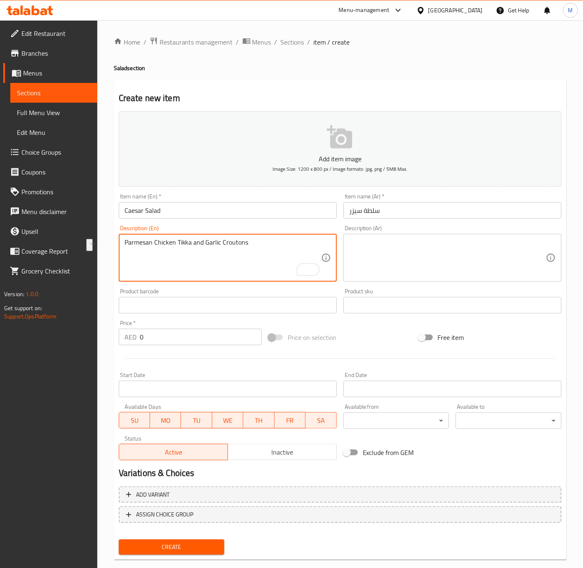
click at [237, 254] on textarea "Parmesan Chicken Tikka and Garlic Croutons" at bounding box center [223, 257] width 197 height 39
click at [241, 242] on textarea "Parmesan Chicken Tikka and Garlic Croutons" at bounding box center [223, 257] width 197 height 39
type textarea "Parmesan Chicken Tikka and Garlic Croutons"
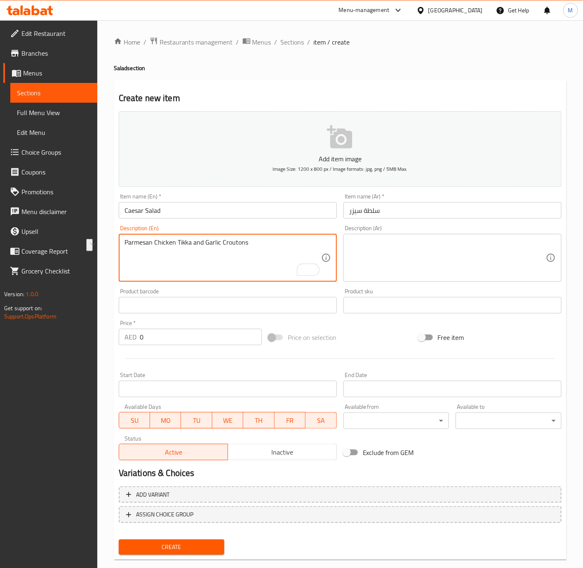
click at [396, 254] on textarea at bounding box center [447, 257] width 197 height 39
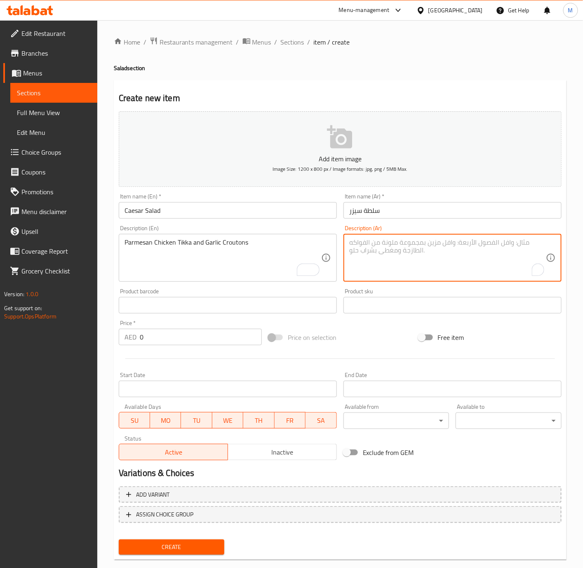
paste textarea "دجاج تيكا بالبارميزان وخبز محمص بالثوم"
type textarea "دجاج تيكا بالبارميزان وخبز محمص بالثوم"
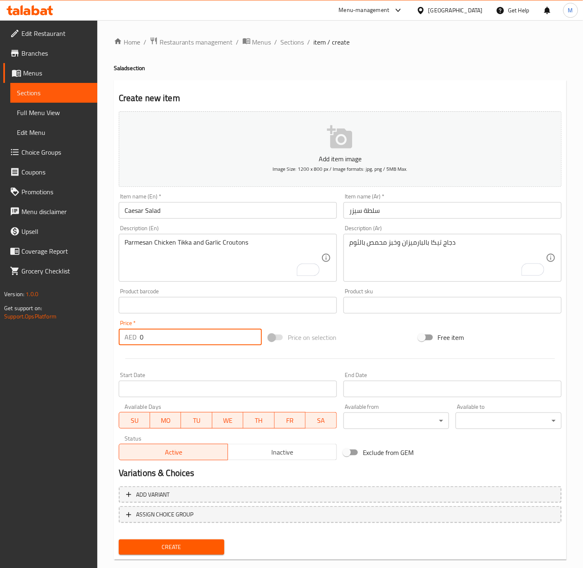
drag, startPoint x: 161, startPoint y: 338, endPoint x: 150, endPoint y: 339, distance: 10.8
click at [150, 339] on input "0" at bounding box center [201, 337] width 122 height 16
drag, startPoint x: 150, startPoint y: 339, endPoint x: 129, endPoint y: 337, distance: 21.2
click at [129, 337] on div "AED 0 Price *" at bounding box center [190, 337] width 143 height 16
type input "49"
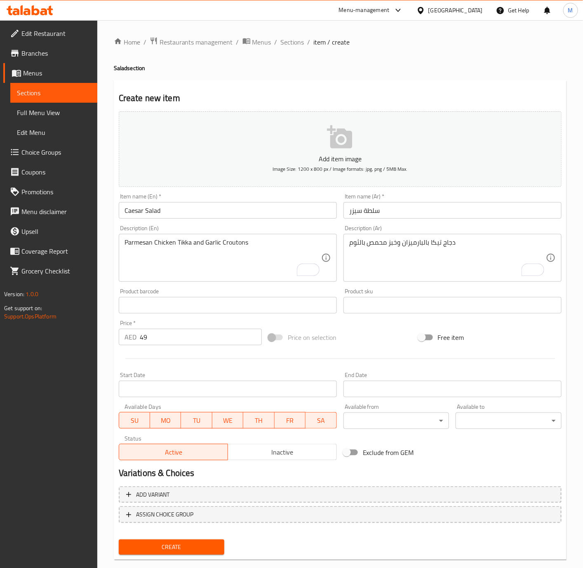
click at [198, 555] on div "Create" at bounding box center [171, 547] width 113 height 22
click at [192, 547] on span "Create" at bounding box center [171, 547] width 93 height 10
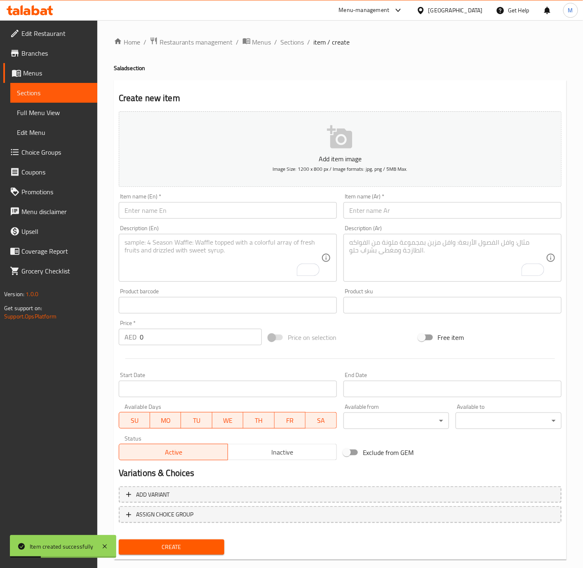
click at [202, 212] on input "text" at bounding box center [228, 210] width 218 height 16
paste input "GARDEN SALAD"
type input "Garden Salad"
click at [379, 212] on input "text" at bounding box center [453, 210] width 218 height 16
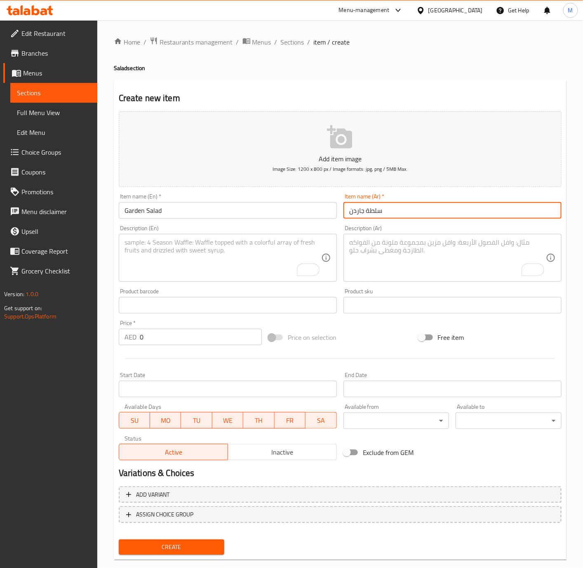
type input "سلطة جاردن"
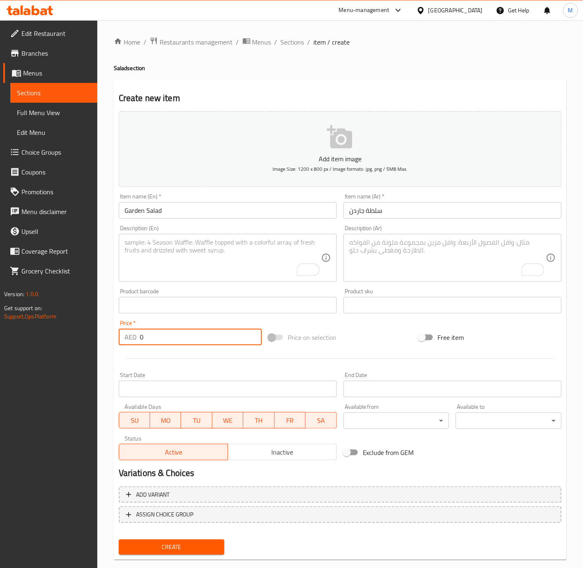
drag, startPoint x: 145, startPoint y: 333, endPoint x: 101, endPoint y: 335, distance: 44.2
click at [101, 335] on div "Home / Restaurants management / Menus / Sections / item / create Salad section …" at bounding box center [340, 301] width 486 height 563
type input "32"
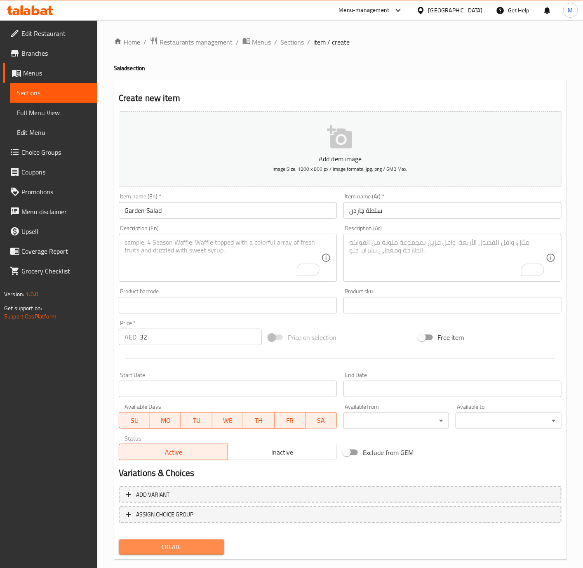
click at [178, 551] on span "Create" at bounding box center [171, 547] width 93 height 10
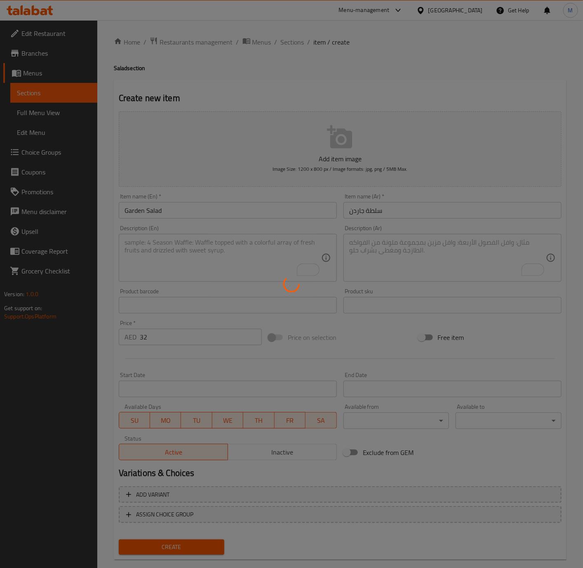
type input "0"
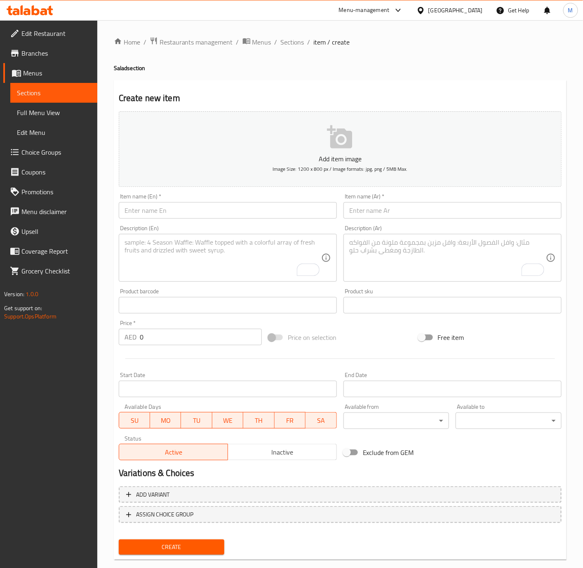
drag, startPoint x: 294, startPoint y: 40, endPoint x: 292, endPoint y: 85, distance: 44.6
click at [294, 40] on span "Sections" at bounding box center [293, 42] width 24 height 10
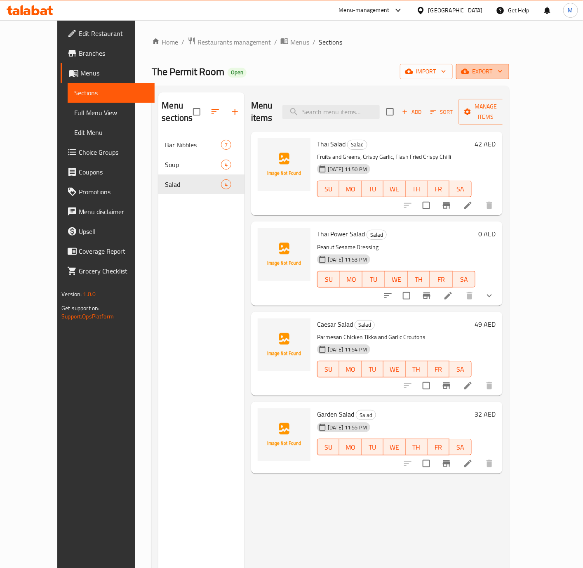
click at [503, 72] on span "export" at bounding box center [483, 71] width 40 height 10
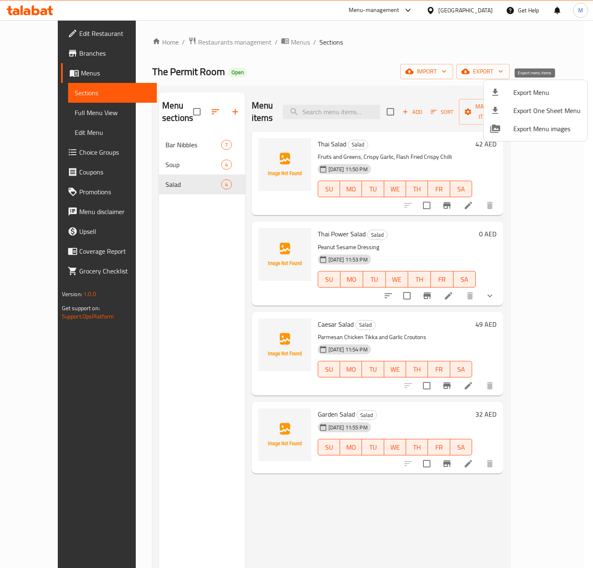
click at [532, 93] on span "Export Menu" at bounding box center [546, 92] width 67 height 10
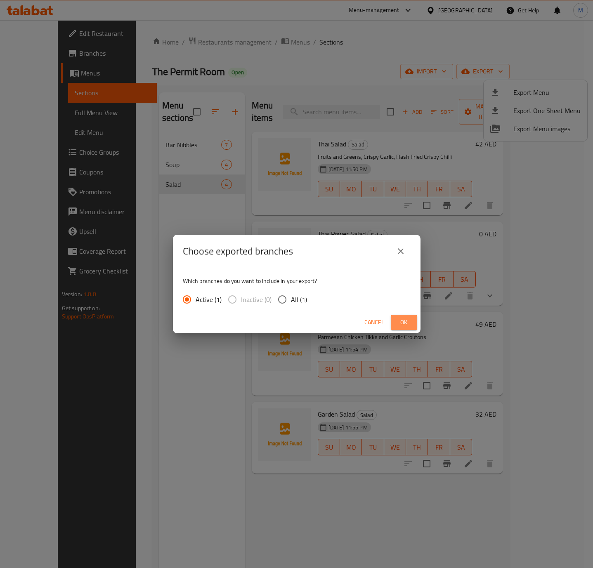
click at [401, 317] on span "Ok" at bounding box center [403, 322] width 13 height 10
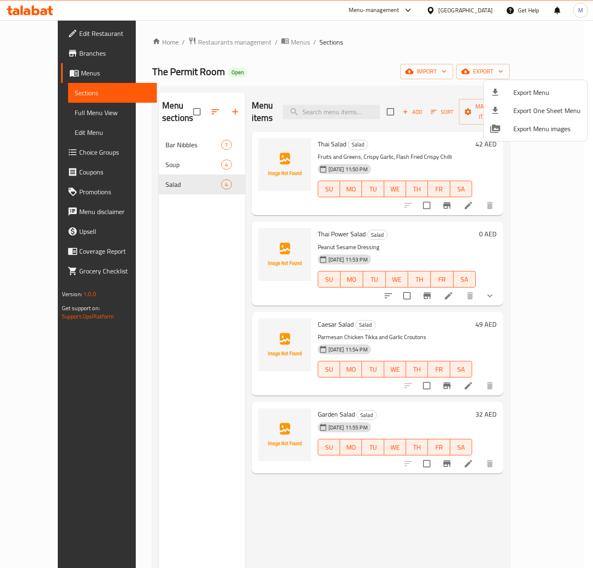
click at [257, 43] on div at bounding box center [296, 284] width 593 height 568
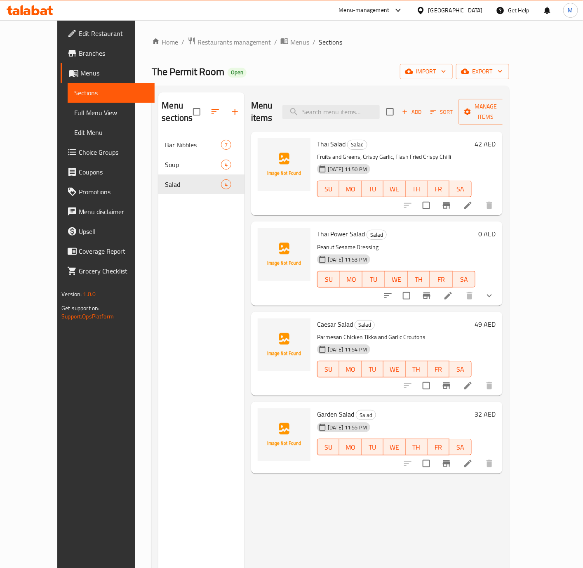
click at [290, 43] on span "Menus" at bounding box center [299, 42] width 19 height 10
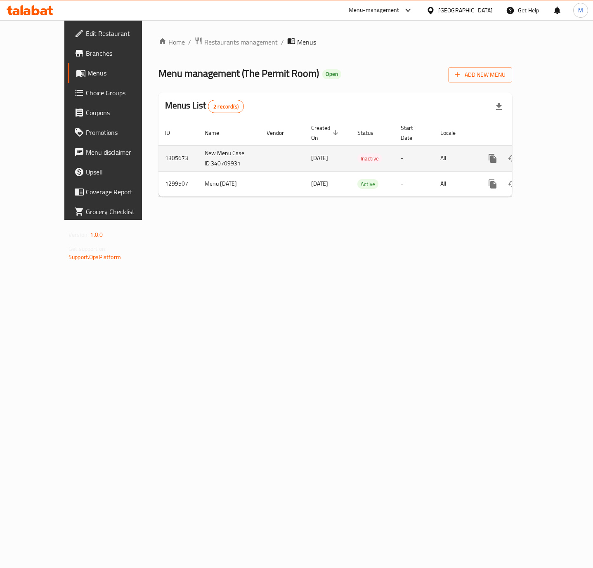
click at [158, 152] on td "1305673" at bounding box center [178, 158] width 40 height 26
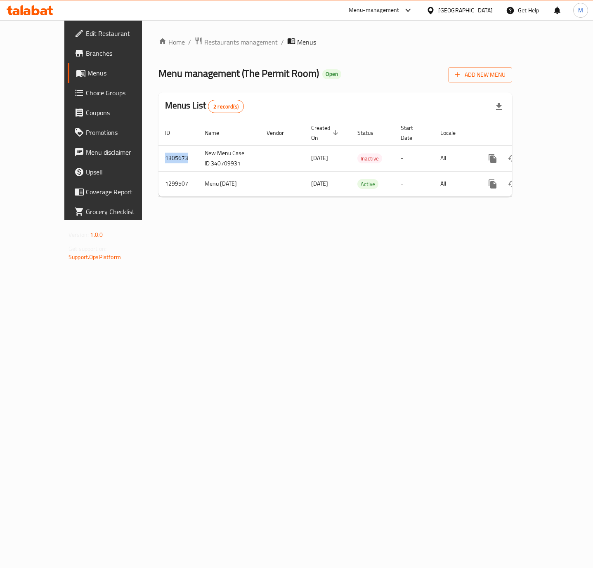
copy td "1305673"
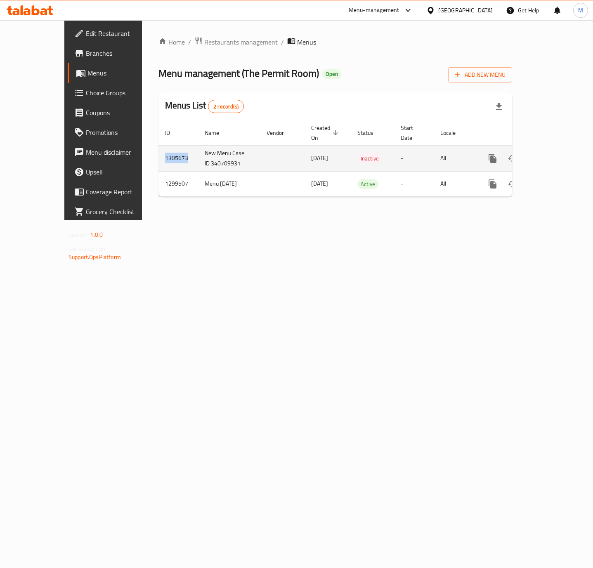
click at [158, 151] on td "1305673" at bounding box center [178, 158] width 40 height 26
